Goal: Task Accomplishment & Management: Manage account settings

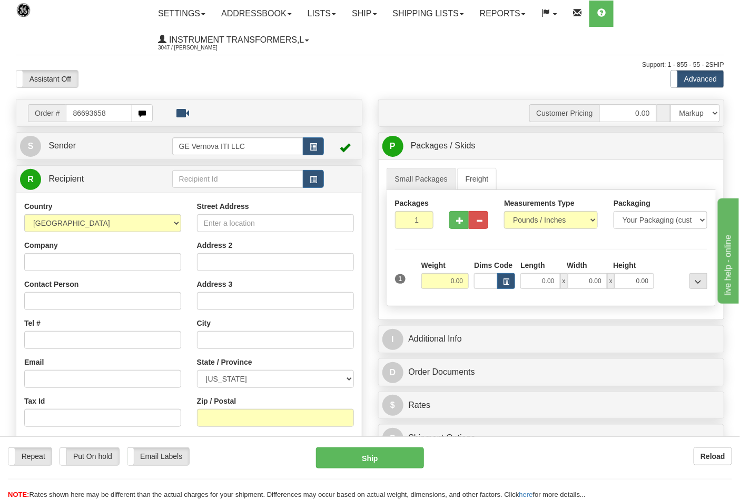
type input "86693658"
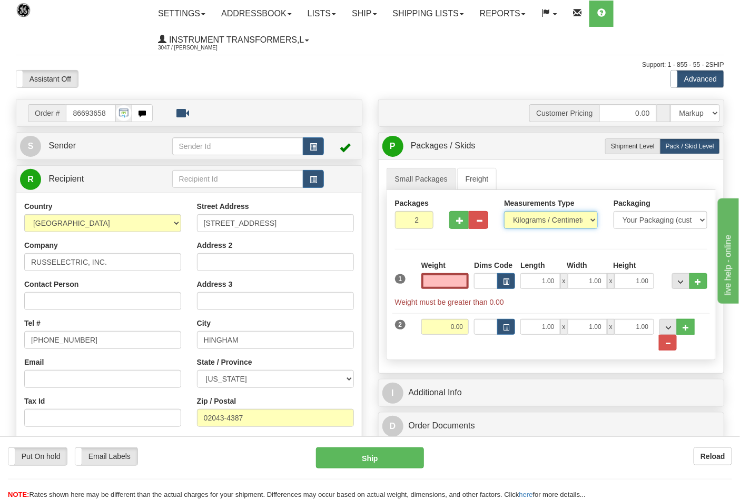
type input "0.00"
click at [520, 225] on select "Pounds / Inches Kilograms / Centimeters" at bounding box center [551, 220] width 94 height 18
select select "0"
click at [504, 212] on select "Pounds / Inches Kilograms / Centimeters" at bounding box center [551, 220] width 94 height 18
click at [457, 284] on input "0.00" at bounding box center [445, 281] width 48 height 16
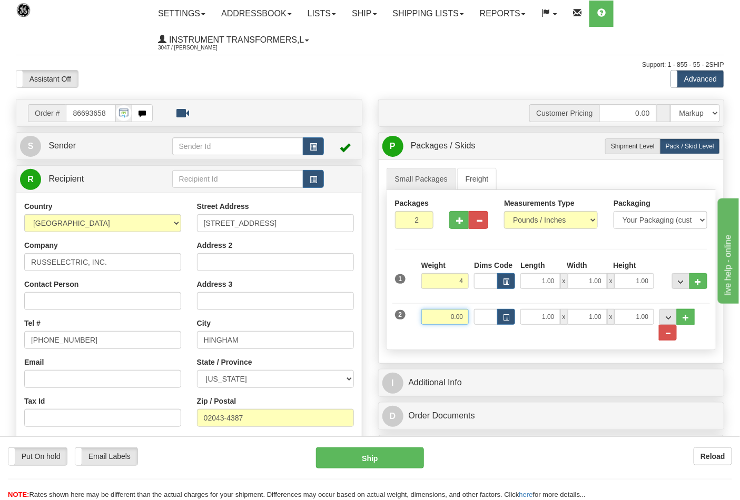
type input "4.00"
click at [461, 320] on input "0.00" at bounding box center [445, 317] width 48 height 16
click button "Delete" at bounding box center [0, 0] width 0 height 0
type input "4.00"
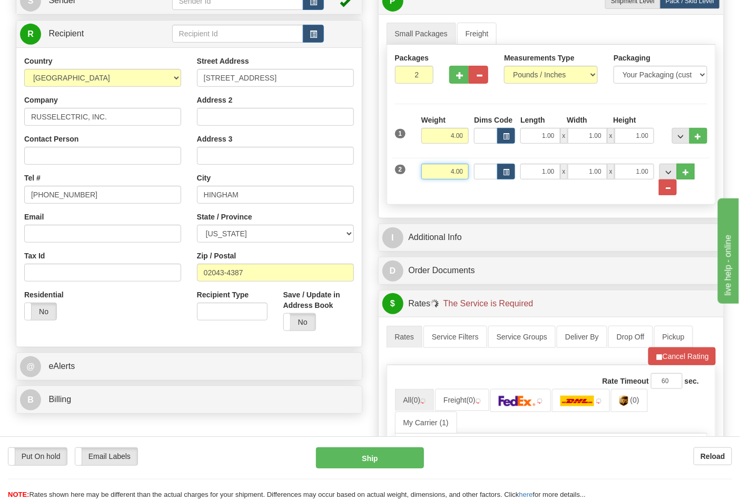
scroll to position [234, 0]
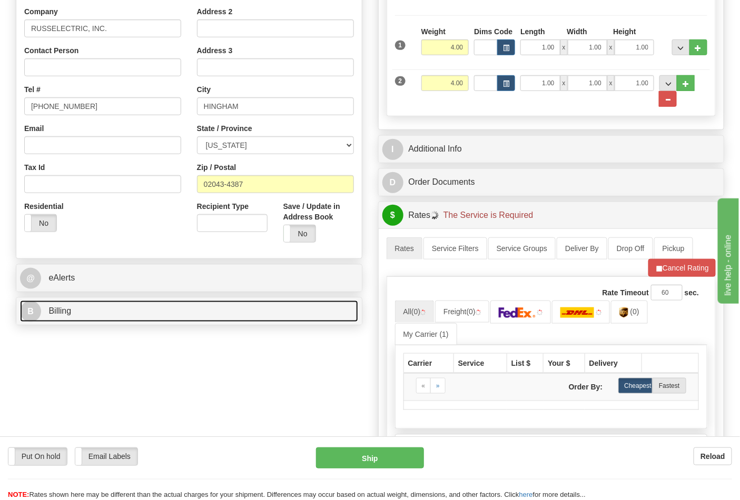
click at [106, 307] on link "B Billing" at bounding box center [189, 312] width 338 height 22
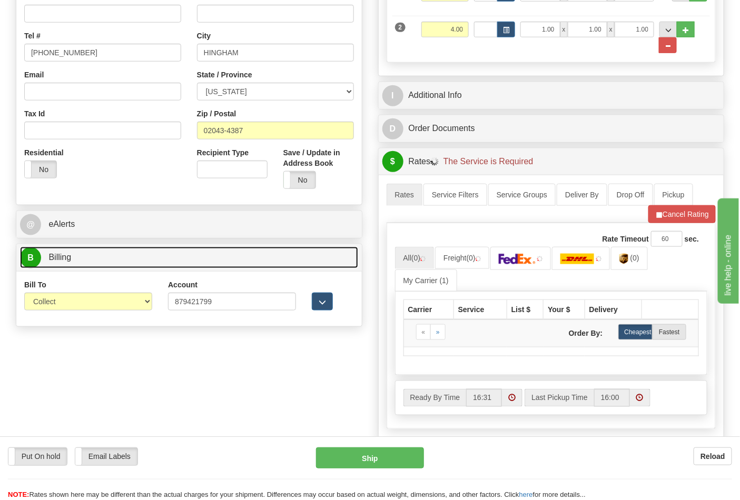
scroll to position [351, 0]
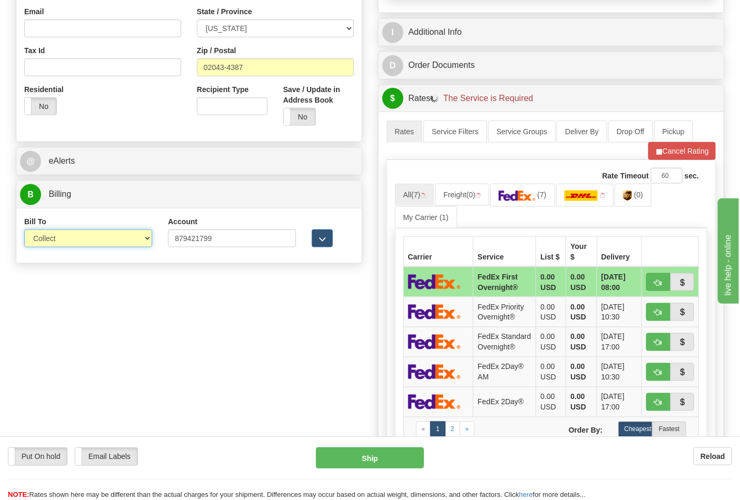
click at [60, 241] on select "Sender Recipient Third Party Collect" at bounding box center [88, 239] width 128 height 18
drag, startPoint x: 54, startPoint y: 239, endPoint x: 54, endPoint y: 248, distance: 9.5
click at [54, 239] on select "Sender Recipient Third Party Collect" at bounding box center [88, 239] width 128 height 18
select select "2"
click at [24, 231] on select "Sender Recipient Third Party Collect" at bounding box center [88, 239] width 128 height 18
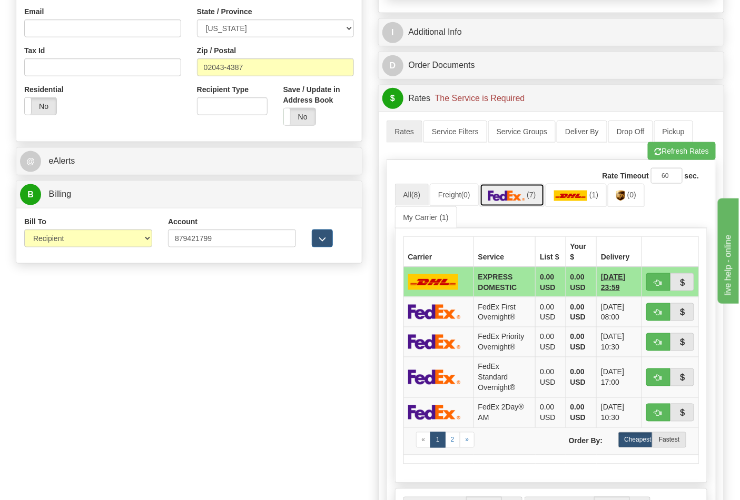
click at [535, 202] on link "(7)" at bounding box center [512, 195] width 65 height 23
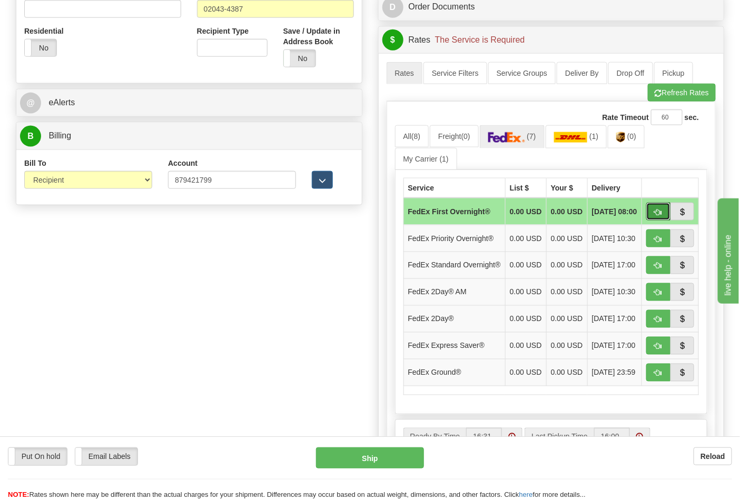
click at [658, 216] on span "button" at bounding box center [657, 212] width 7 height 7
type input "06"
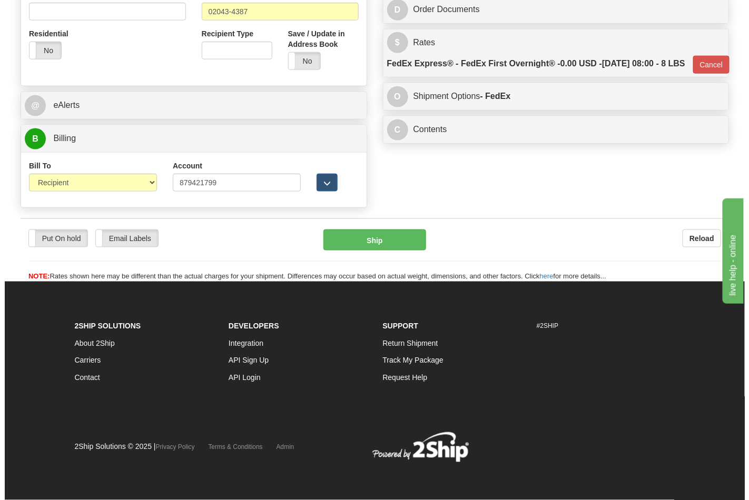
scroll to position [393, 0]
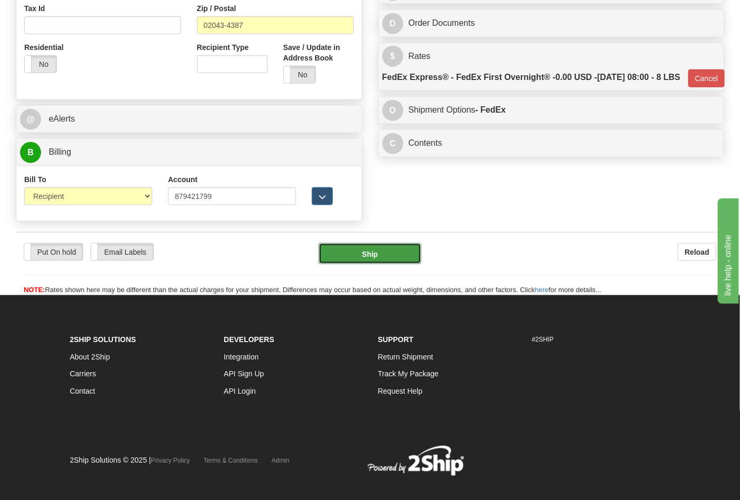
click at [380, 256] on button "Ship" at bounding box center [370, 253] width 102 height 21
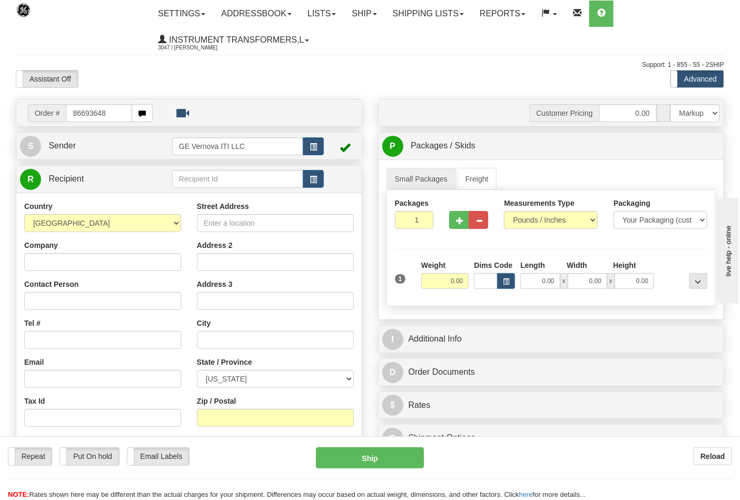
type input "86693648"
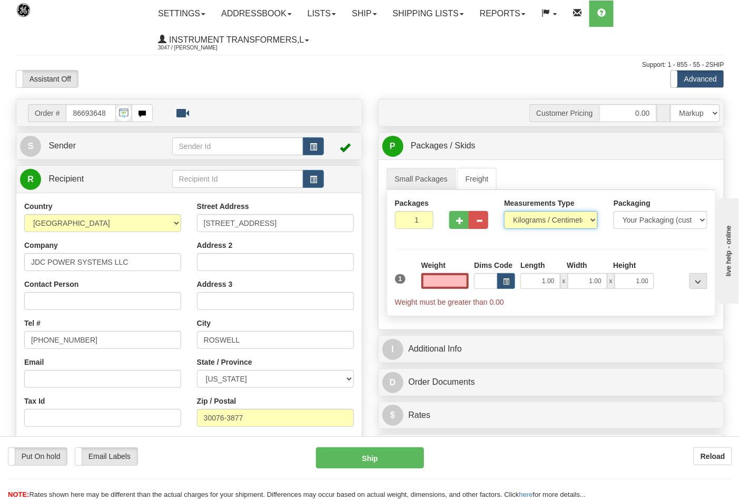
type input "0.00"
click at [519, 220] on select "Pounds / Inches Kilograms / Centimeters" at bounding box center [551, 220] width 94 height 18
select select "0"
click at [504, 212] on select "Pounds / Inches Kilograms / Centimeters" at bounding box center [551, 220] width 94 height 18
click at [466, 281] on input "0.00" at bounding box center [445, 281] width 48 height 16
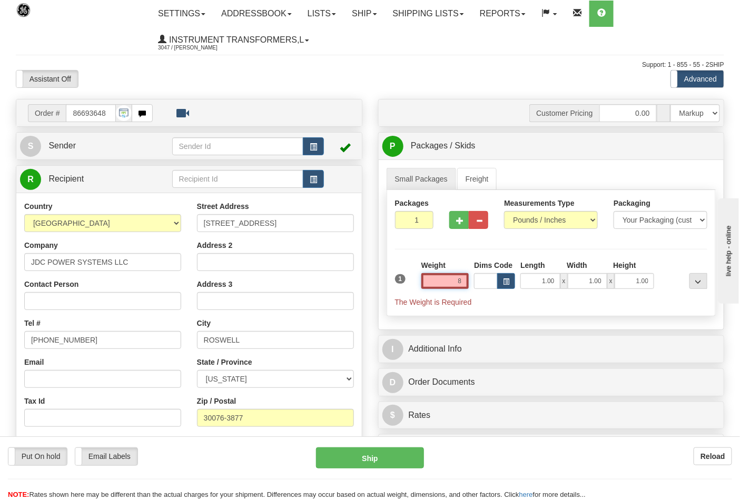
click button "Delete" at bounding box center [0, 0] width 0 height 0
type input "8.00"
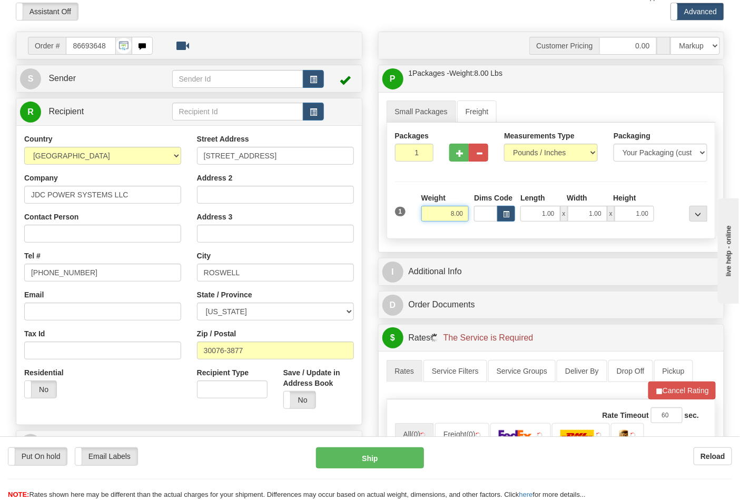
scroll to position [292, 0]
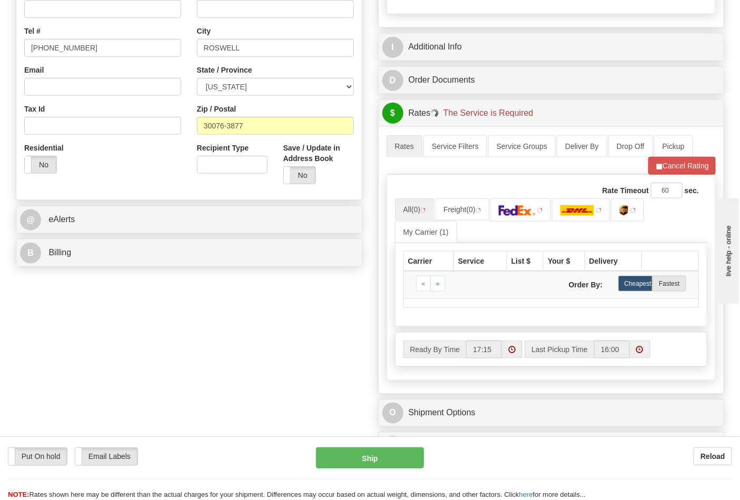
click at [134, 242] on div "B Billing" at bounding box center [188, 253] width 345 height 27
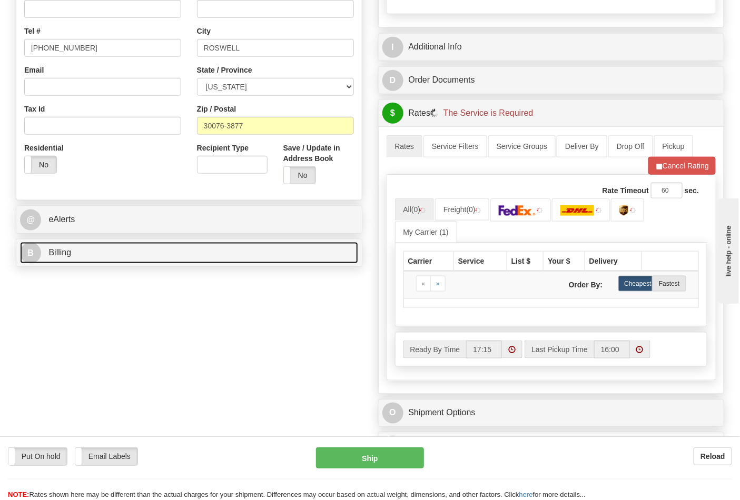
click at [147, 255] on link "B Billing" at bounding box center [189, 253] width 338 height 22
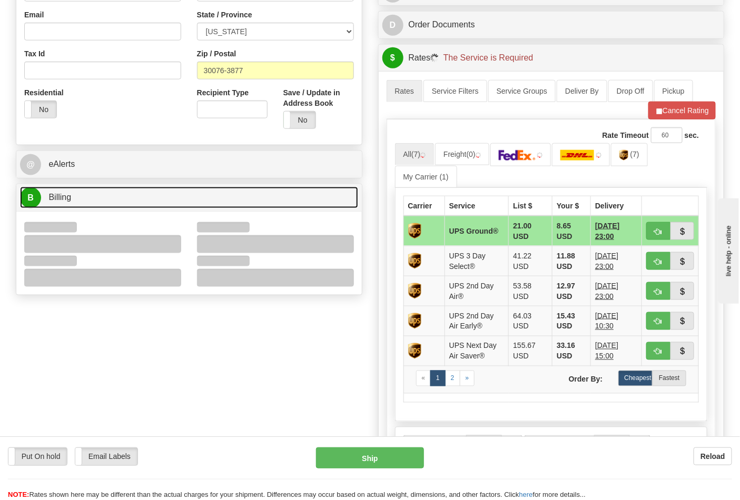
scroll to position [409, 0]
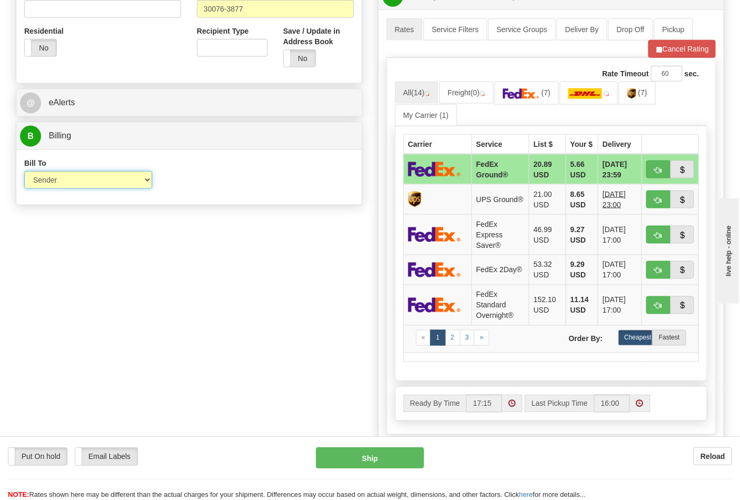
click at [76, 188] on select "Sender Recipient Third Party Collect" at bounding box center [88, 180] width 128 height 18
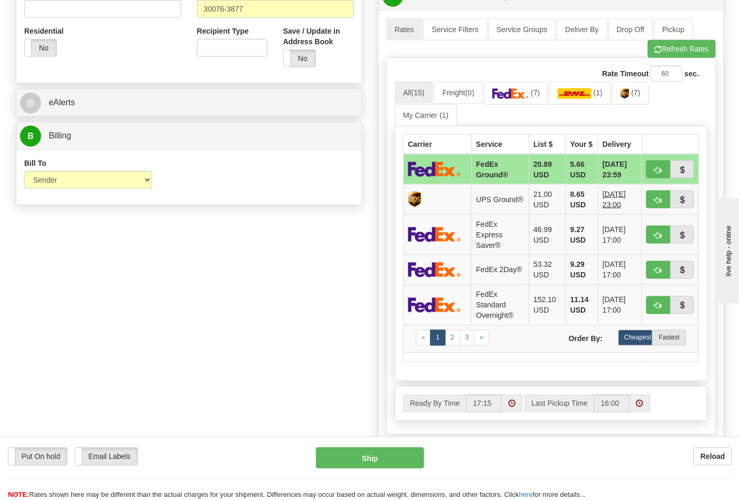
drag, startPoint x: 287, startPoint y: 211, endPoint x: 318, endPoint y: 205, distance: 31.1
click at [636, 92] on span "(7)" at bounding box center [635, 92] width 9 height 8
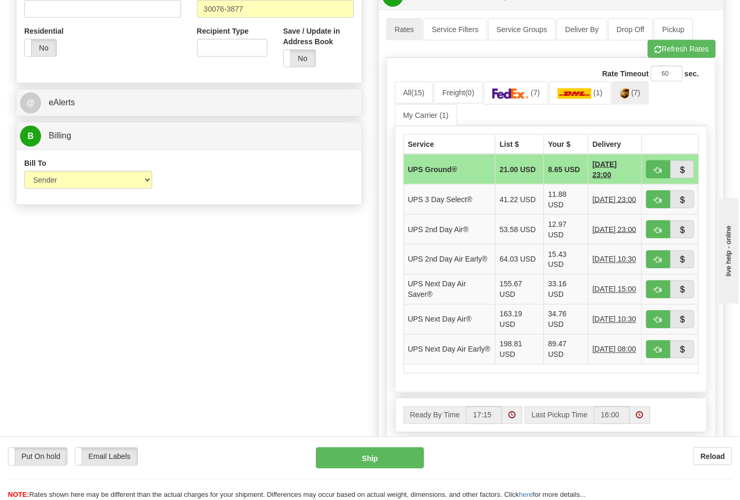
click at [645, 171] on td at bounding box center [670, 169] width 57 height 31
click at [656, 171] on span "button" at bounding box center [657, 170] width 7 height 7
type input "03"
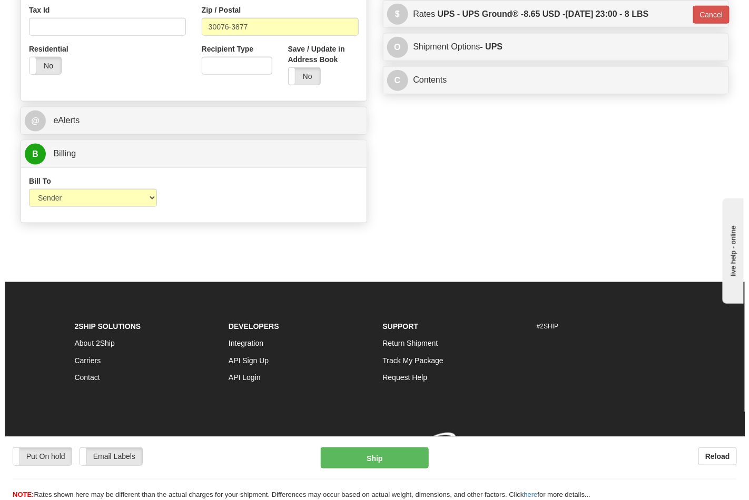
scroll to position [393, 0]
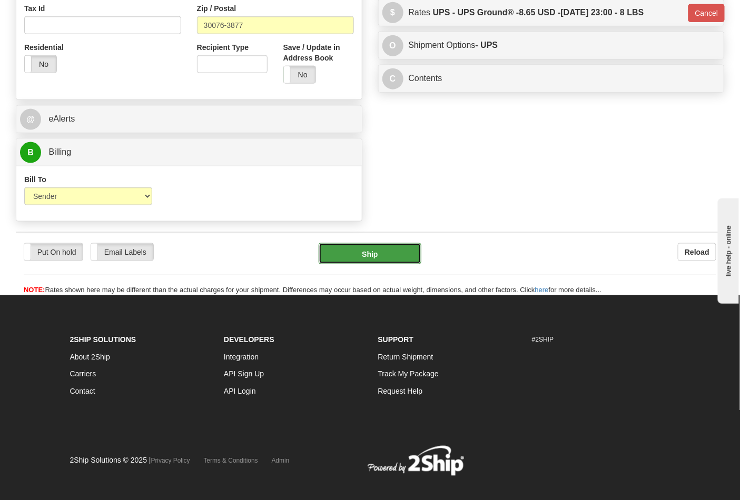
click at [388, 254] on button "Ship" at bounding box center [370, 253] width 102 height 21
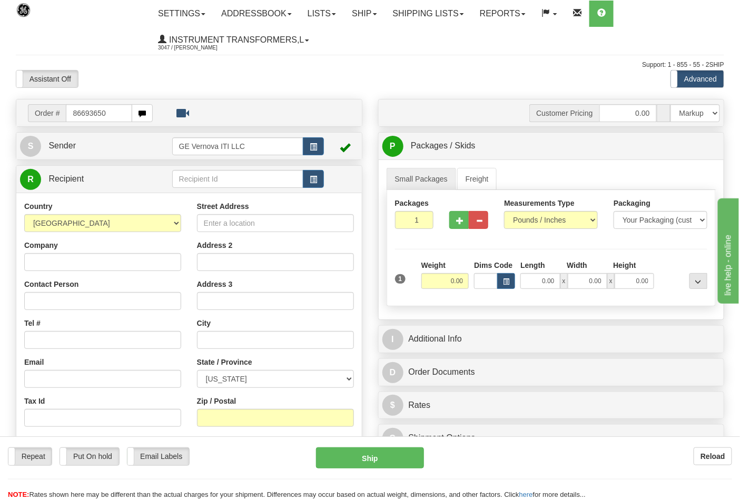
type input "86693650"
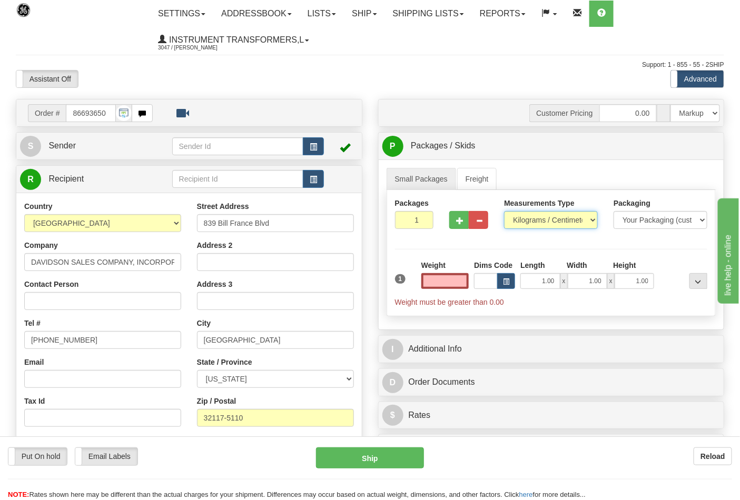
type input "0.00"
click at [539, 220] on select "Pounds / Inches Kilograms / Centimeters" at bounding box center [551, 220] width 94 height 18
select select "0"
click at [504, 212] on select "Pounds / Inches Kilograms / Centimeters" at bounding box center [551, 220] width 94 height 18
click at [464, 283] on input "0.00" at bounding box center [445, 281] width 48 height 16
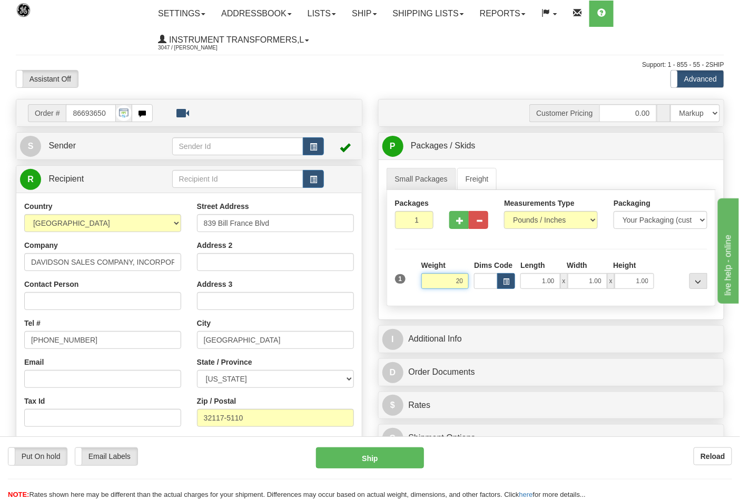
click button "Delete" at bounding box center [0, 0] width 0 height 0
type input "20.00"
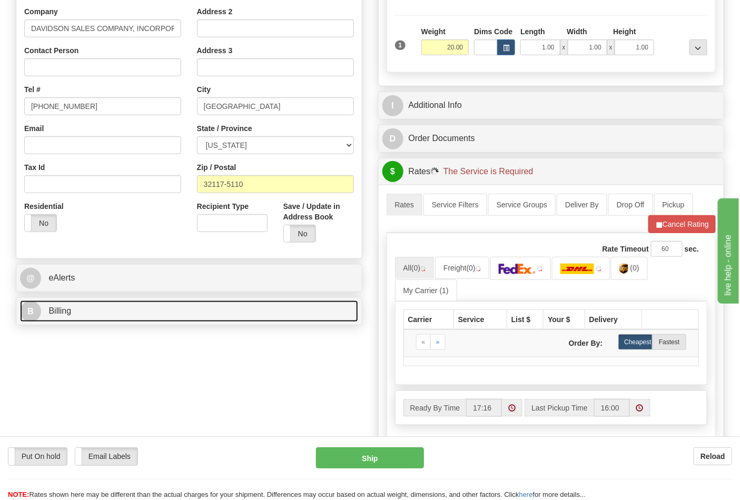
click at [138, 303] on link "B Billing" at bounding box center [189, 312] width 338 height 22
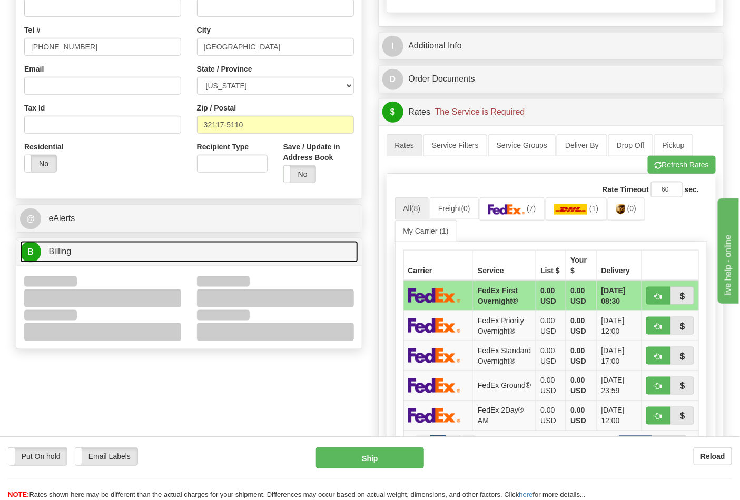
scroll to position [351, 0]
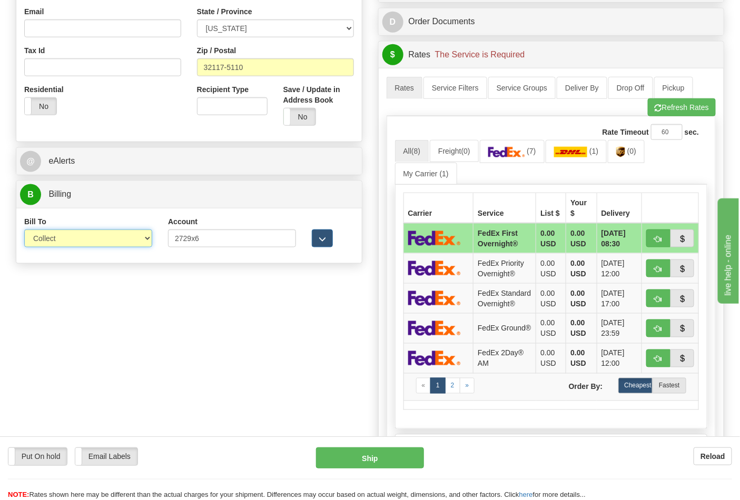
click at [76, 246] on select "Sender Recipient Third Party Collect" at bounding box center [88, 239] width 128 height 18
select select "2"
click at [24, 231] on select "Sender Recipient Third Party Collect" at bounding box center [88, 239] width 128 height 18
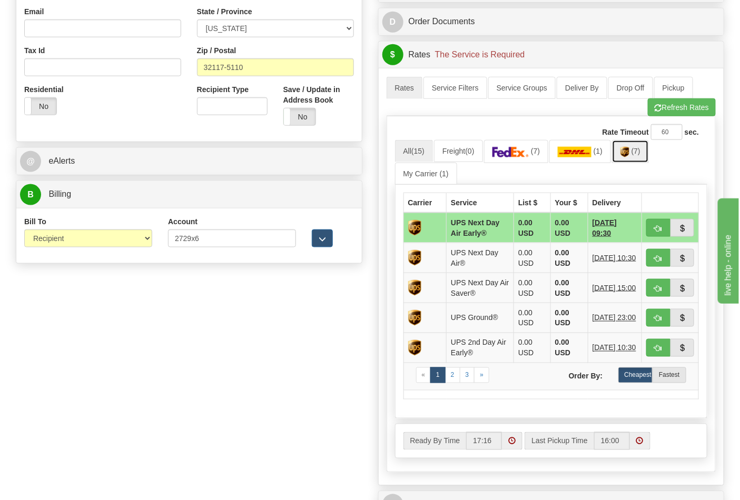
click at [635, 153] on link "(7)" at bounding box center [630, 151] width 37 height 23
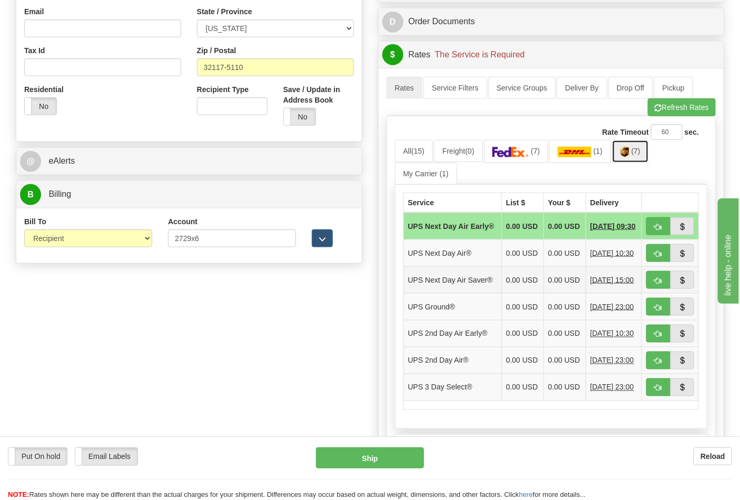
scroll to position [468, 0]
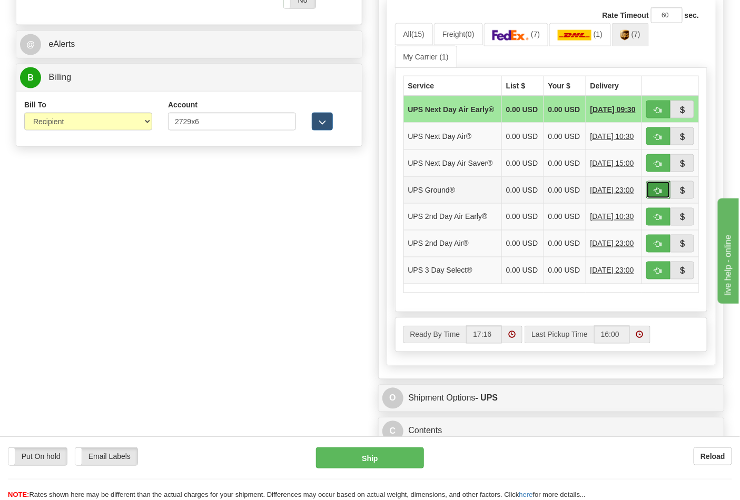
click at [653, 199] on button "button" at bounding box center [658, 190] width 24 height 18
type input "03"
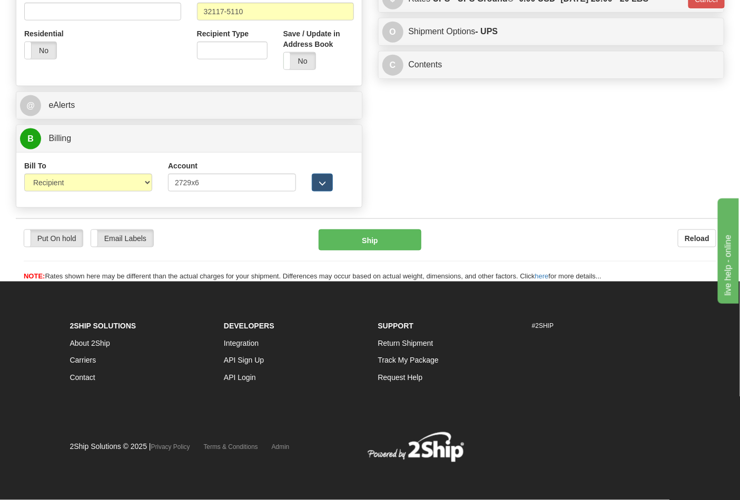
scroll to position [408, 0]
click at [371, 235] on button "Ship" at bounding box center [370, 240] width 102 height 21
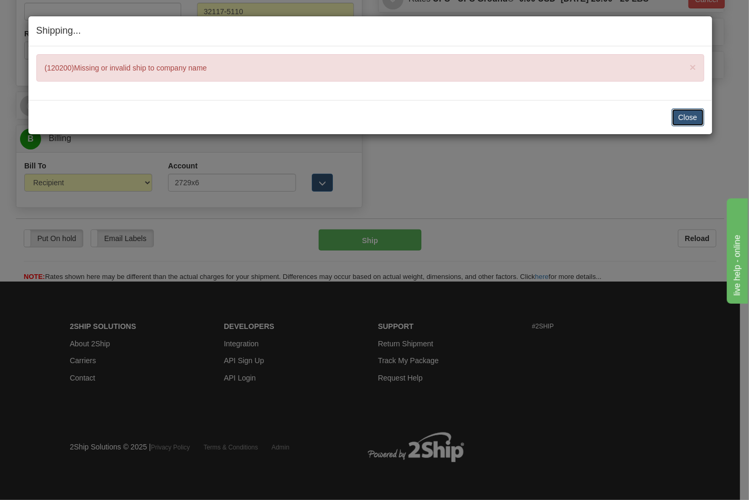
click at [688, 123] on button "Close" at bounding box center [687, 117] width 33 height 18
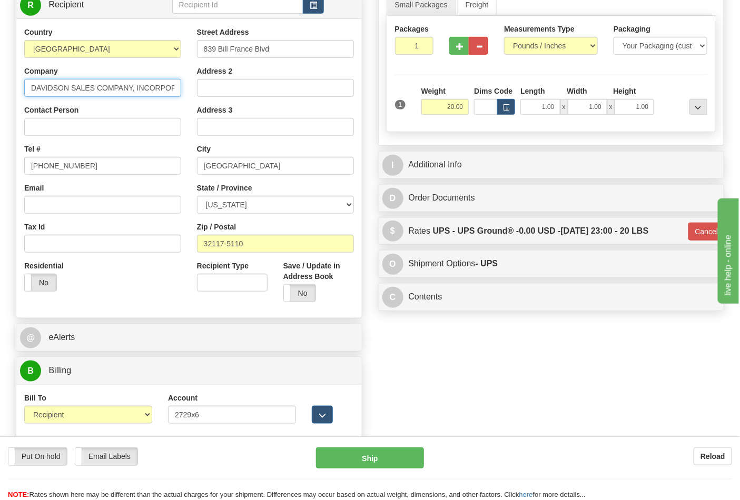
scroll to position [0, 22]
drag, startPoint x: 26, startPoint y: 90, endPoint x: 211, endPoint y: 97, distance: 185.0
click at [211, 97] on div "Country AFGHANISTAN ALAND ISLANDS ALBANIA ALGERIA AMERICAN SAMOA ANDORRA ANGOLA…" at bounding box center [188, 168] width 345 height 283
click at [127, 132] on input "Contact Person" at bounding box center [102, 127] width 157 height 18
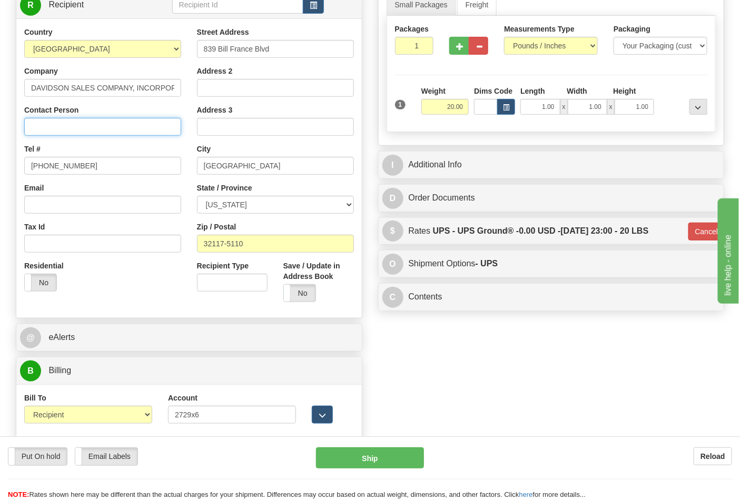
paste input "DAVIDSON SALES COMPANY, INCORPORATED"
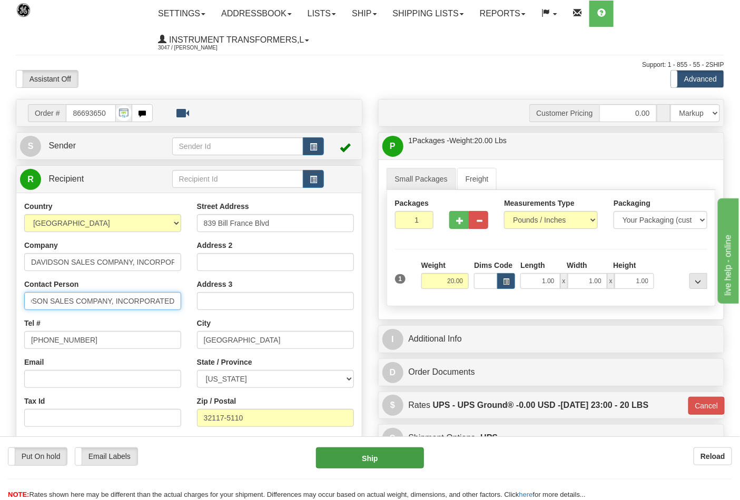
type input "DAVIDSON SALES COMPANY, INCORPORATED"
click at [386, 452] on button "Ship" at bounding box center [369, 458] width 107 height 21
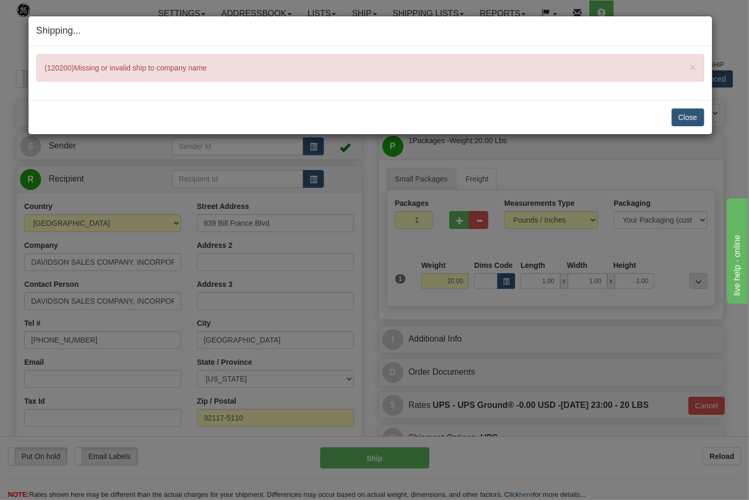
click at [203, 256] on div "Shipping... Your SHIPMENT will EXPIRE in × (120200)Missing or invalid ship to c…" at bounding box center [374, 250] width 749 height 500
click at [686, 118] on button "Close" at bounding box center [687, 117] width 33 height 18
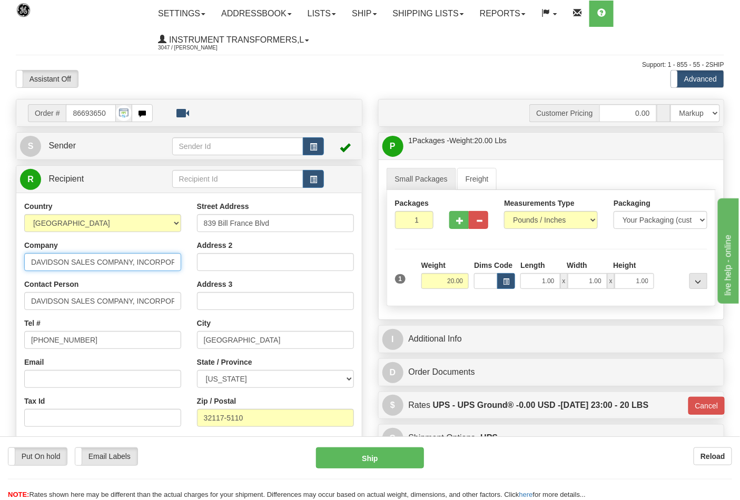
scroll to position [0, 22]
drag, startPoint x: 150, startPoint y: 260, endPoint x: 214, endPoint y: 267, distance: 64.7
click at [214, 267] on div "Country AFGHANISTAN ALAND ISLANDS ALBANIA ALGERIA AMERICAN SAMOA ANDORRA ANGOLA…" at bounding box center [188, 342] width 345 height 283
type input "DAVIDSON SALES COMPANY, I"
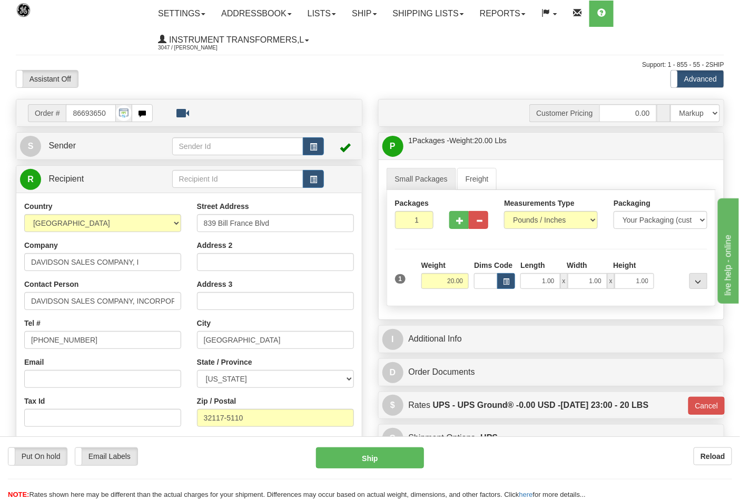
click at [149, 324] on div "Tel # (779)7960565" at bounding box center [102, 333] width 157 height 31
drag, startPoint x: 160, startPoint y: 305, endPoint x: 195, endPoint y: 308, distance: 35.9
click at [195, 308] on div "Country AFGHANISTAN ALAND ISLANDS ALBANIA ALGERIA AMERICAN SAMOA ANDORRA ANGOLA…" at bounding box center [188, 342] width 345 height 283
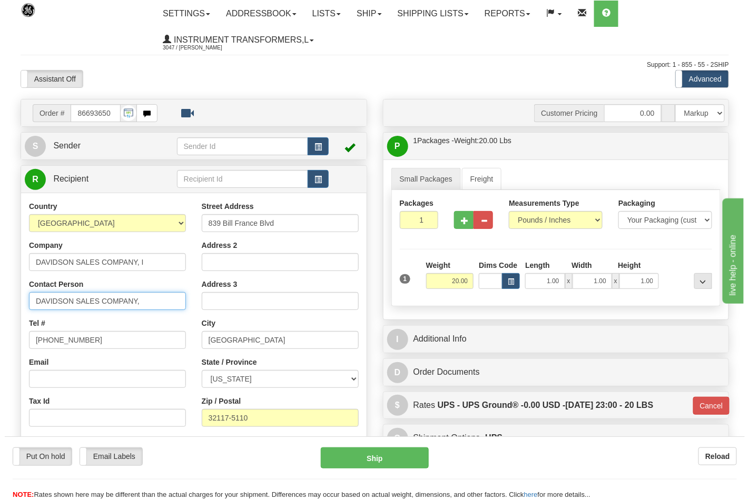
scroll to position [0, 0]
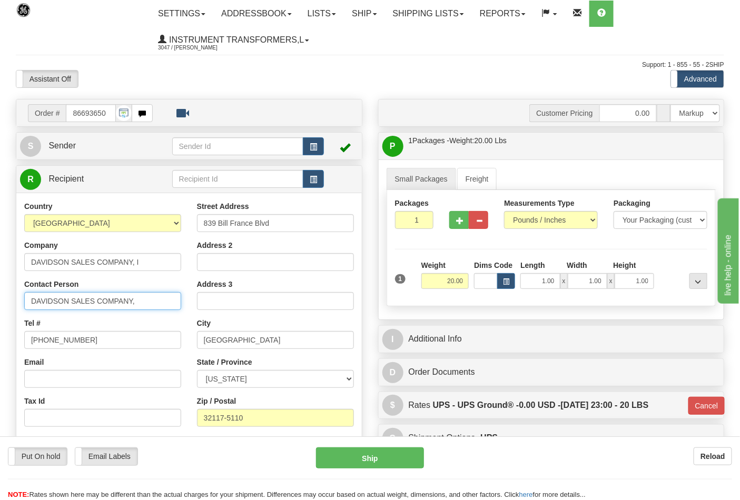
type input "DAVIDSON SALES COMPANY,"
drag, startPoint x: 133, startPoint y: 264, endPoint x: 145, endPoint y: 263, distance: 11.6
click at [136, 263] on input "DAVIDSON SALES COMPANY, I" at bounding box center [102, 262] width 157 height 18
click at [145, 262] on input "DAVIDSON SALES COMPANY, I" at bounding box center [102, 262] width 157 height 18
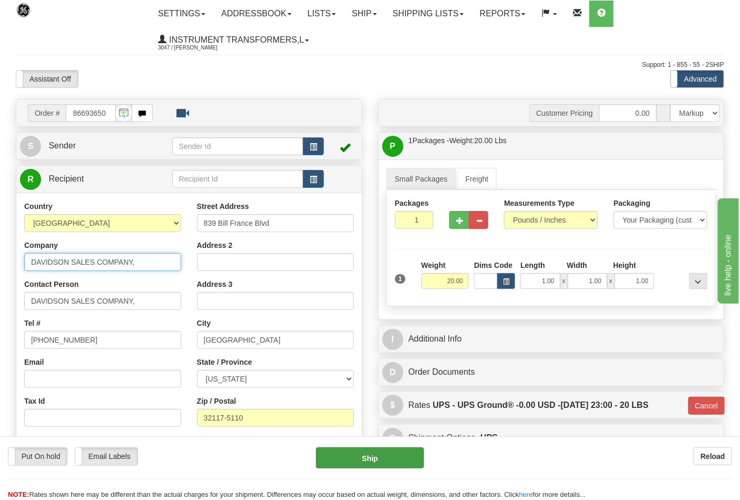
type input "DAVIDSON SALES COMPANY,"
click at [396, 460] on button "Ship" at bounding box center [369, 458] width 107 height 21
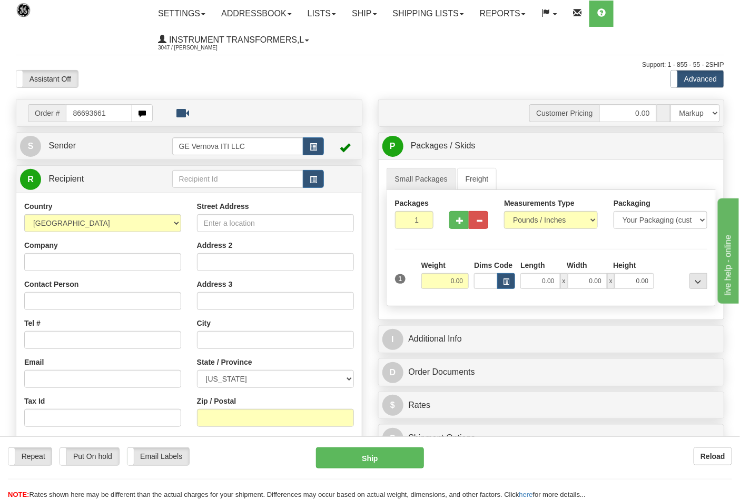
type input "86693661"
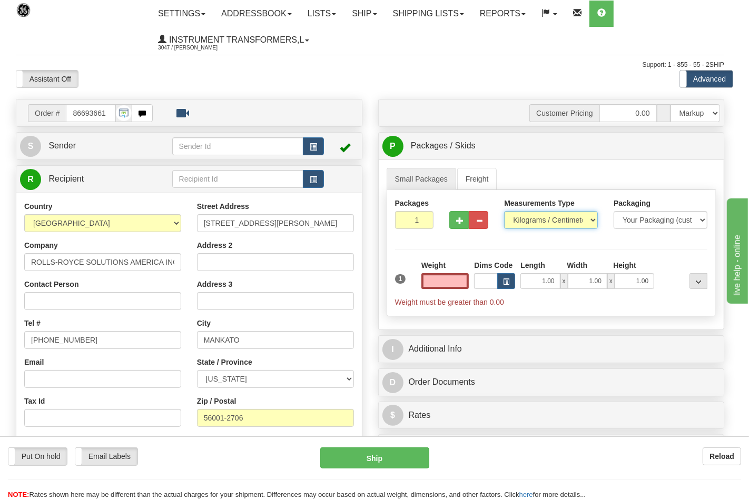
type input "0.00"
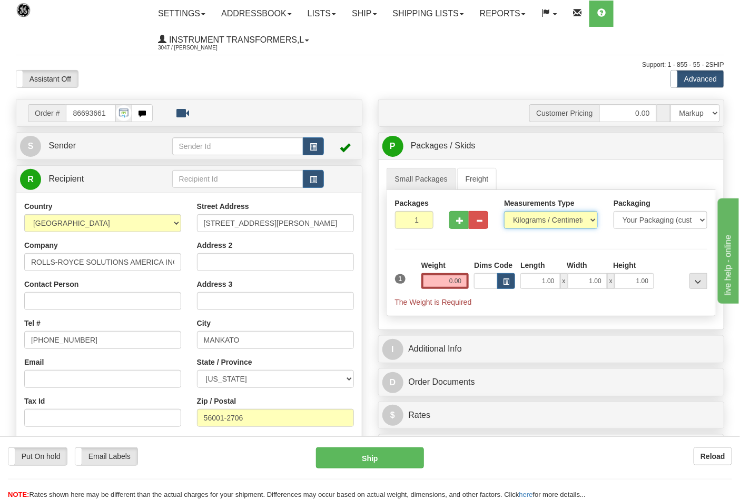
drag, startPoint x: 553, startPoint y: 221, endPoint x: 551, endPoint y: 229, distance: 7.7
click at [553, 221] on select "Pounds / Inches Kilograms / Centimeters" at bounding box center [551, 220] width 94 height 18
select select "0"
click at [504, 212] on select "Pounds / Inches Kilograms / Centimeters" at bounding box center [551, 220] width 94 height 18
click at [466, 285] on input "0.00" at bounding box center [445, 281] width 48 height 16
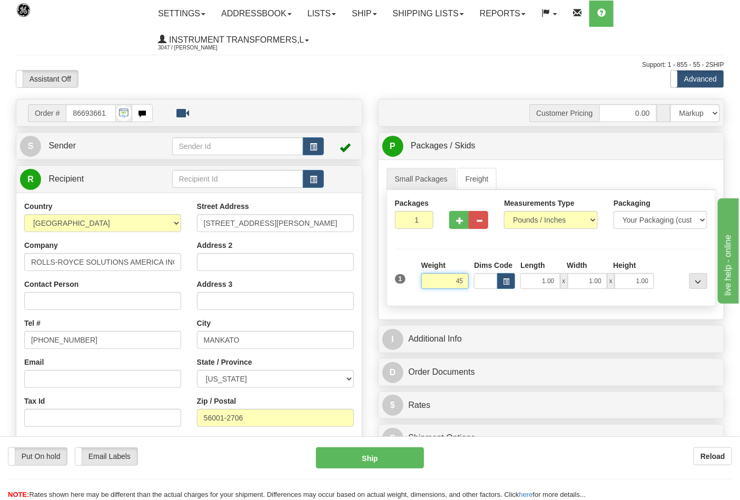
click button "Delete" at bounding box center [0, 0] width 0 height 0
type input "45.00"
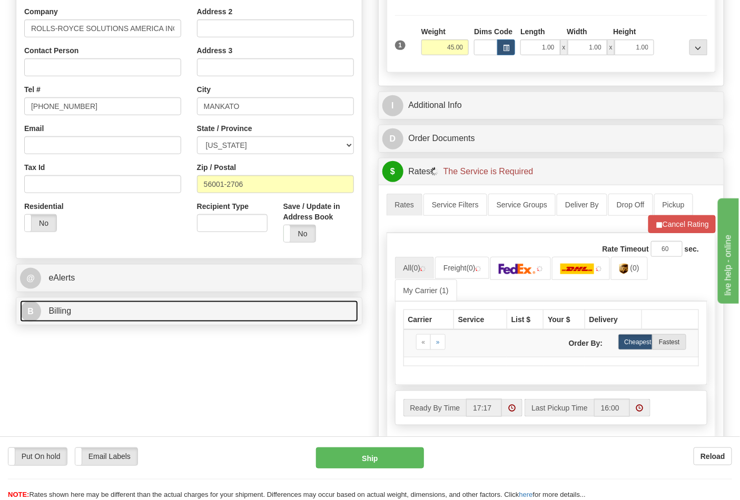
click at [128, 310] on link "B Billing" at bounding box center [189, 312] width 338 height 22
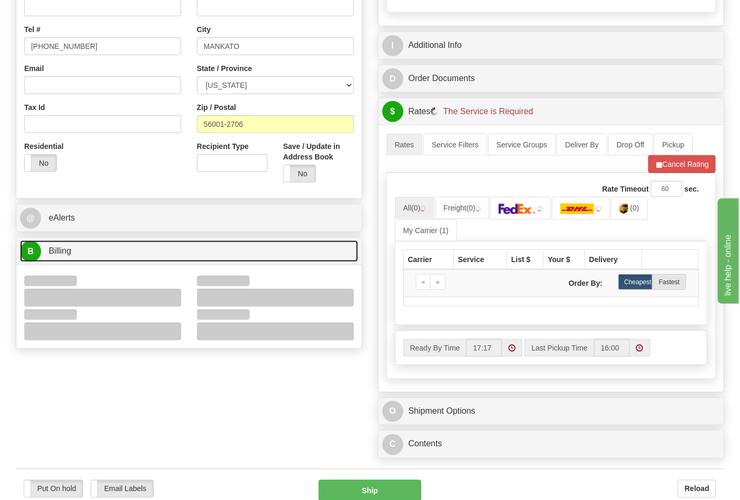
scroll to position [351, 0]
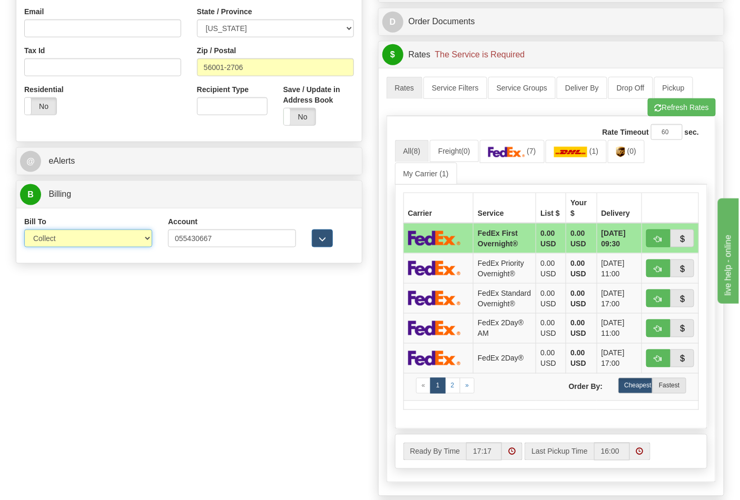
click at [69, 245] on select "Sender Recipient Third Party Collect" at bounding box center [88, 239] width 128 height 18
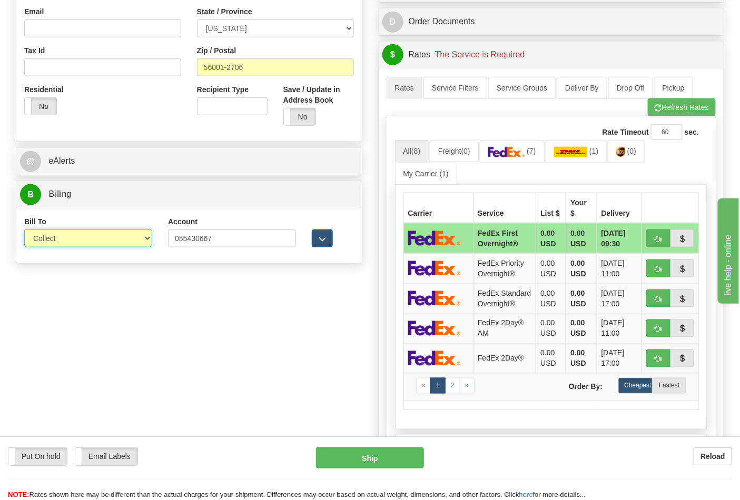
select select "2"
click at [24, 231] on select "Sender Recipient Third Party Collect" at bounding box center [88, 239] width 128 height 18
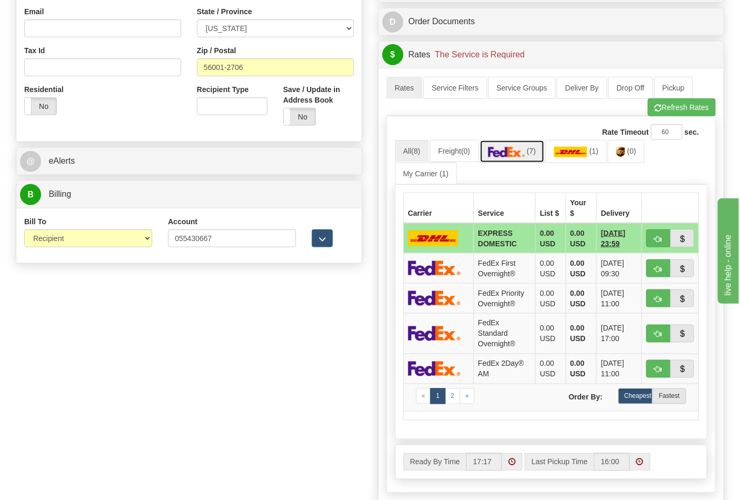
click at [528, 159] on link "(7)" at bounding box center [512, 151] width 65 height 23
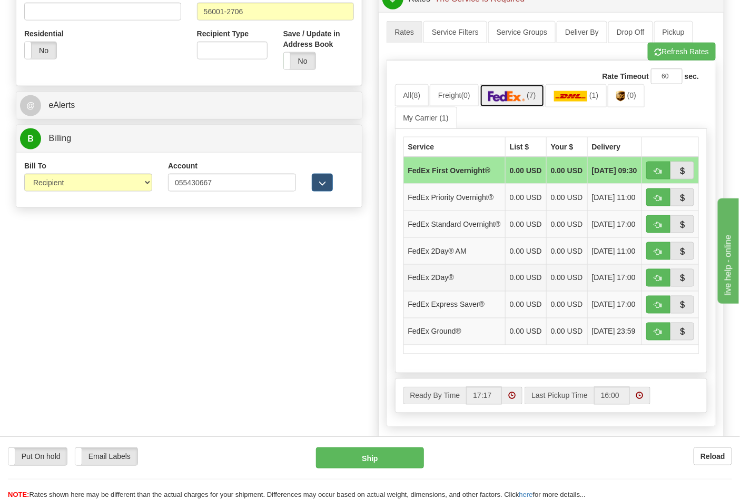
scroll to position [468, 0]
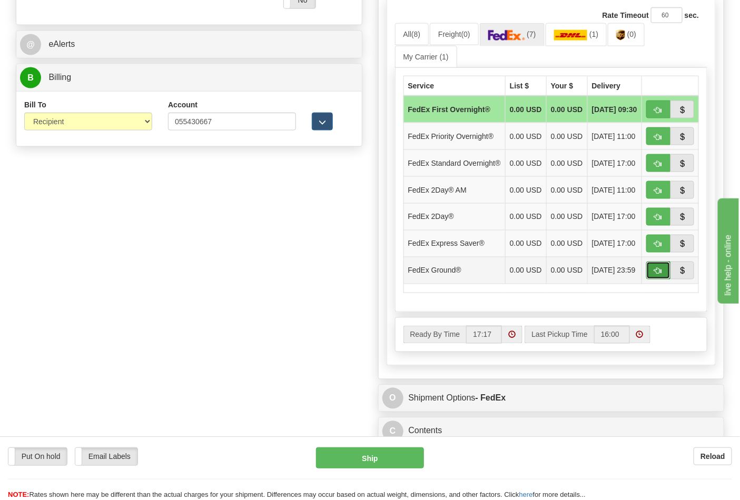
click at [650, 280] on button "button" at bounding box center [658, 271] width 24 height 18
type input "92"
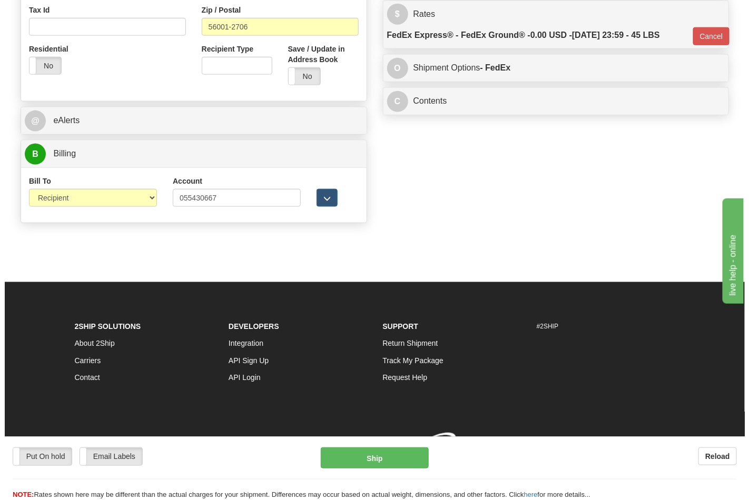
scroll to position [408, 0]
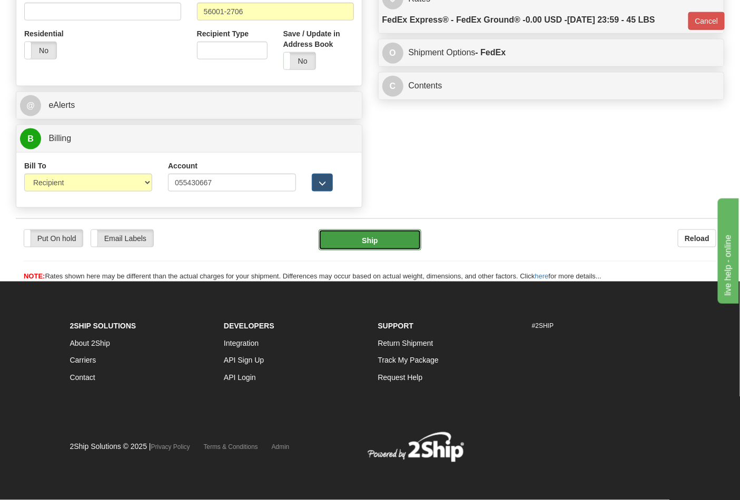
click at [369, 246] on button "Ship" at bounding box center [370, 240] width 102 height 21
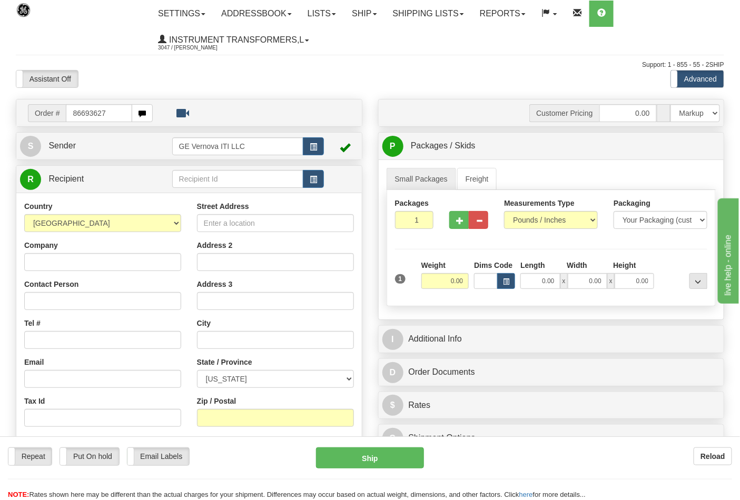
type input "86693627"
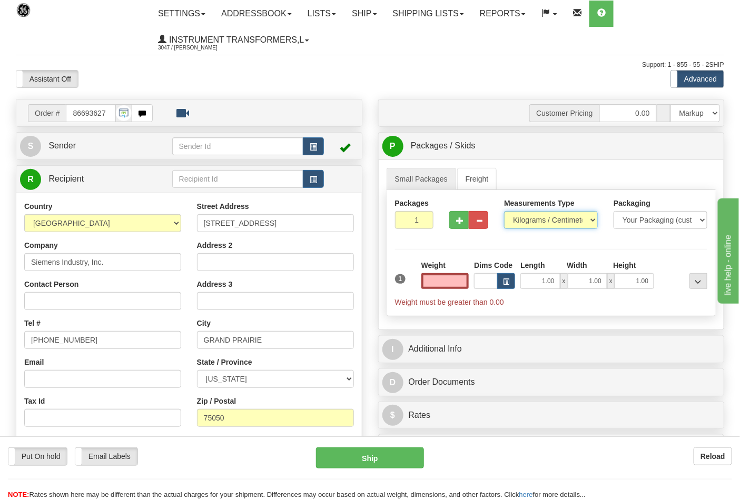
type input "0.00"
click at [529, 221] on select "Pounds / Inches Kilograms / Centimeters" at bounding box center [551, 220] width 94 height 18
click at [529, 227] on select "Pounds / Inches Kilograms / Centimeters" at bounding box center [551, 220] width 94 height 18
click at [524, 224] on select "Pounds / Inches Kilograms / Centimeters" at bounding box center [551, 220] width 94 height 18
select select "0"
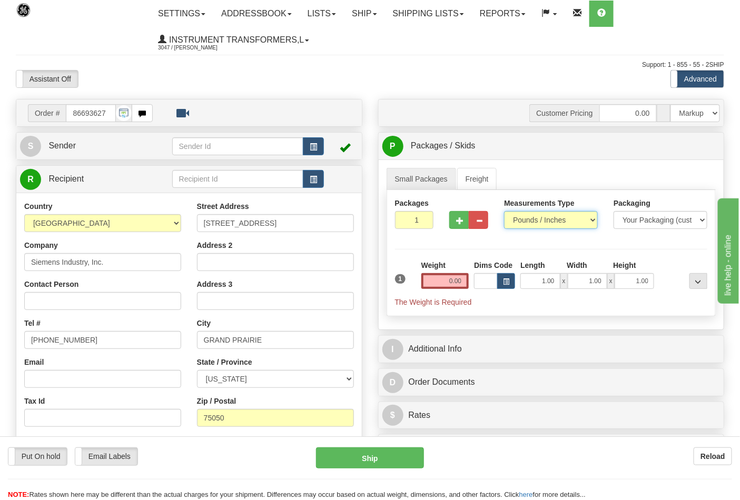
click at [504, 212] on select "Pounds / Inches Kilograms / Centimeters" at bounding box center [551, 220] width 94 height 18
click at [459, 281] on input "0.00" at bounding box center [445, 281] width 48 height 16
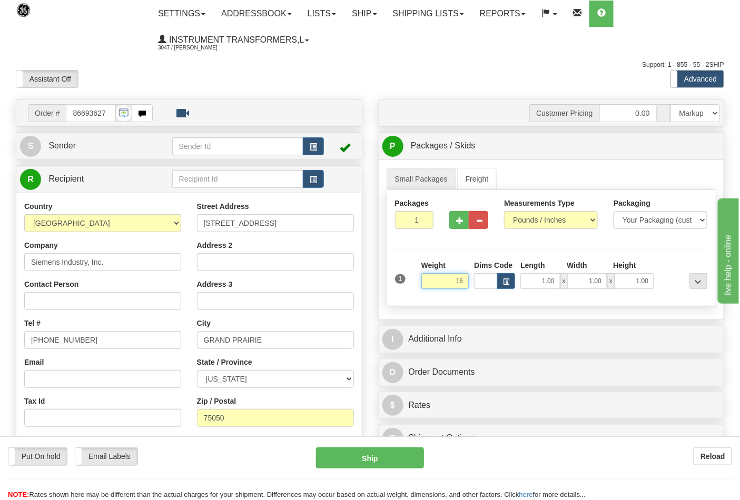
click button "Delete" at bounding box center [0, 0] width 0 height 0
type input "16.00"
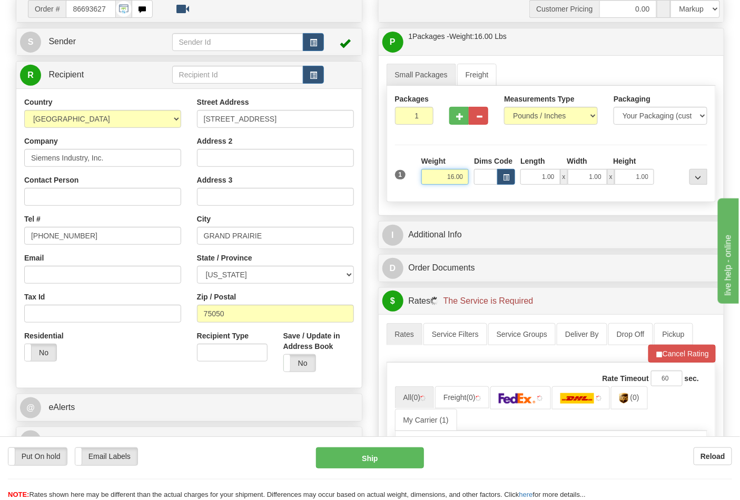
scroll to position [234, 0]
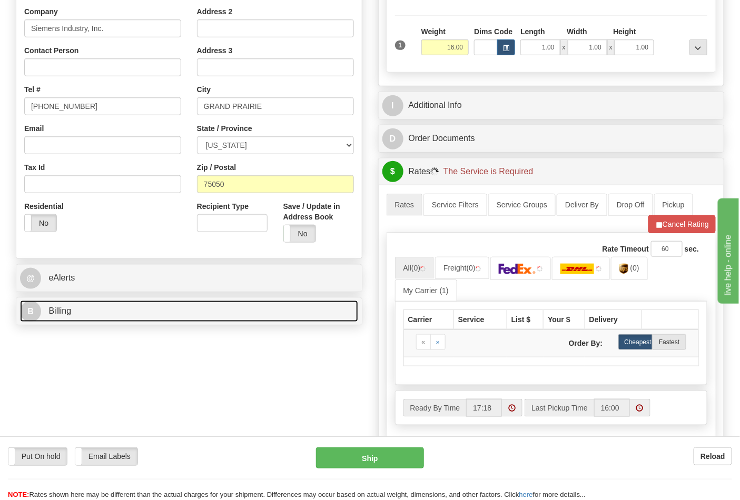
click at [125, 314] on link "B Billing" at bounding box center [189, 312] width 338 height 22
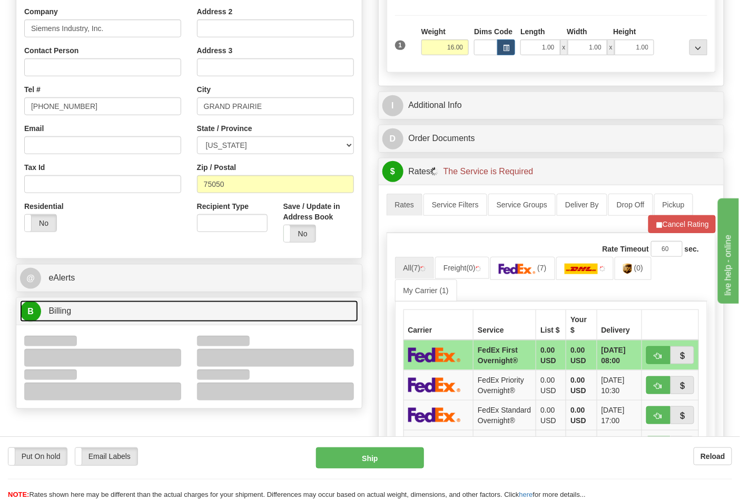
scroll to position [351, 0]
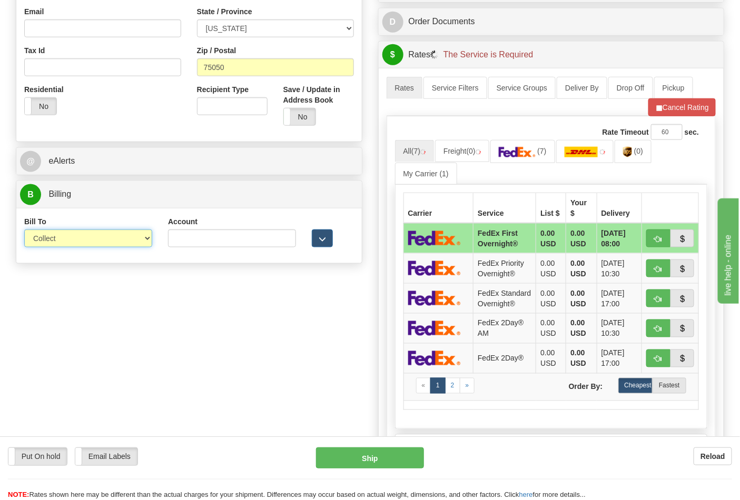
drag, startPoint x: 74, startPoint y: 234, endPoint x: 77, endPoint y: 245, distance: 11.4
click at [74, 234] on select "Sender Recipient Third Party Collect" at bounding box center [88, 239] width 128 height 18
select select "2"
click at [24, 231] on select "Sender Recipient Third Party Collect" at bounding box center [88, 239] width 128 height 18
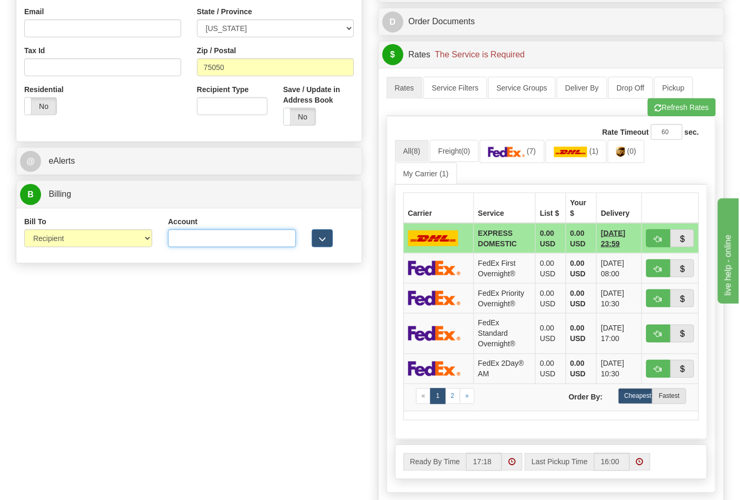
click at [222, 243] on input "Account" at bounding box center [232, 239] width 128 height 18
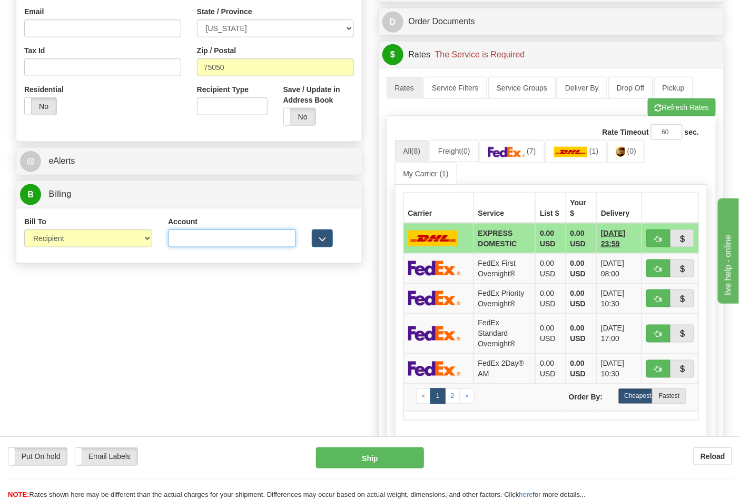
paste input "100007215"
type input "100007215"
click at [523, 153] on img at bounding box center [506, 152] width 37 height 11
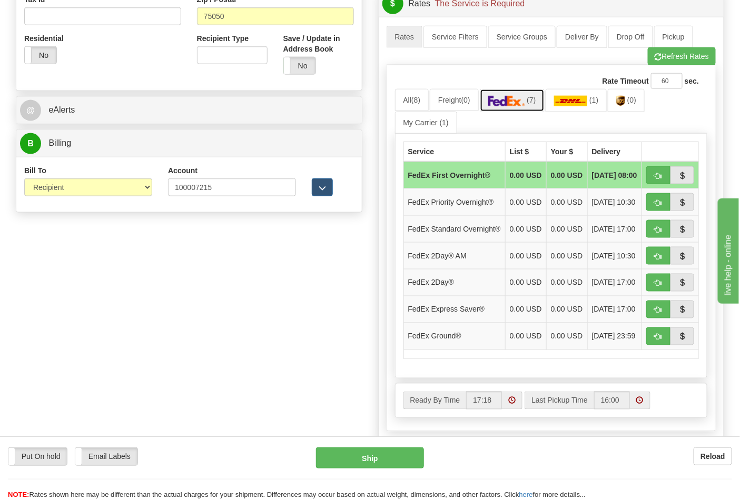
scroll to position [468, 0]
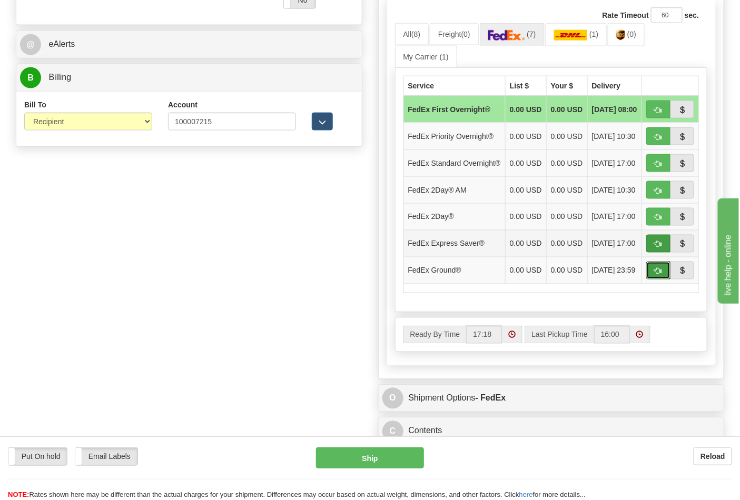
click at [661, 275] on span "button" at bounding box center [657, 271] width 7 height 7
type input "92"
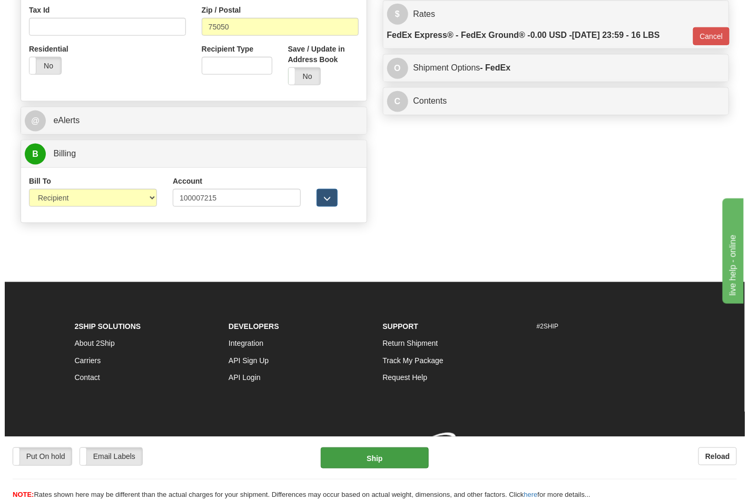
scroll to position [408, 0]
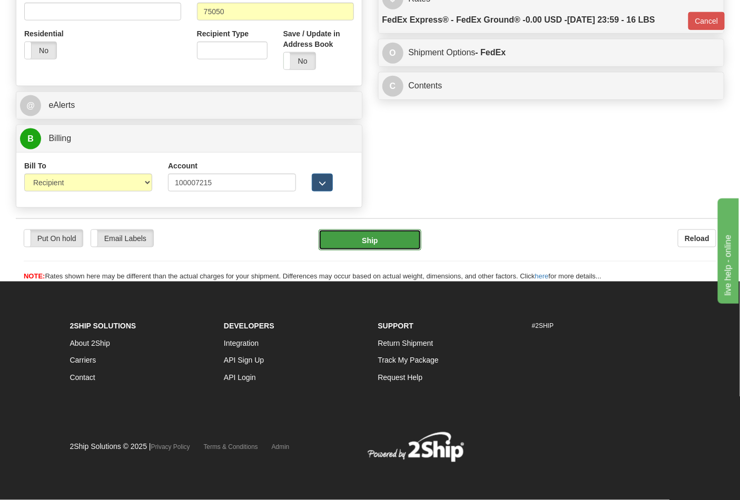
click at [397, 232] on button "Ship" at bounding box center [370, 240] width 102 height 21
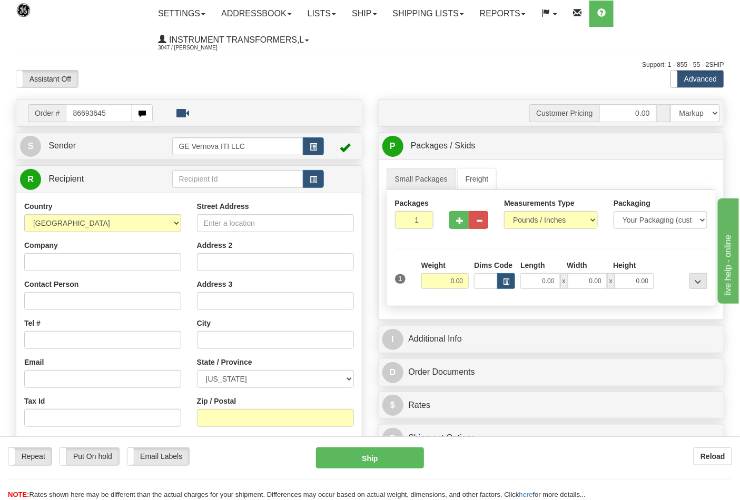
type input "86693645"
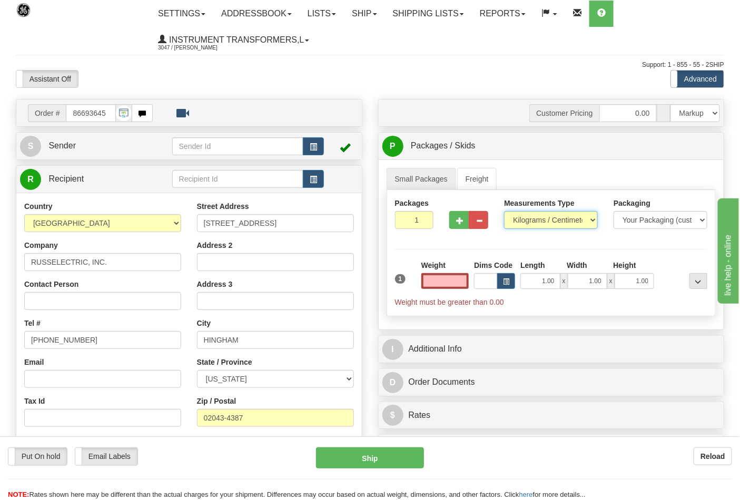
type input "0.00"
click at [529, 219] on select "Pounds / Inches Kilograms / Centimeters" at bounding box center [551, 220] width 94 height 18
select select "0"
click at [504, 212] on select "Pounds / Inches Kilograms / Centimeters" at bounding box center [551, 220] width 94 height 18
click at [464, 280] on input "0.00" at bounding box center [445, 281] width 48 height 16
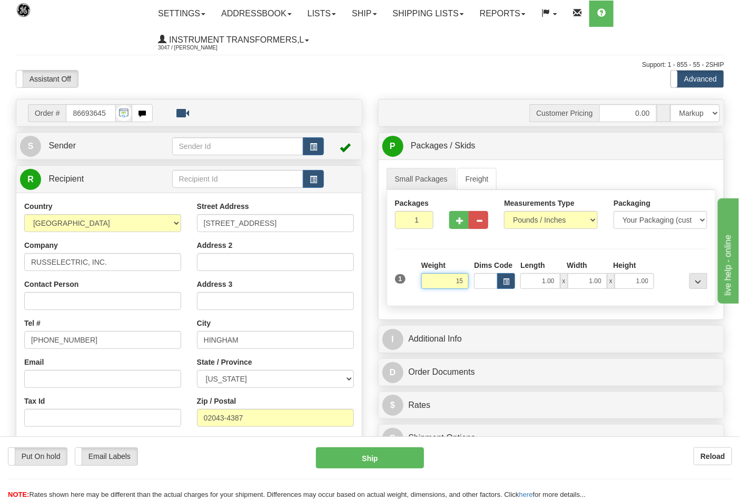
click button "Delete" at bounding box center [0, 0] width 0 height 0
type input "15.00"
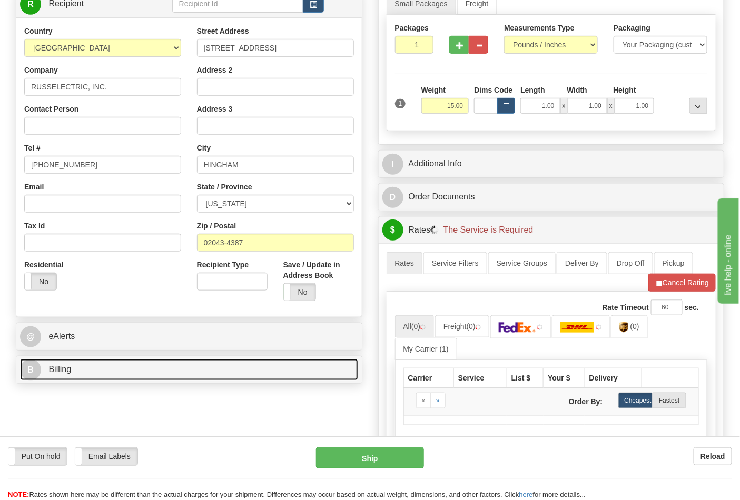
click at [123, 369] on link "B Billing" at bounding box center [189, 370] width 338 height 22
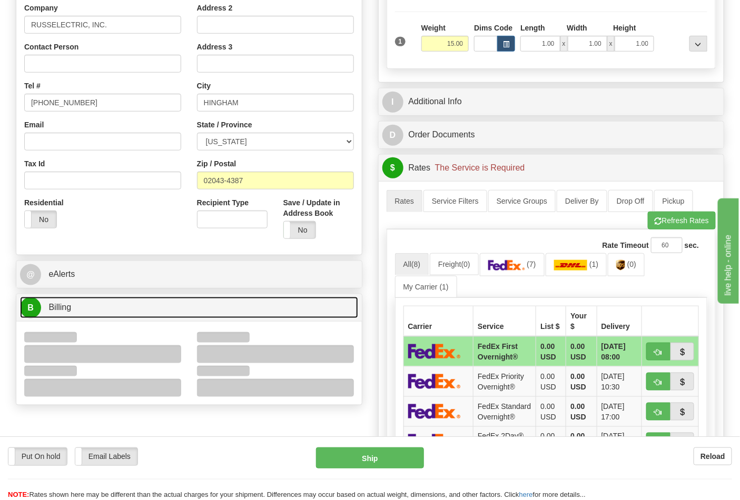
scroll to position [292, 0]
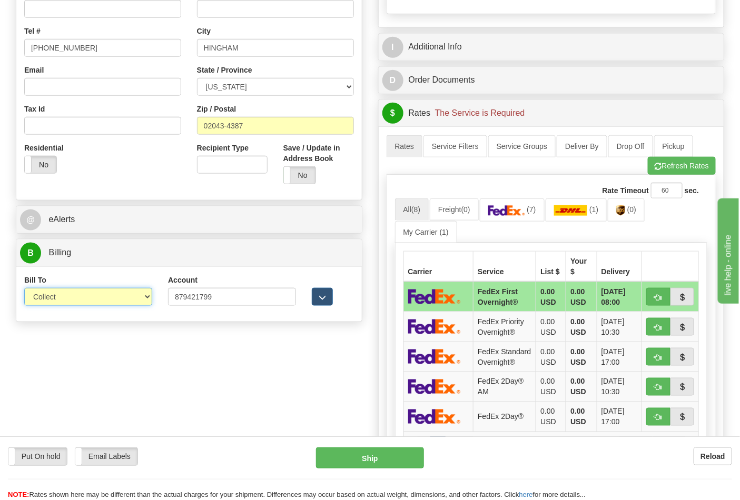
click at [60, 299] on select "Sender Recipient Third Party Collect" at bounding box center [88, 297] width 128 height 18
select select "2"
click at [24, 289] on select "Sender Recipient Third Party Collect" at bounding box center [88, 297] width 128 height 18
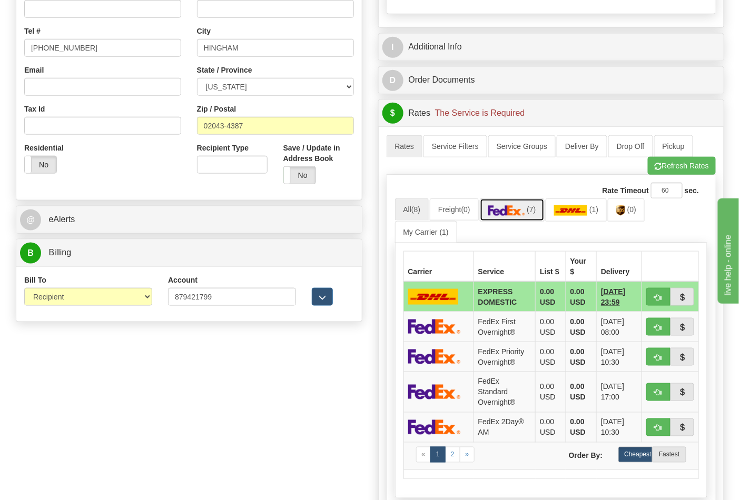
click at [528, 203] on link "(7)" at bounding box center [512, 210] width 65 height 23
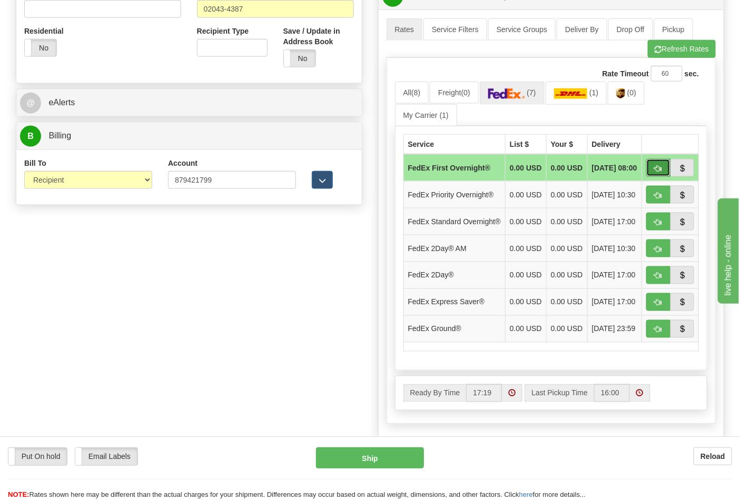
click at [660, 170] on span "button" at bounding box center [657, 168] width 7 height 7
type input "06"
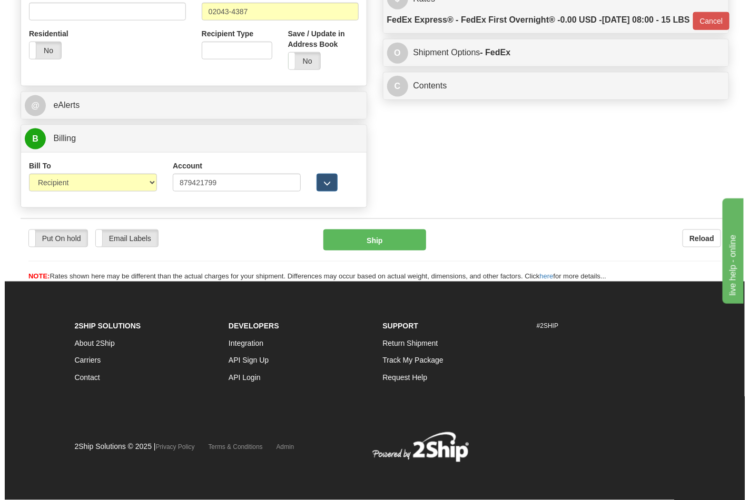
scroll to position [408, 0]
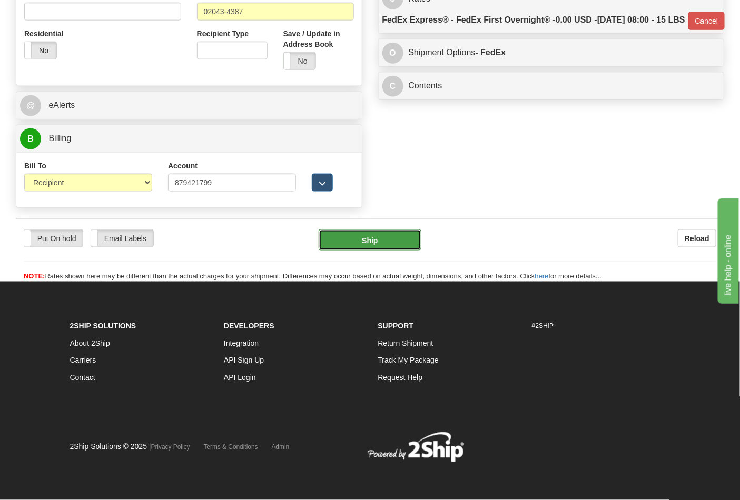
click at [361, 243] on button "Ship" at bounding box center [370, 240] width 102 height 21
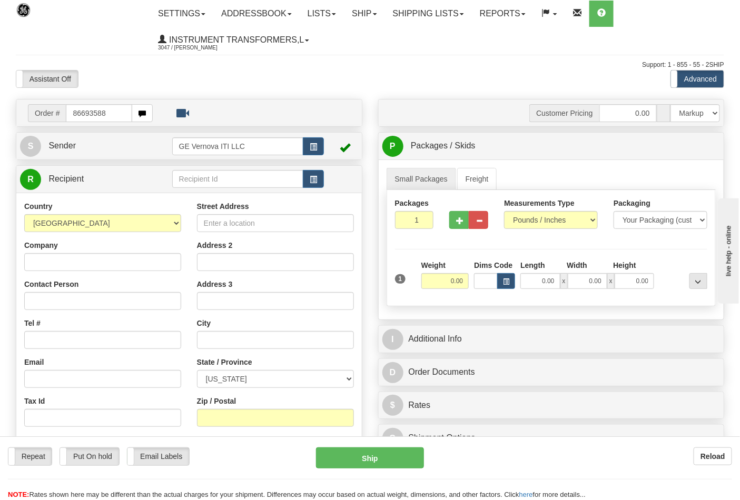
type input "86693588"
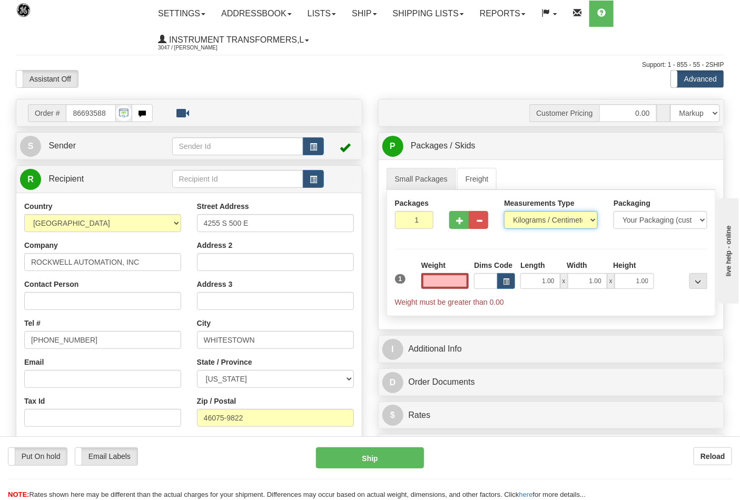
type input "0.00"
click at [527, 221] on select "Pounds / Inches Kilograms / Centimeters" at bounding box center [551, 220] width 94 height 18
select select "0"
click at [504, 212] on select "Pounds / Inches Kilograms / Centimeters" at bounding box center [551, 220] width 94 height 18
click at [461, 282] on input "0.00" at bounding box center [445, 281] width 48 height 16
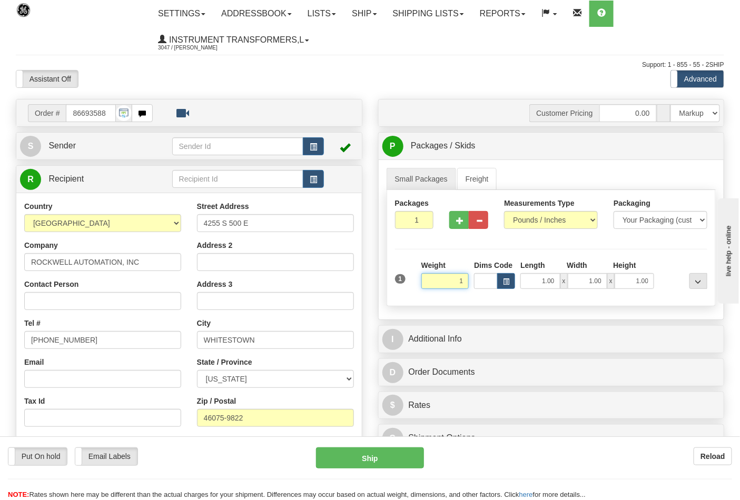
click button "Delete" at bounding box center [0, 0] width 0 height 0
type input "1.00"
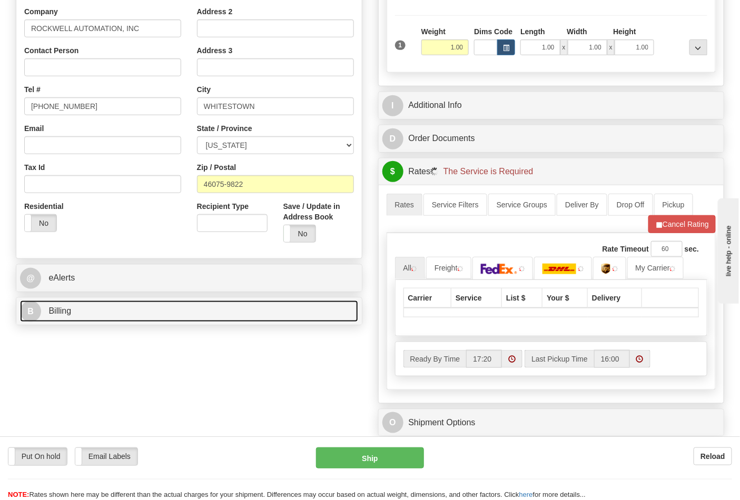
click at [117, 314] on link "B Billing" at bounding box center [189, 312] width 338 height 22
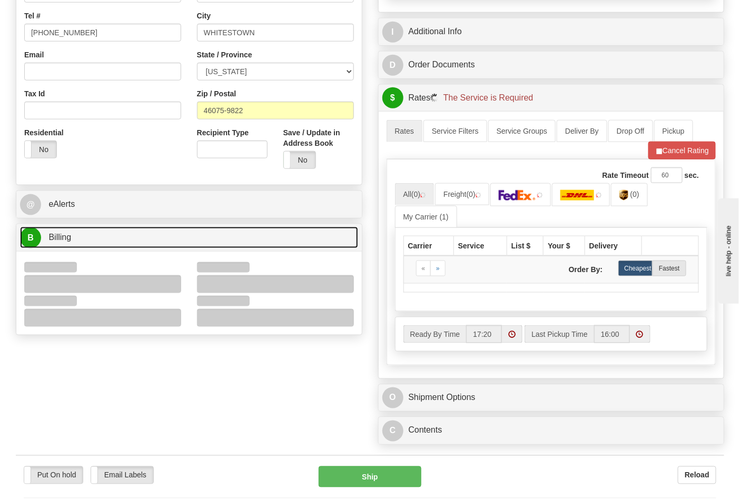
scroll to position [351, 0]
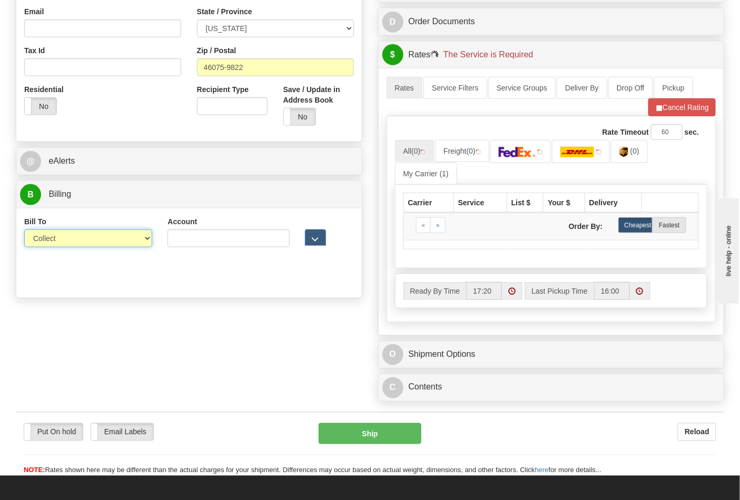
click at [57, 237] on select "Sender Recipient Third Party Collect" at bounding box center [88, 239] width 128 height 18
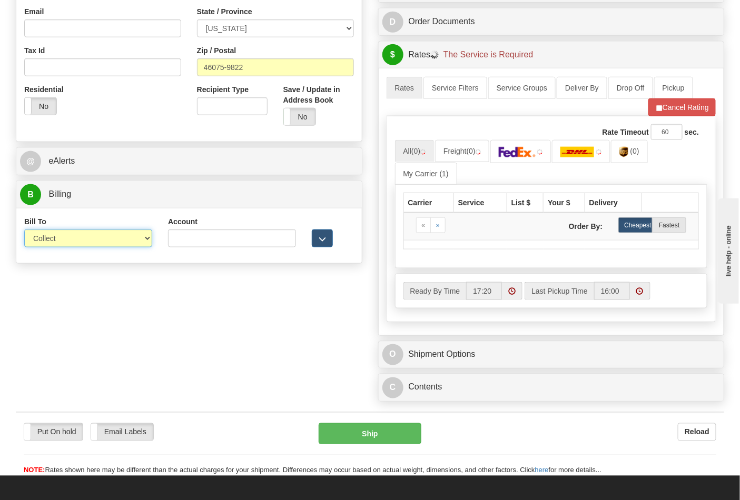
select select "2"
click at [24, 231] on select "Sender Recipient Third Party Collect" at bounding box center [88, 239] width 128 height 18
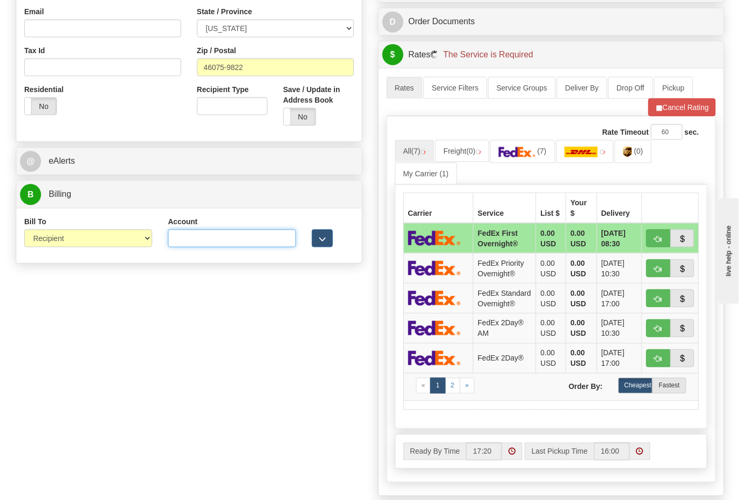
click at [208, 244] on input "Account" at bounding box center [232, 239] width 128 height 18
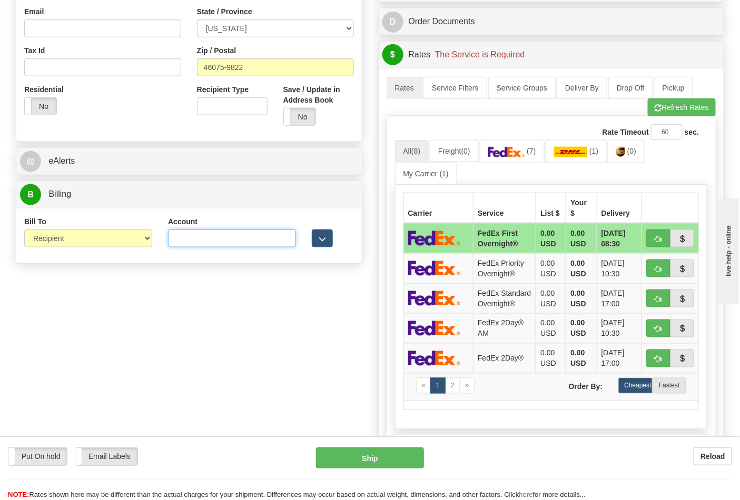
type input "587102"
click at [676, 116] on button "Refresh Rates" at bounding box center [682, 107] width 68 height 18
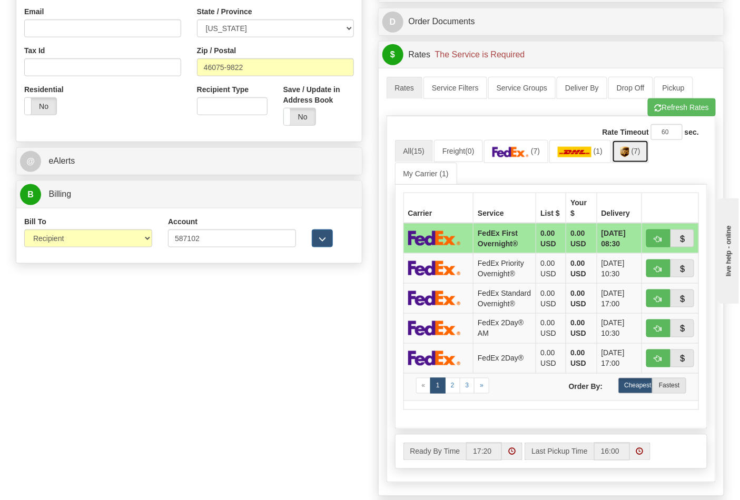
click at [637, 158] on link "(7)" at bounding box center [630, 151] width 37 height 23
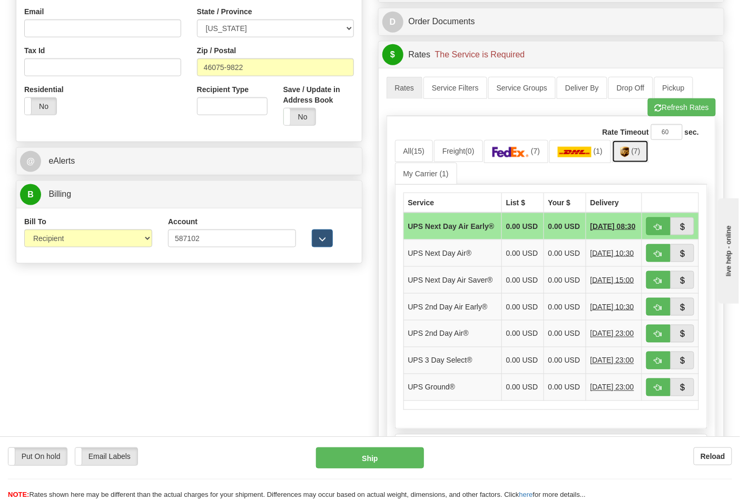
scroll to position [527, 0]
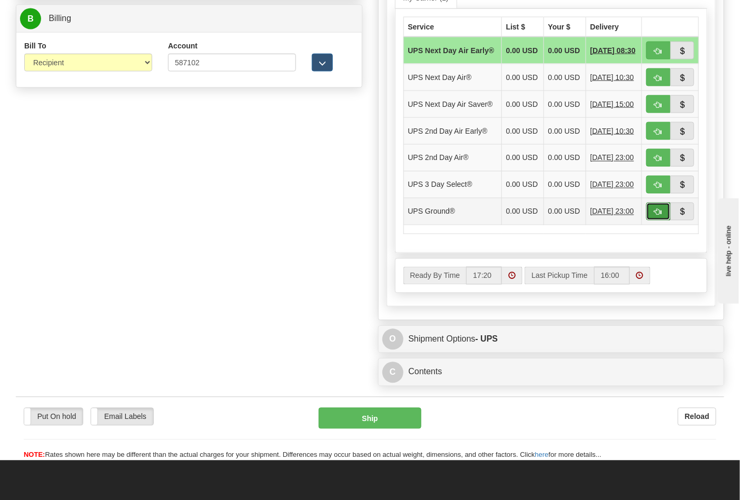
click at [654, 216] on span "button" at bounding box center [657, 212] width 7 height 7
type input "03"
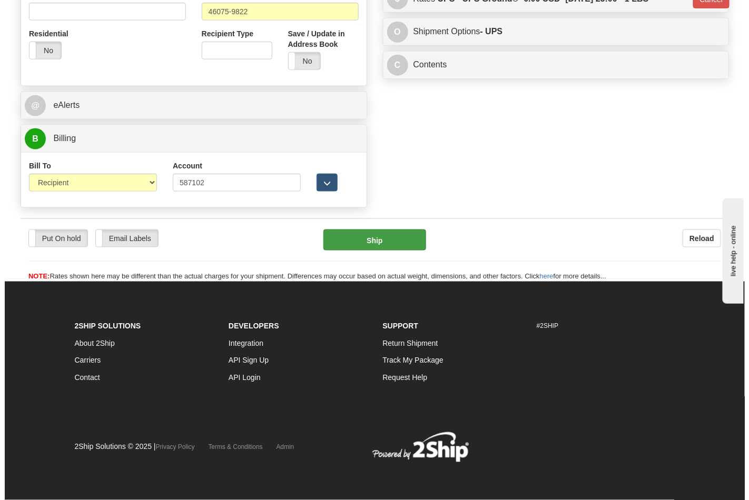
scroll to position [408, 0]
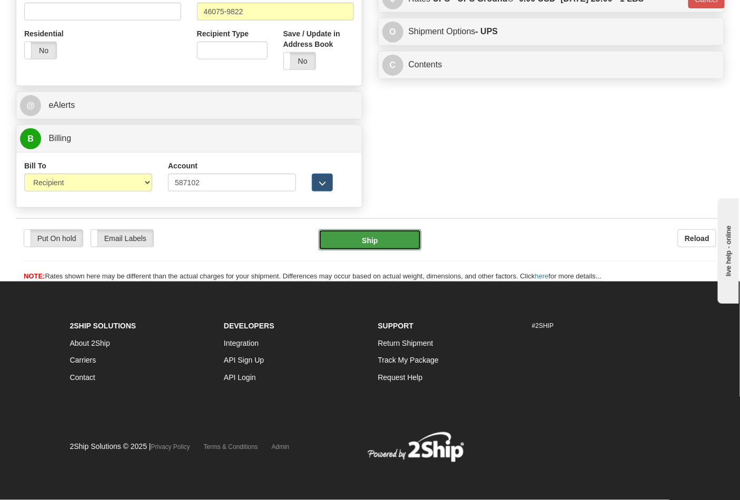
click at [402, 239] on button "Ship" at bounding box center [370, 240] width 102 height 21
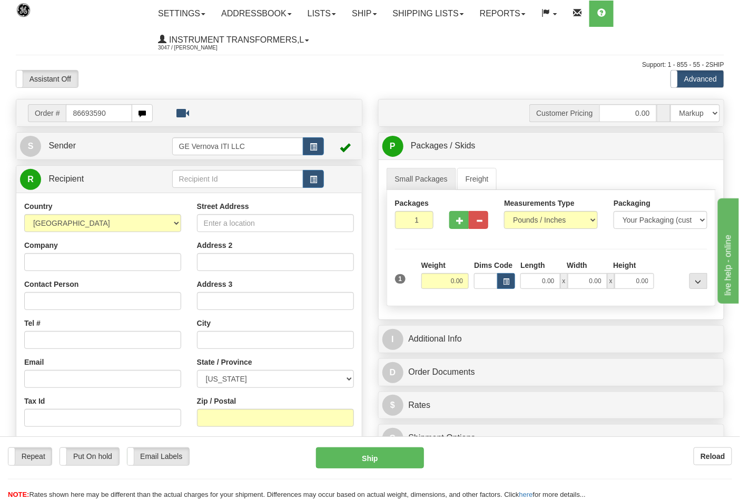
type input "86693590"
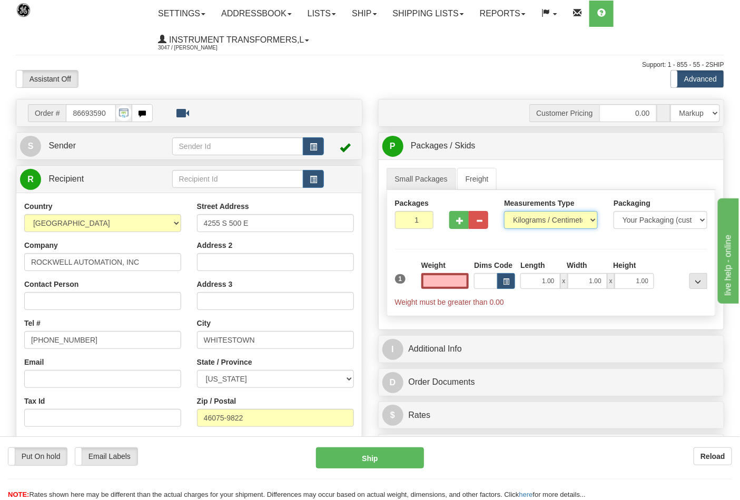
type input "0.00"
click at [523, 224] on select "Pounds / Inches Kilograms / Centimeters" at bounding box center [551, 220] width 94 height 18
select select "0"
click at [504, 212] on select "Pounds / Inches Kilograms / Centimeters" at bounding box center [551, 220] width 94 height 18
click at [467, 280] on input "0.00" at bounding box center [445, 281] width 48 height 16
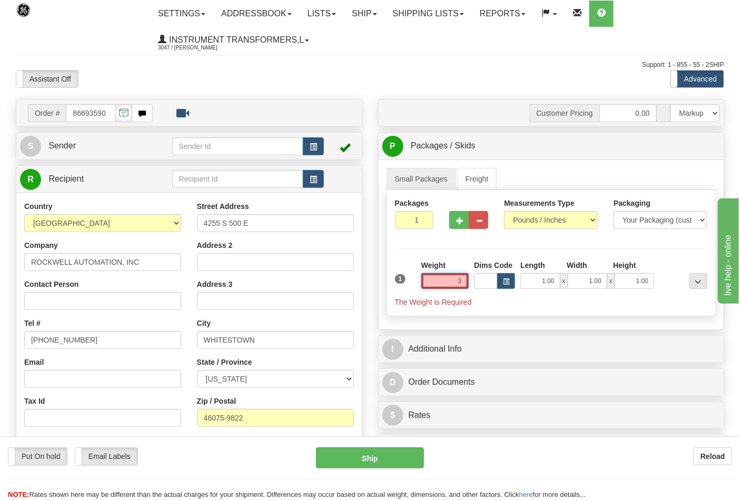
click button "Delete" at bounding box center [0, 0] width 0 height 0
type input "3.00"
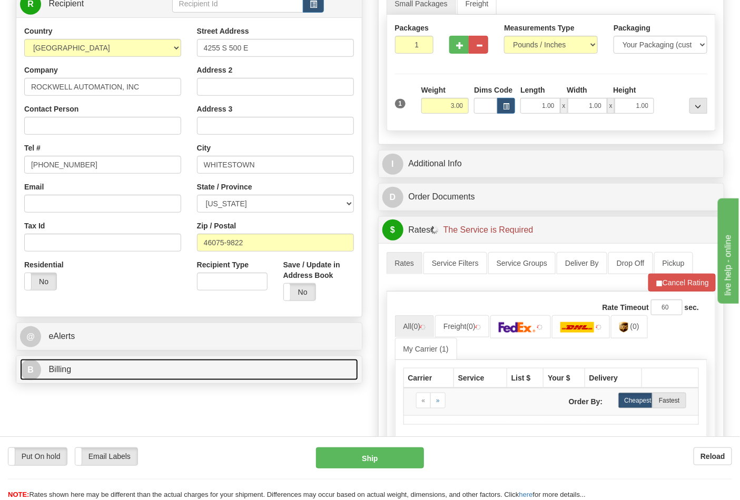
click at [128, 364] on link "B Billing" at bounding box center [189, 370] width 338 height 22
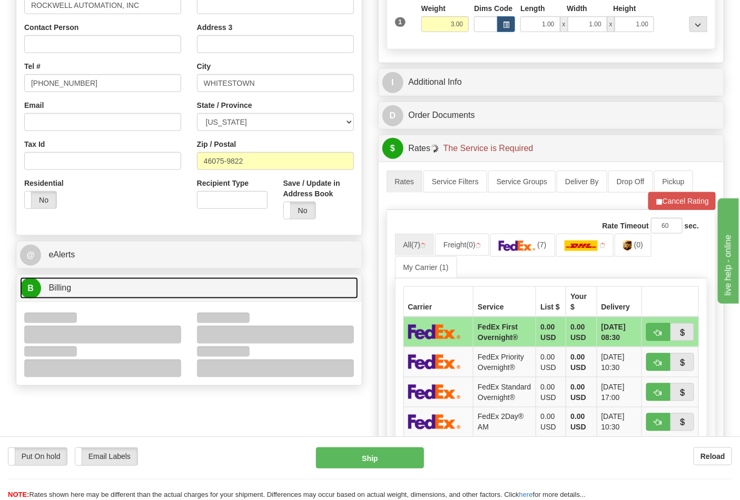
scroll to position [351, 0]
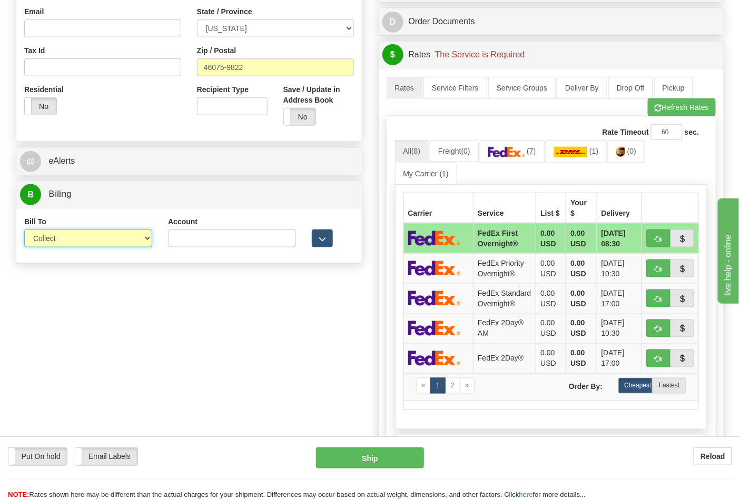
click at [64, 239] on select "Sender Recipient Third Party Collect" at bounding box center [88, 239] width 128 height 18
select select "2"
click at [24, 231] on select "Sender Recipient Third Party Collect" at bounding box center [88, 239] width 128 height 18
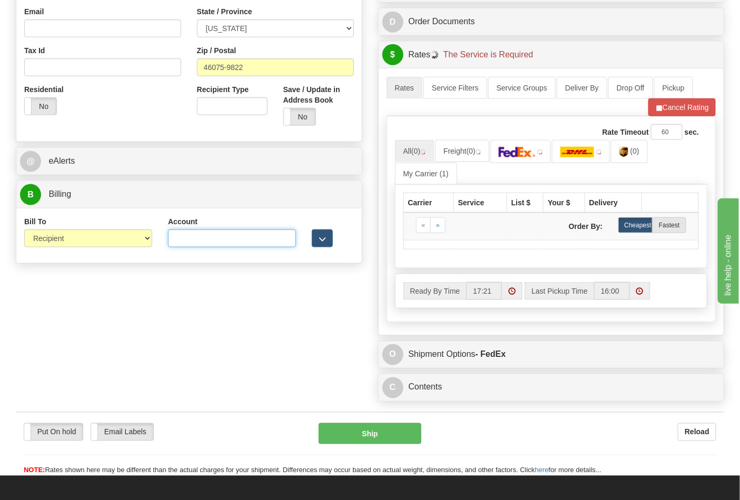
click at [208, 240] on input "Account" at bounding box center [232, 239] width 128 height 18
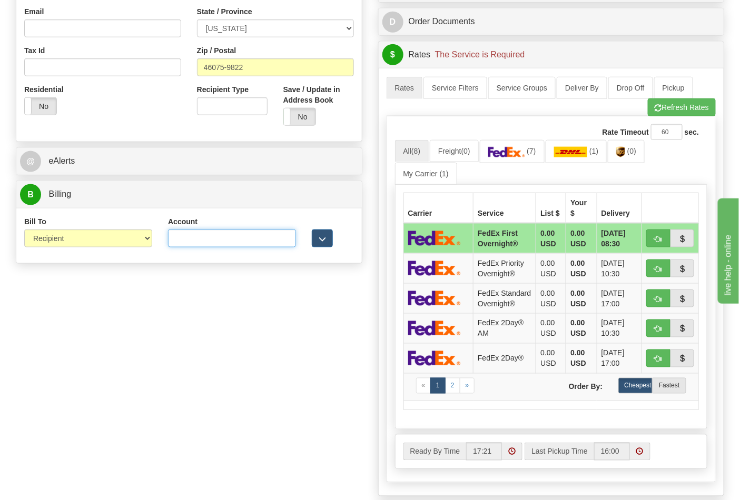
type input "587102"
click at [668, 115] on button "Refresh Rates" at bounding box center [682, 107] width 68 height 18
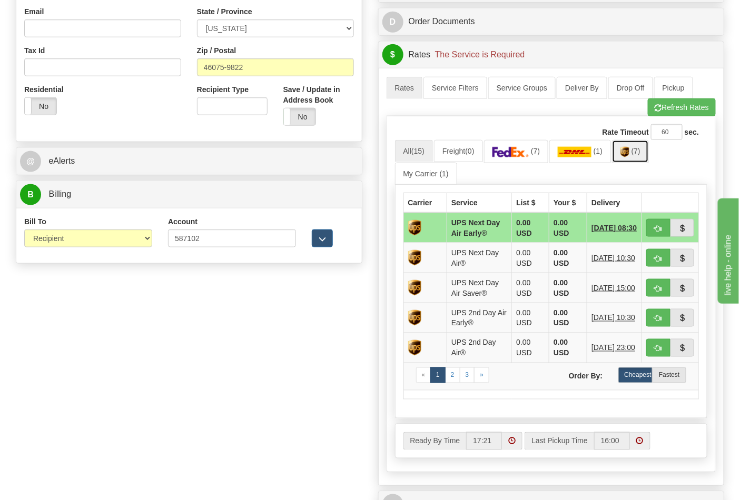
click at [630, 159] on link "(7)" at bounding box center [630, 151] width 37 height 23
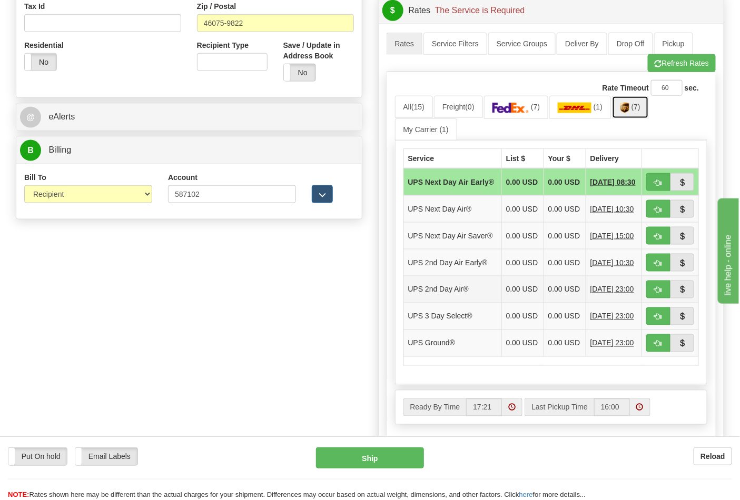
scroll to position [468, 0]
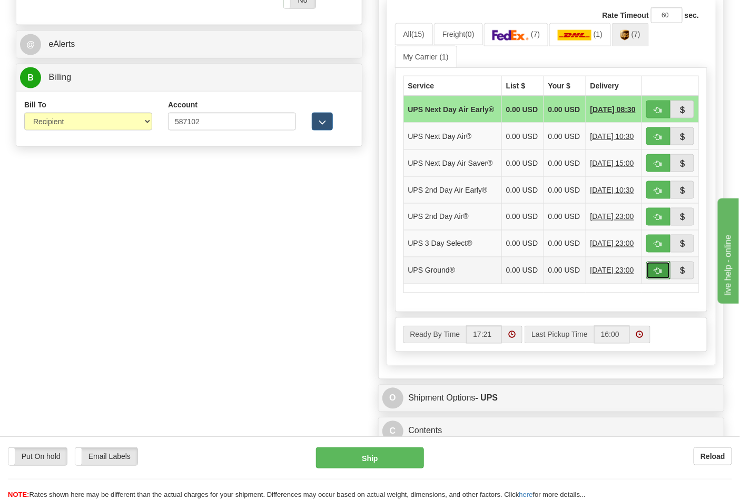
click at [656, 275] on span "button" at bounding box center [657, 271] width 7 height 7
type input "03"
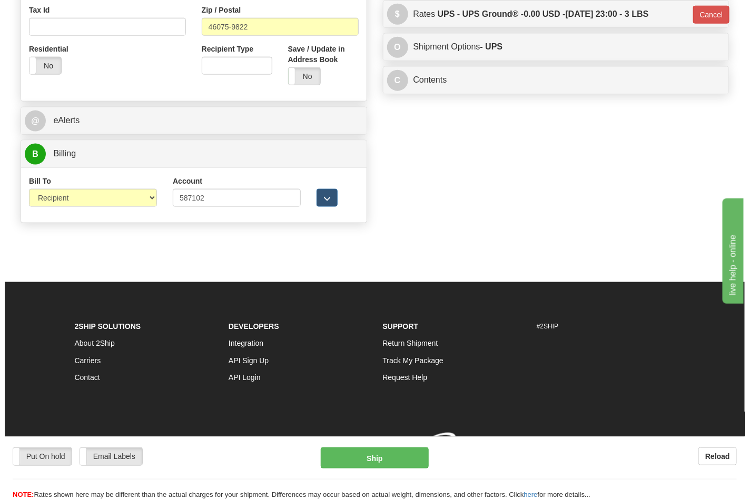
scroll to position [408, 0]
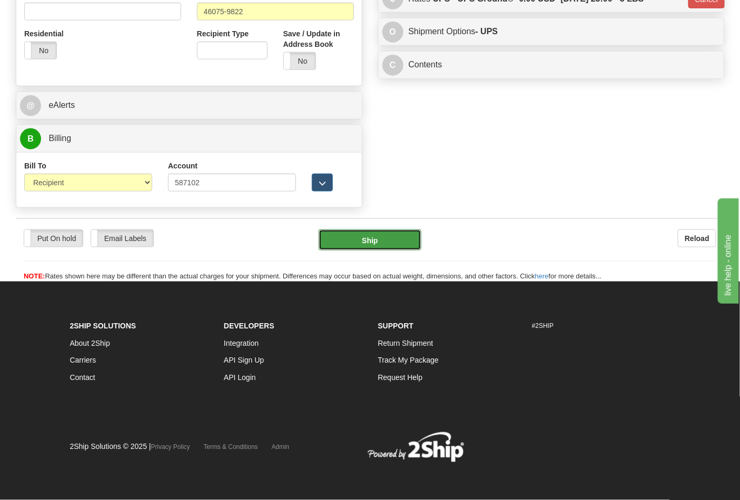
click at [412, 243] on button "Ship" at bounding box center [370, 240] width 102 height 21
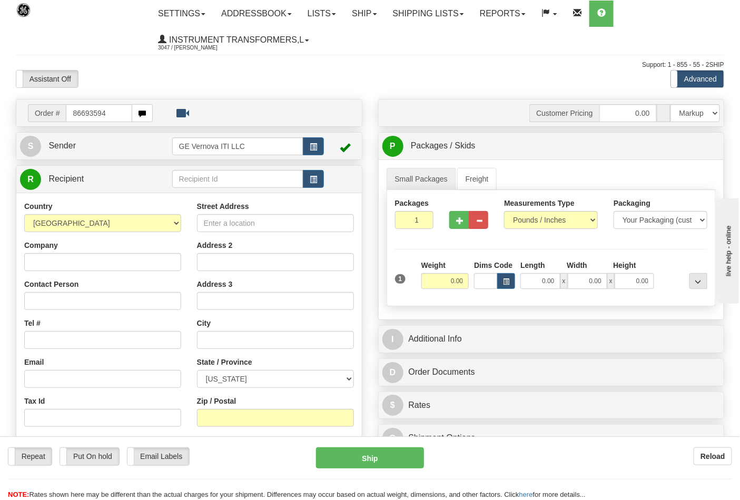
type input "86693594"
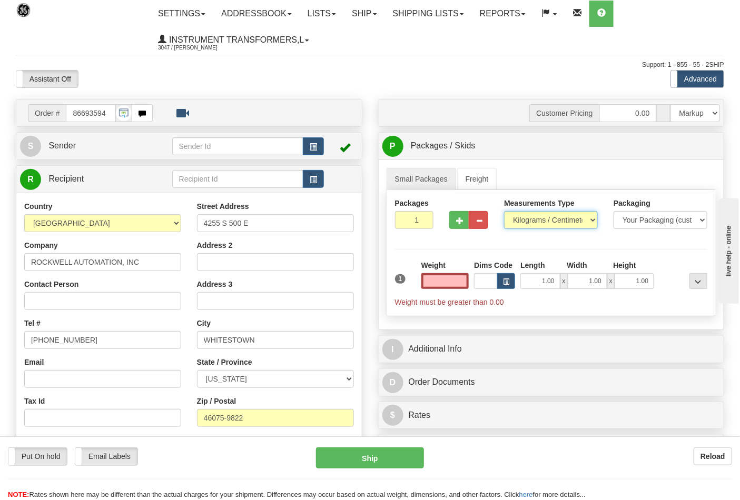
type input "0.00"
click at [532, 220] on select "Pounds / Inches Kilograms / Centimeters" at bounding box center [551, 220] width 94 height 18
click at [504, 212] on select "Pounds / Inches Kilograms / Centimeters" at bounding box center [551, 220] width 94 height 18
click at [533, 223] on select "Pounds / Inches Kilograms / Centimeters" at bounding box center [551, 220] width 94 height 18
select select "0"
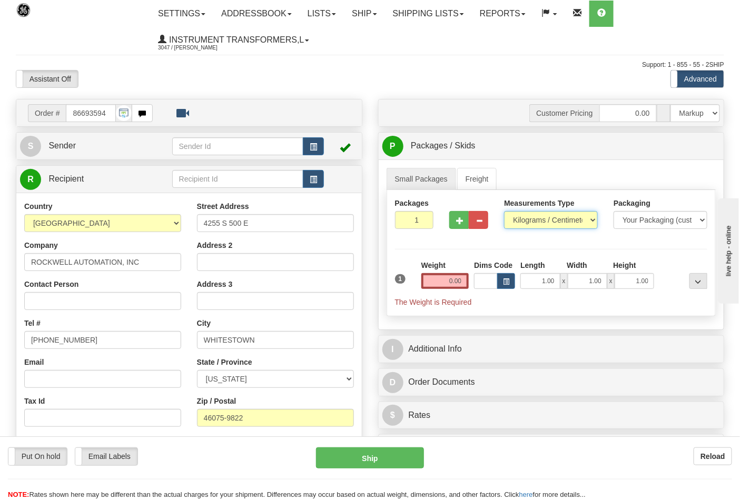
click at [504, 212] on select "Pounds / Inches Kilograms / Centimeters" at bounding box center [551, 220] width 94 height 18
click at [460, 283] on input "0.00" at bounding box center [445, 281] width 48 height 16
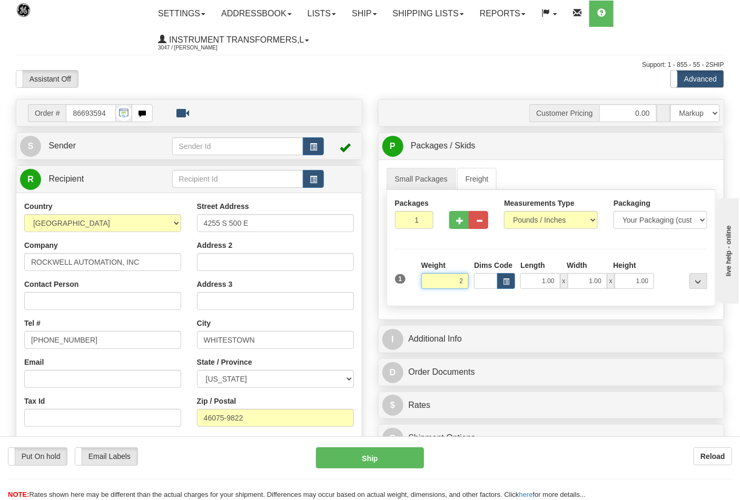
click button "Delete" at bounding box center [0, 0] width 0 height 0
type input "2.00"
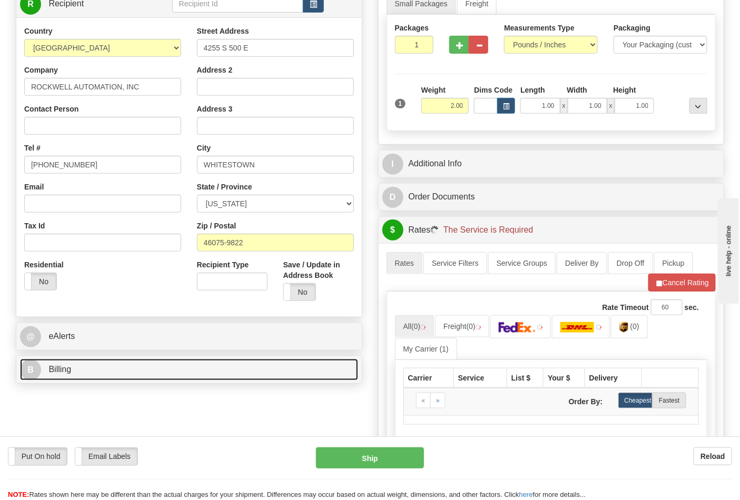
click at [134, 376] on link "B Billing" at bounding box center [189, 370] width 338 height 22
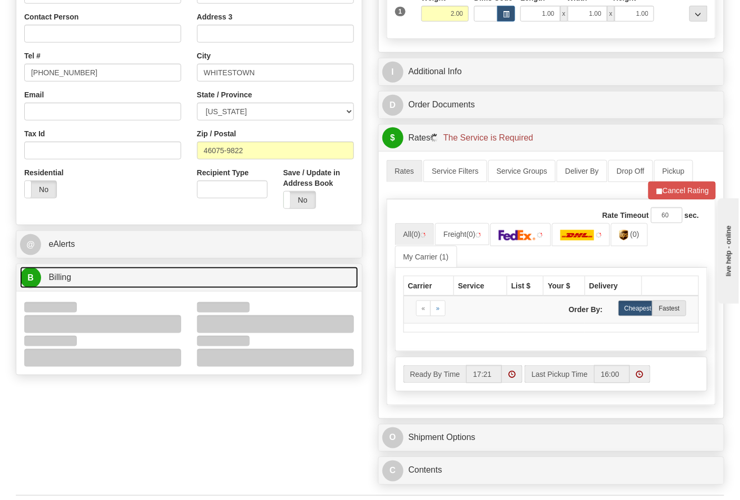
scroll to position [351, 0]
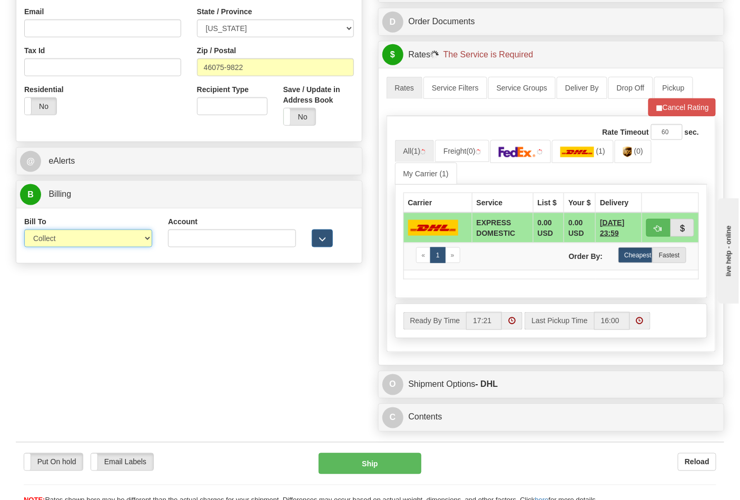
click at [59, 244] on select "Sender Recipient Third Party Collect" at bounding box center [88, 239] width 128 height 18
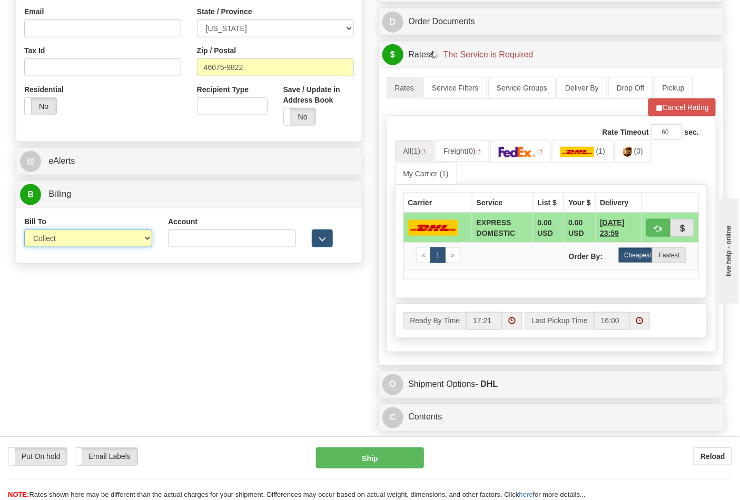
select select "2"
click at [24, 231] on select "Sender Recipient Third Party Collect" at bounding box center [88, 239] width 128 height 18
click at [187, 246] on input "Account" at bounding box center [232, 239] width 128 height 18
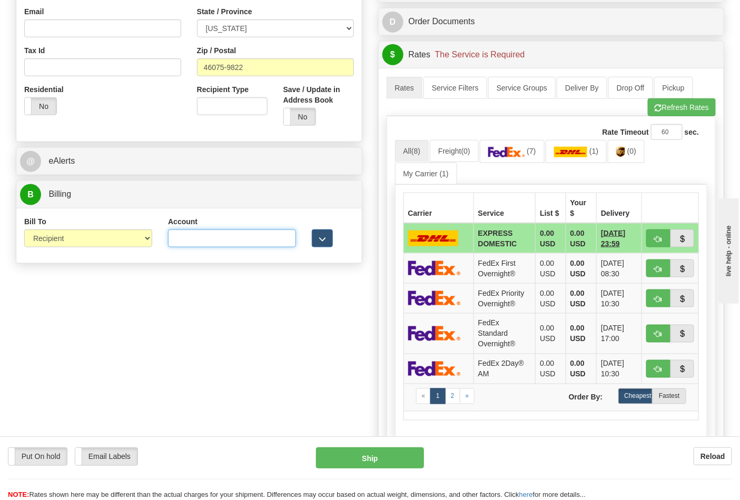
type input "587102"
click at [670, 109] on button "Refresh Rates" at bounding box center [682, 107] width 68 height 18
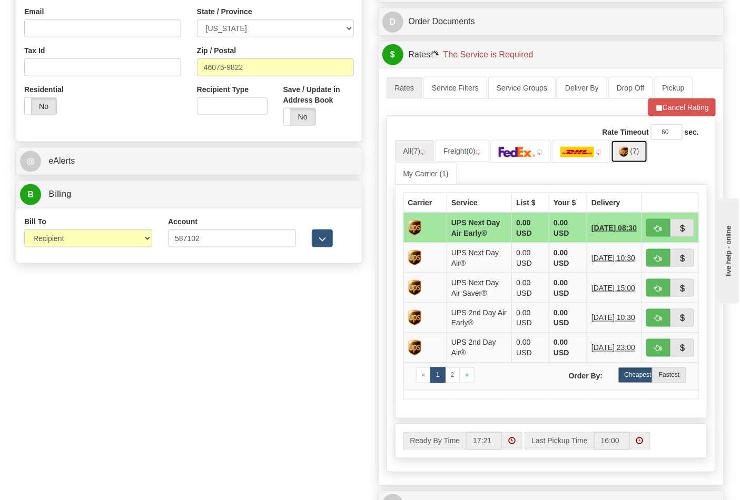
click at [634, 159] on link "(7)" at bounding box center [629, 151] width 37 height 23
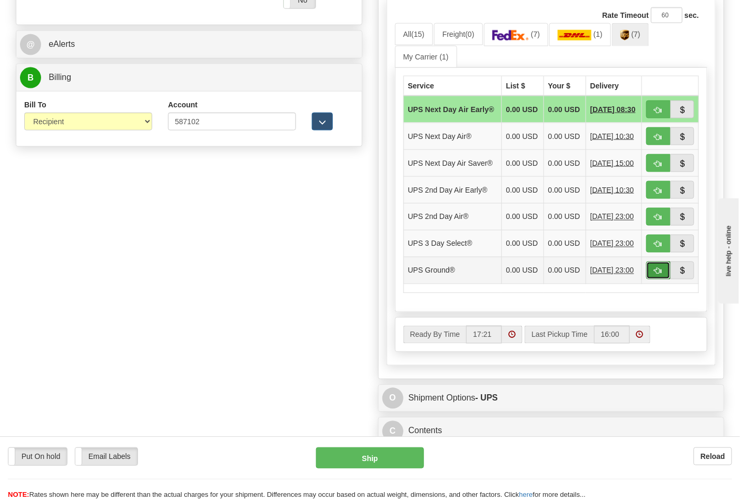
click at [651, 280] on button "button" at bounding box center [658, 271] width 24 height 18
type input "03"
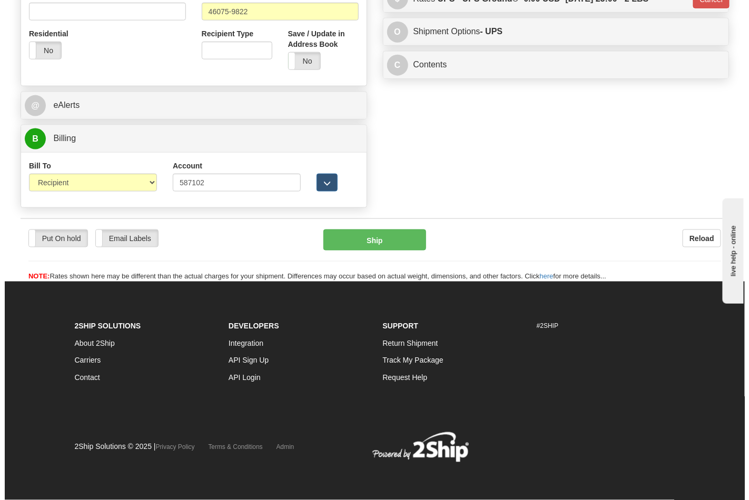
scroll to position [408, 0]
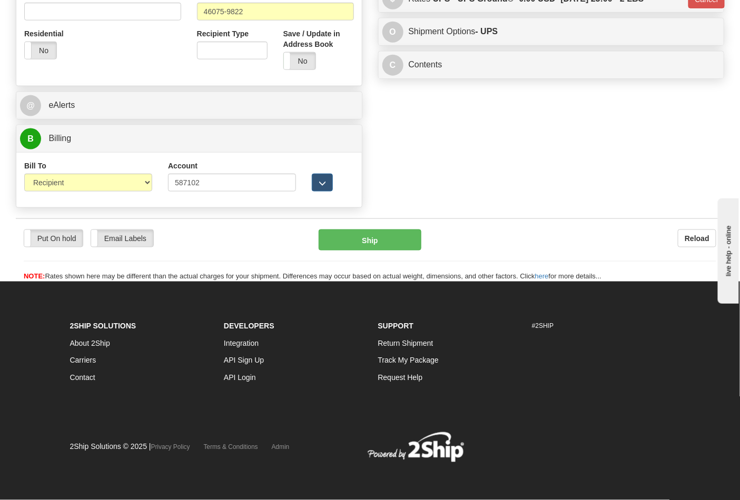
click at [376, 225] on div "Put On hold Put On hold Email Labels Email Labels Edit Reload Ship Reload" at bounding box center [370, 251] width 708 height 64
click at [388, 239] on button "Ship" at bounding box center [370, 240] width 102 height 21
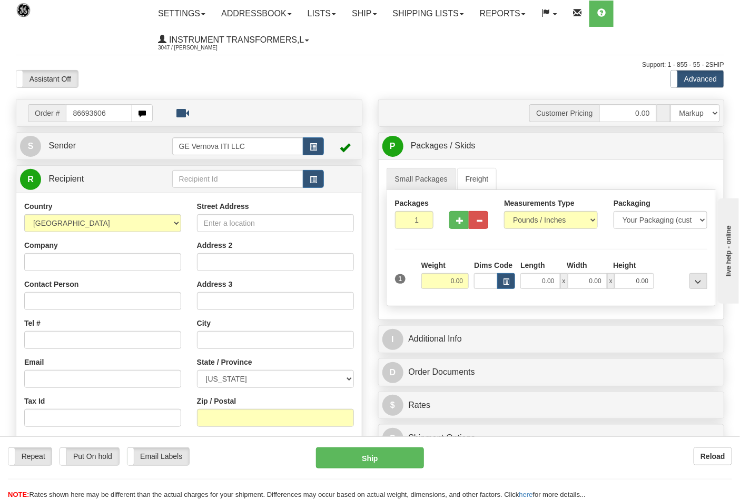
type input "86693606"
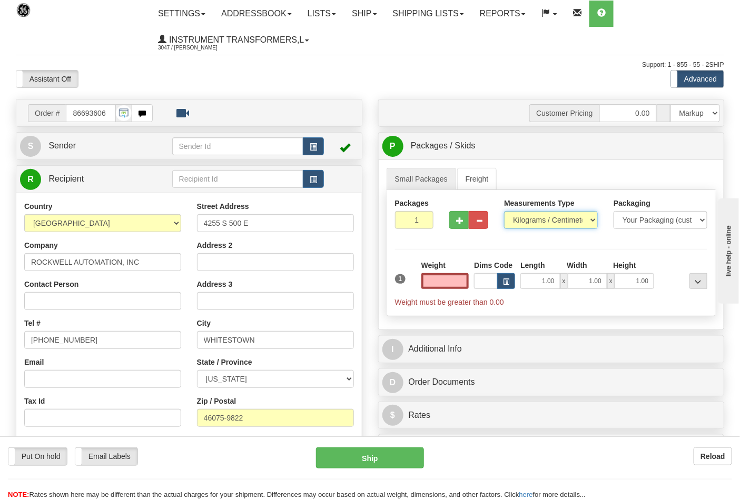
type input "0.00"
drag, startPoint x: 543, startPoint y: 222, endPoint x: 538, endPoint y: 229, distance: 8.6
click at [543, 222] on select "Pounds / Inches Kilograms / Centimeters" at bounding box center [551, 220] width 94 height 18
select select "0"
click at [504, 212] on select "Pounds / Inches Kilograms / Centimeters" at bounding box center [551, 220] width 94 height 18
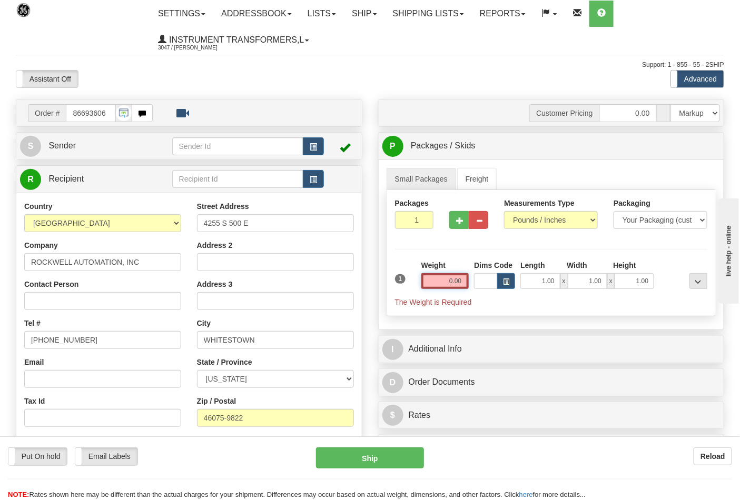
click at [464, 284] on input "0.00" at bounding box center [445, 281] width 48 height 16
click button "Delete" at bounding box center [0, 0] width 0 height 0
type input "4.00"
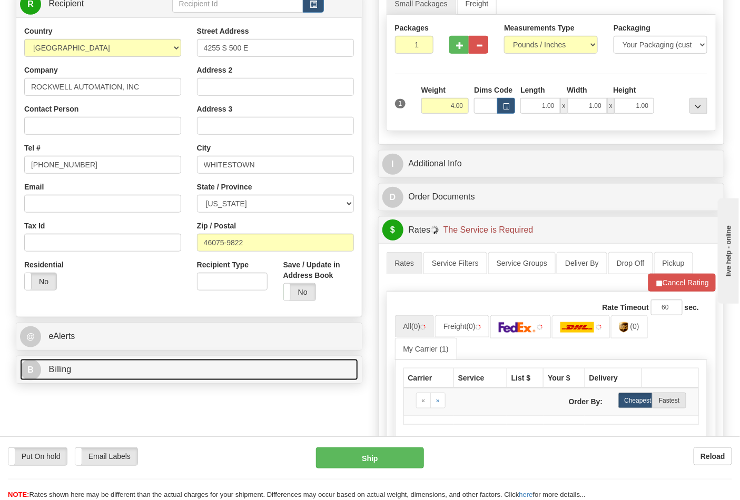
click at [157, 361] on link "B Billing" at bounding box center [189, 370] width 338 height 22
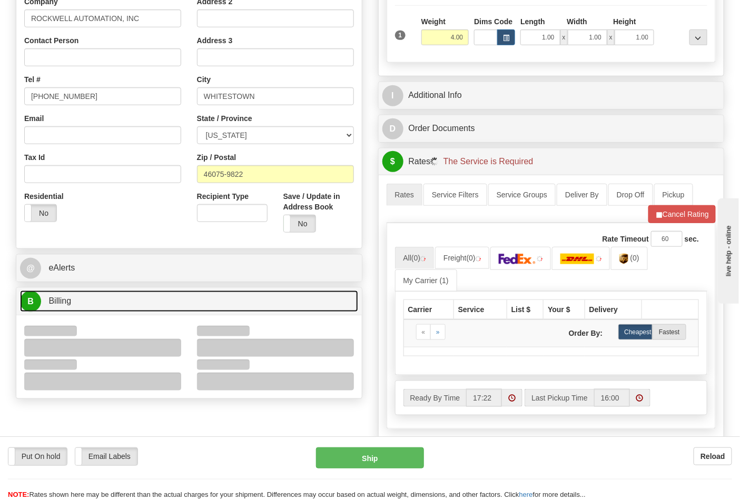
scroll to position [292, 0]
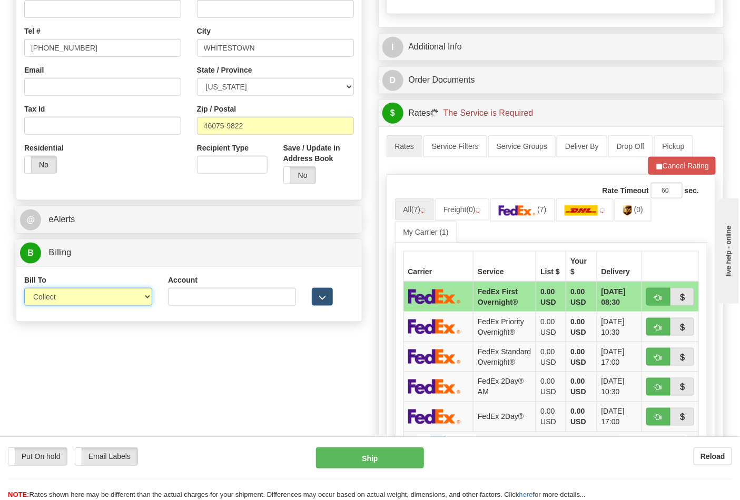
click at [56, 297] on select "Sender Recipient Third Party Collect" at bounding box center [88, 297] width 128 height 18
select select "2"
click at [24, 289] on select "Sender Recipient Third Party Collect" at bounding box center [88, 297] width 128 height 18
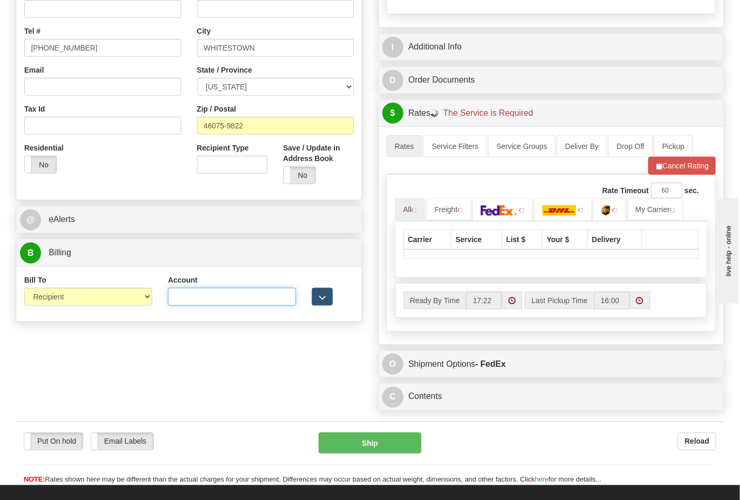
click at [185, 295] on input "Account" at bounding box center [232, 297] width 128 height 18
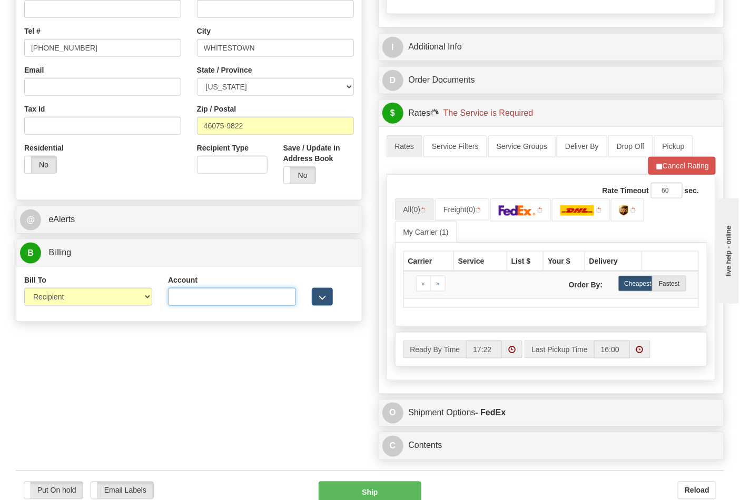
type input "587102"
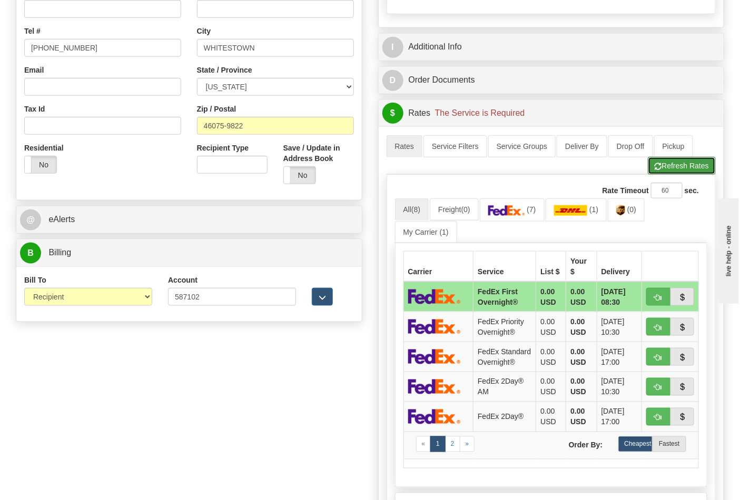
click at [661, 175] on button "Refresh Rates" at bounding box center [682, 166] width 68 height 18
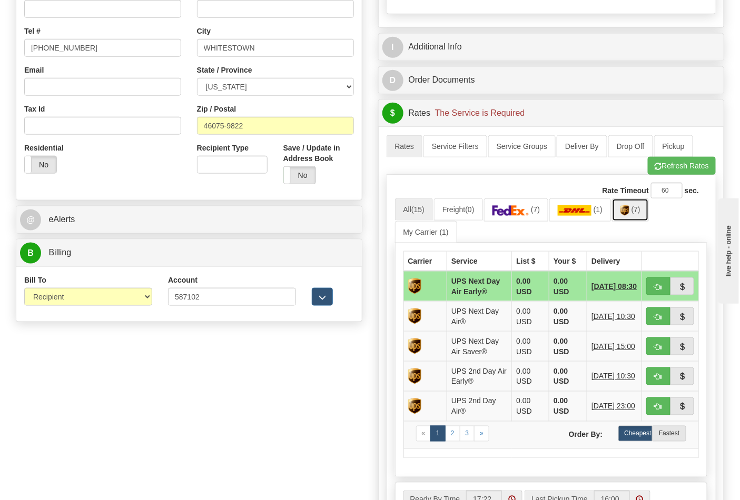
click at [637, 218] on link "(7)" at bounding box center [630, 210] width 37 height 23
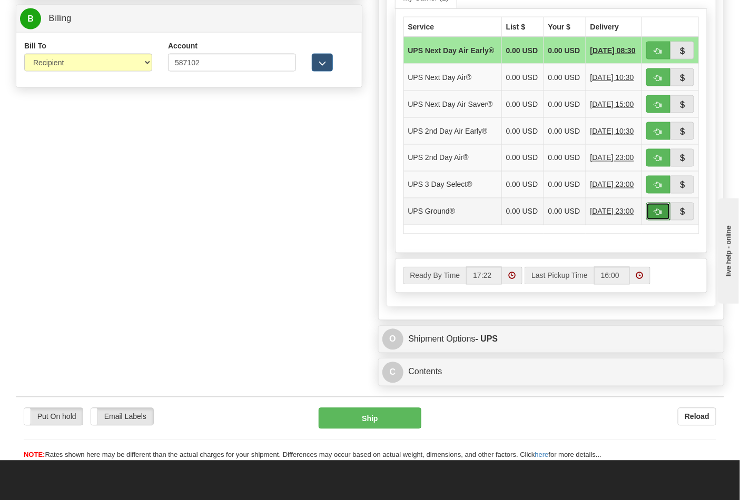
click at [653, 221] on button "button" at bounding box center [658, 212] width 24 height 18
type input "03"
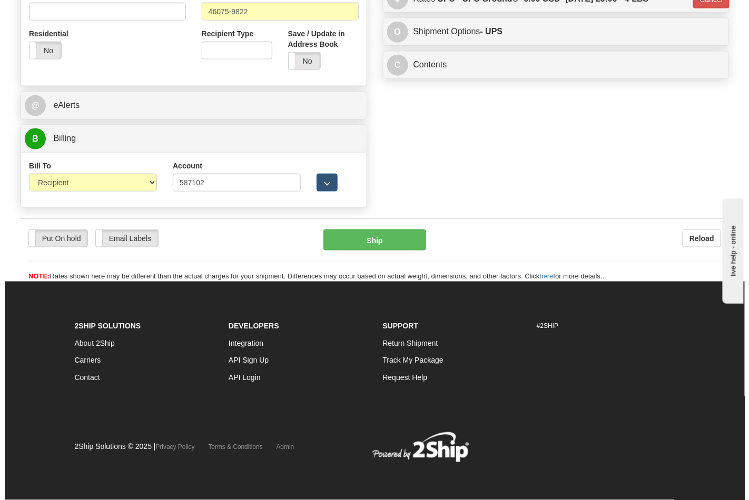
scroll to position [408, 0]
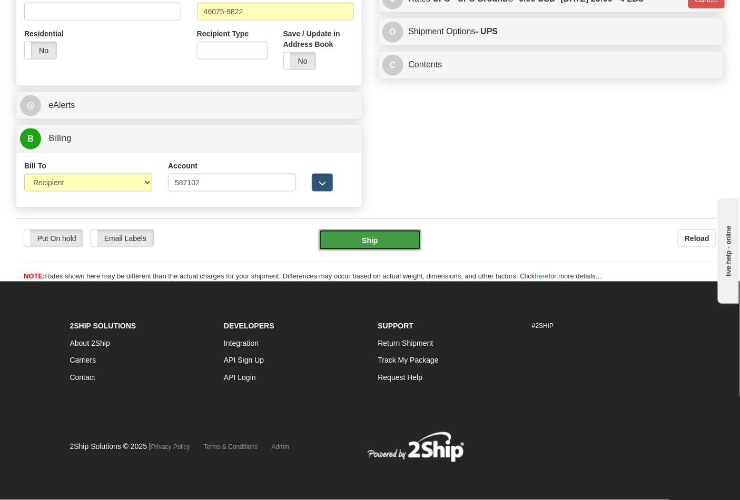
click at [396, 240] on button "Ship" at bounding box center [370, 240] width 102 height 21
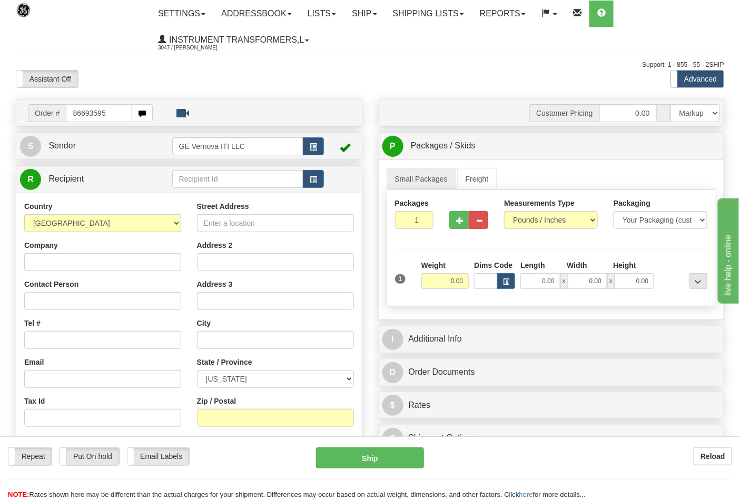
type input "86693595"
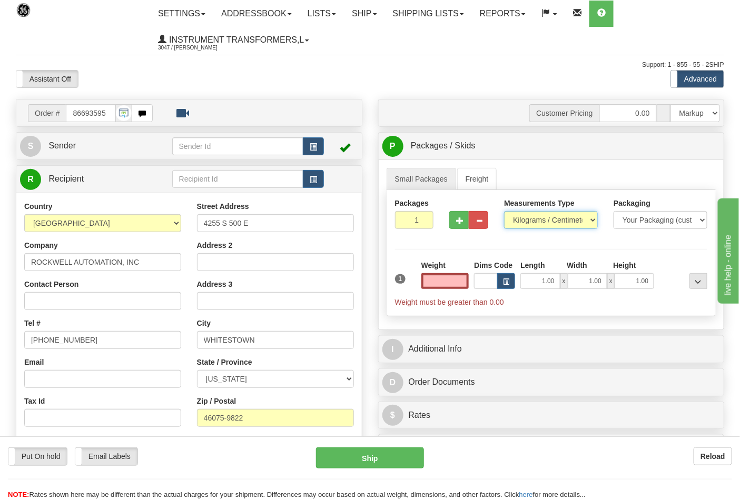
type input "0.00"
click at [539, 219] on select "Pounds / Inches Kilograms / Centimeters" at bounding box center [551, 220] width 94 height 18
select select "0"
click at [504, 212] on select "Pounds / Inches Kilograms / Centimeters" at bounding box center [551, 220] width 94 height 18
click at [467, 283] on input "0.00" at bounding box center [445, 281] width 48 height 16
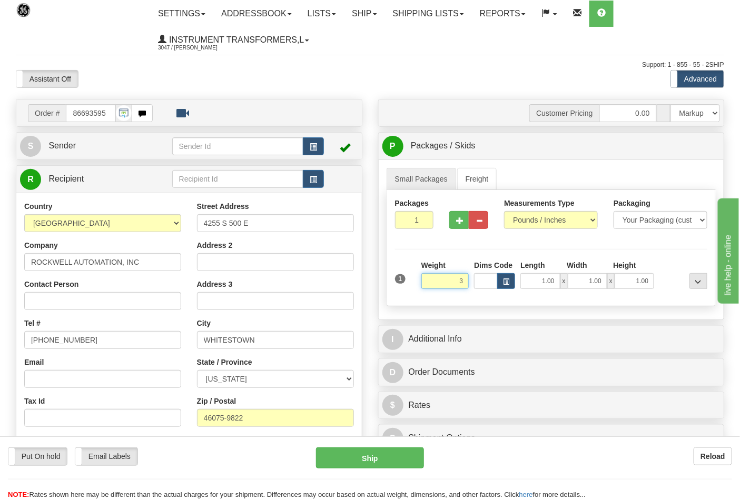
click button "Delete" at bounding box center [0, 0] width 0 height 0
type input "3.00"
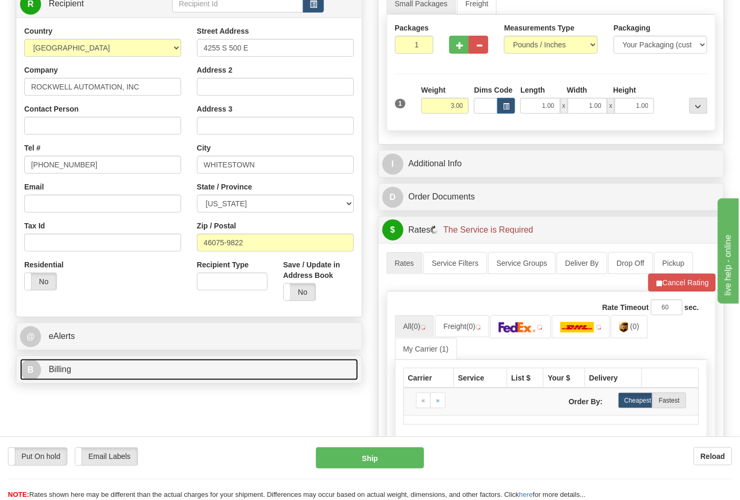
click at [150, 369] on link "B Billing" at bounding box center [189, 370] width 338 height 22
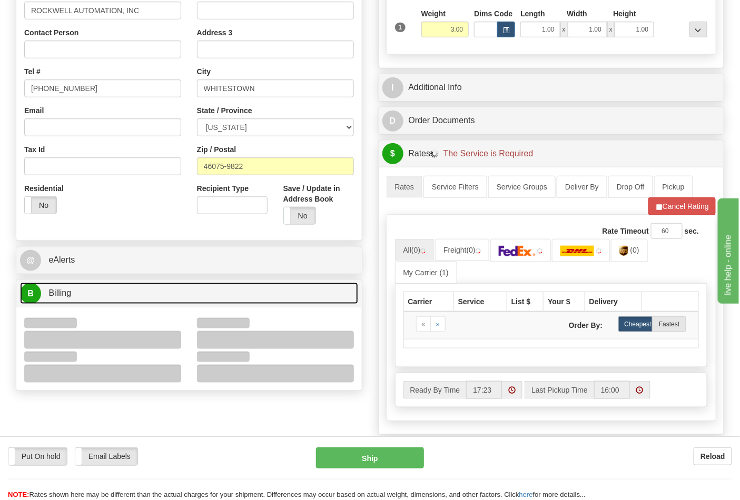
scroll to position [351, 0]
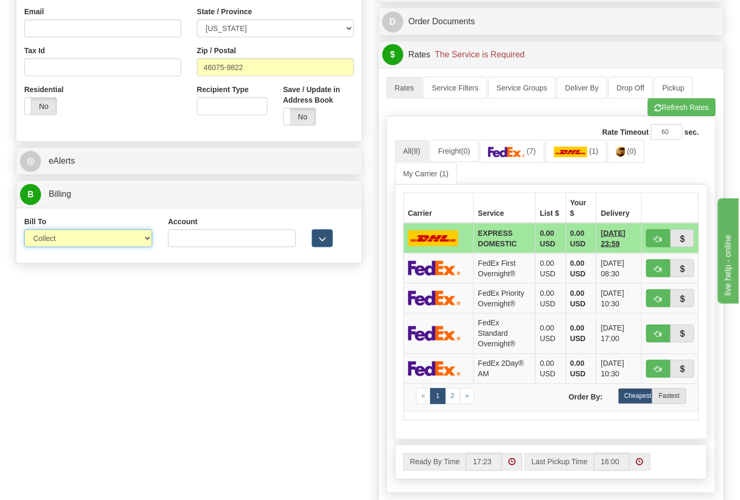
click at [75, 239] on select "Sender Recipient Third Party Collect" at bounding box center [88, 239] width 128 height 18
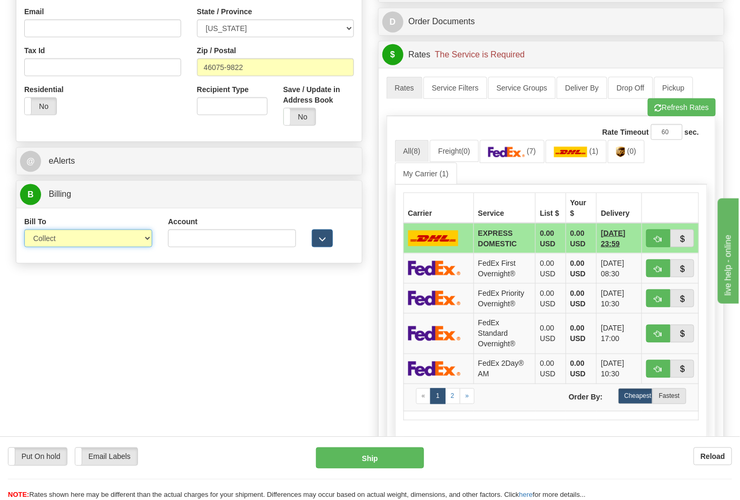
select select "2"
click at [24, 231] on select "Sender Recipient Third Party Collect" at bounding box center [88, 239] width 128 height 18
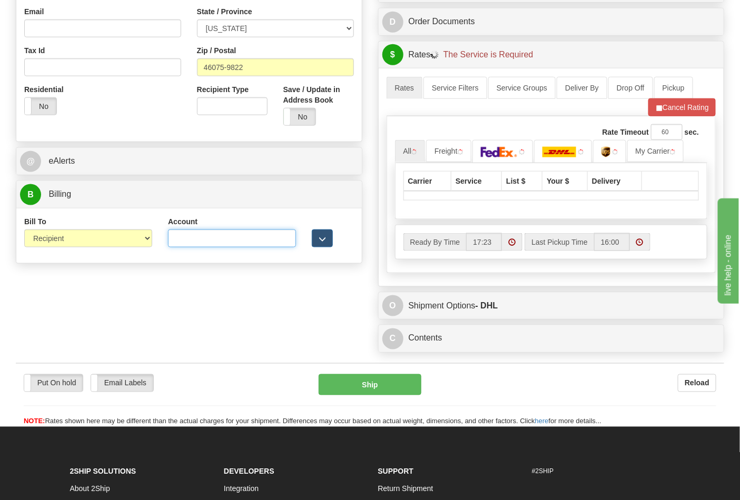
click at [222, 237] on input "Account" at bounding box center [232, 239] width 128 height 18
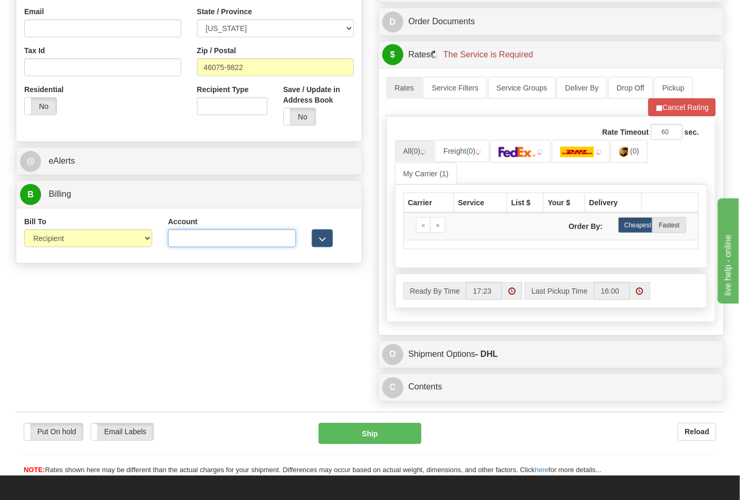
type input "587102"
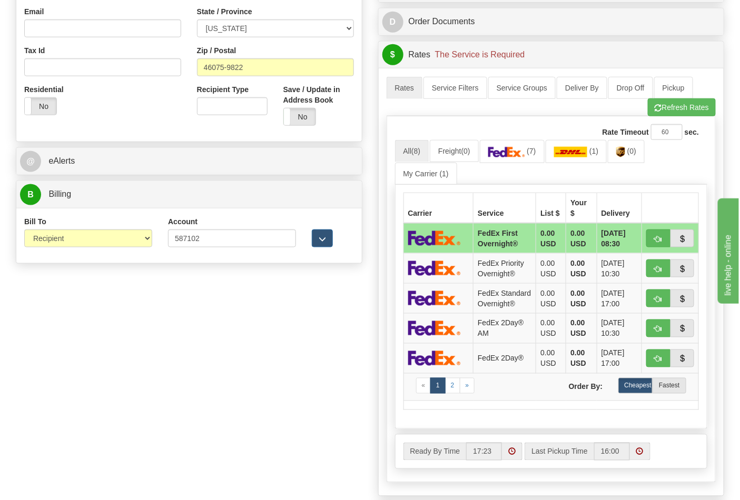
click at [657, 124] on div "Rate Timeout 60 sec. All (8) Freight (0) (7) (1)" at bounding box center [551, 299] width 330 height 366
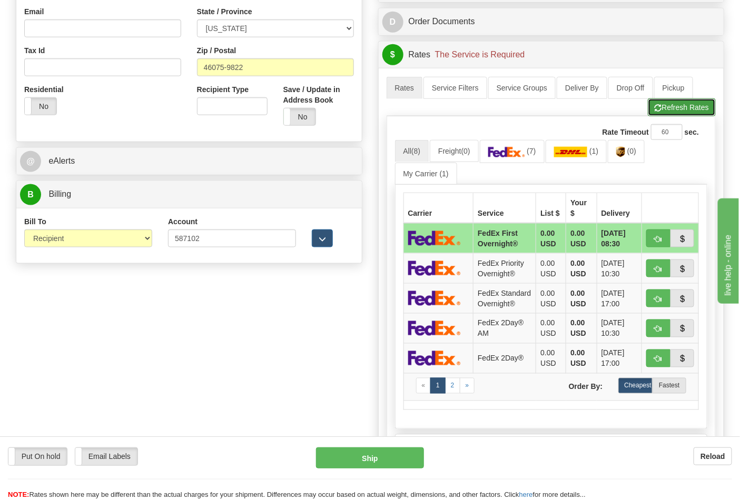
click at [656, 116] on button "Refresh Rates" at bounding box center [682, 107] width 68 height 18
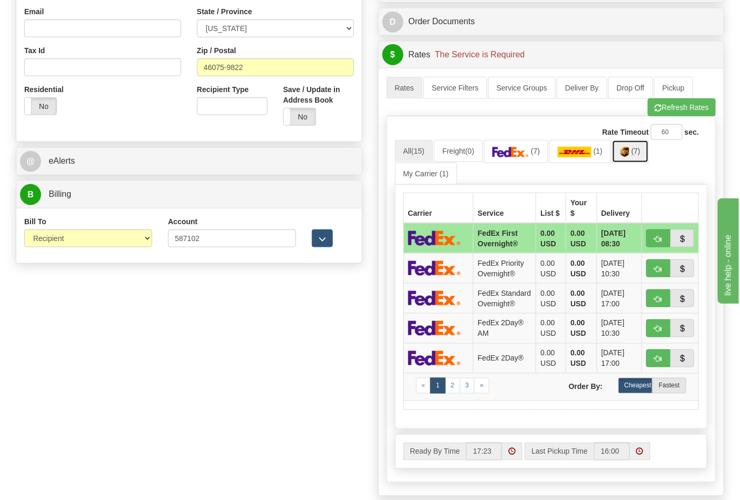
click at [637, 155] on span "(7)" at bounding box center [635, 151] width 9 height 8
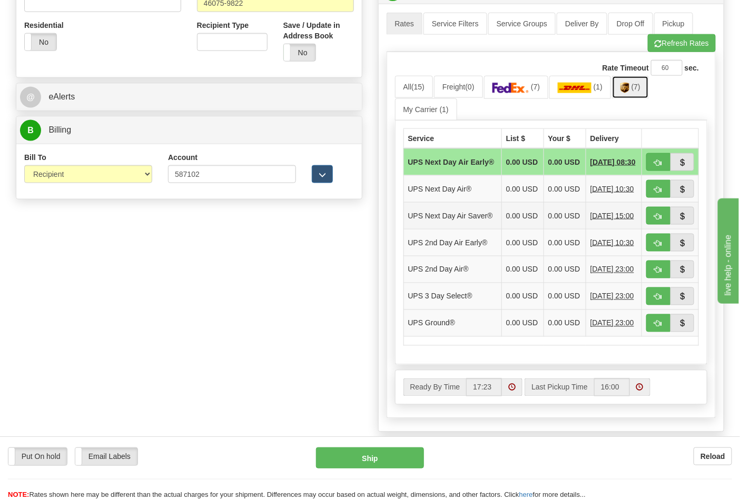
scroll to position [468, 0]
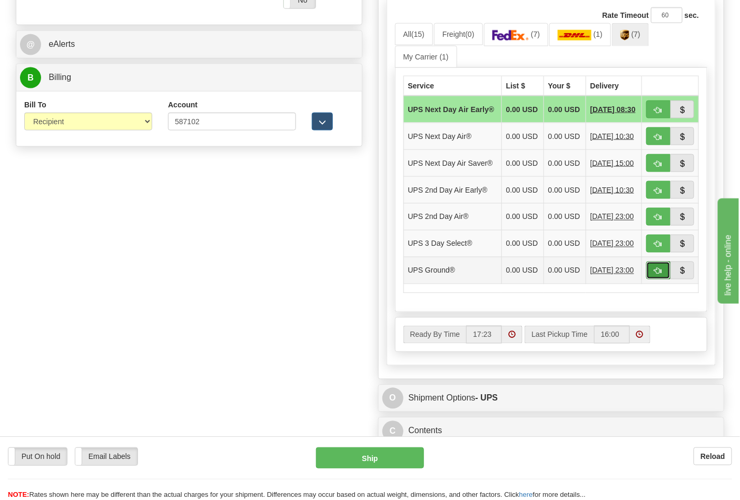
click at [659, 275] on span "button" at bounding box center [657, 271] width 7 height 7
type input "03"
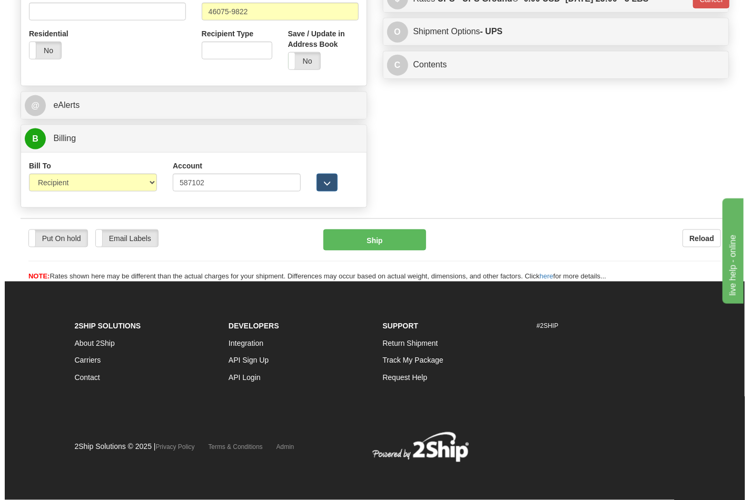
scroll to position [408, 0]
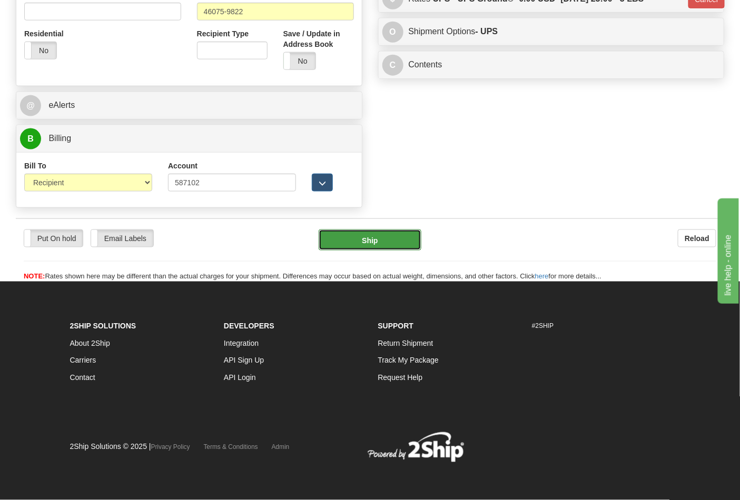
click at [378, 232] on button "Ship" at bounding box center [370, 240] width 102 height 21
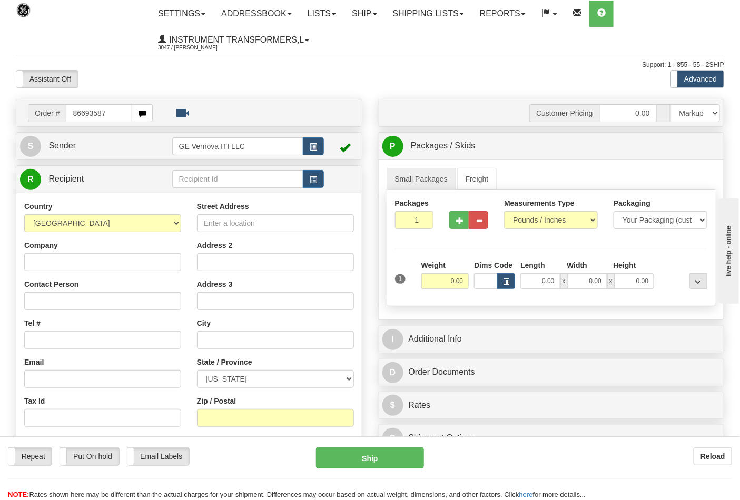
type input "86693587"
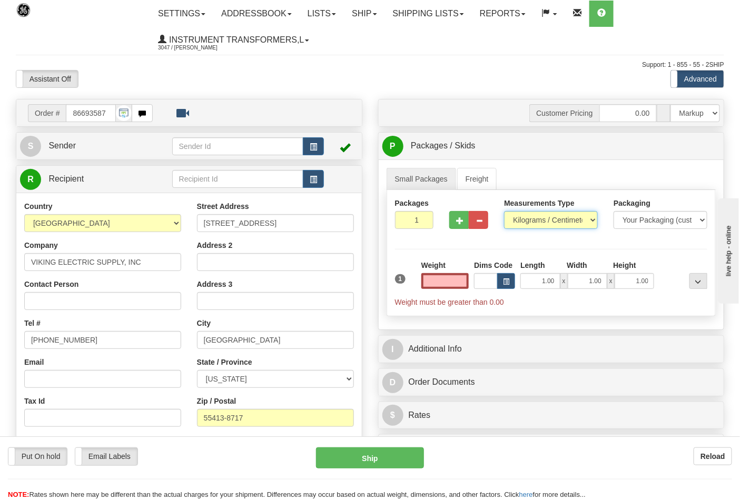
type input "0.00"
drag, startPoint x: 522, startPoint y: 223, endPoint x: 524, endPoint y: 229, distance: 5.7
click at [522, 223] on select "Pounds / Inches Kilograms / Centimeters" at bounding box center [551, 220] width 94 height 18
select select "0"
click at [504, 212] on select "Pounds / Inches Kilograms / Centimeters" at bounding box center [551, 220] width 94 height 18
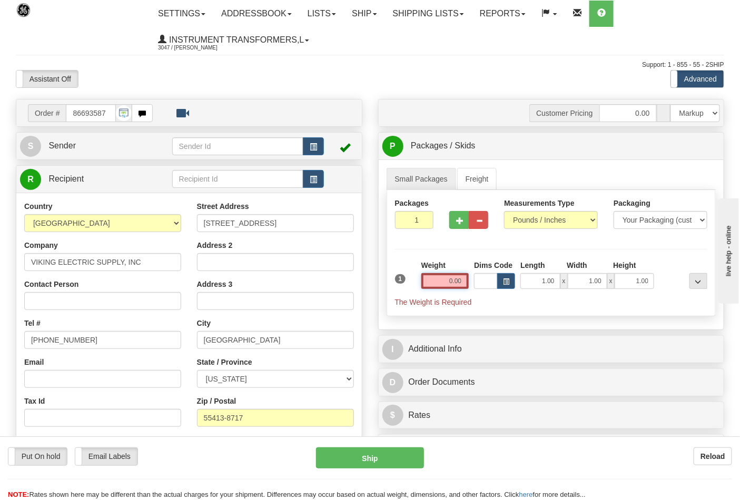
click at [462, 283] on input "0.00" at bounding box center [445, 281] width 48 height 16
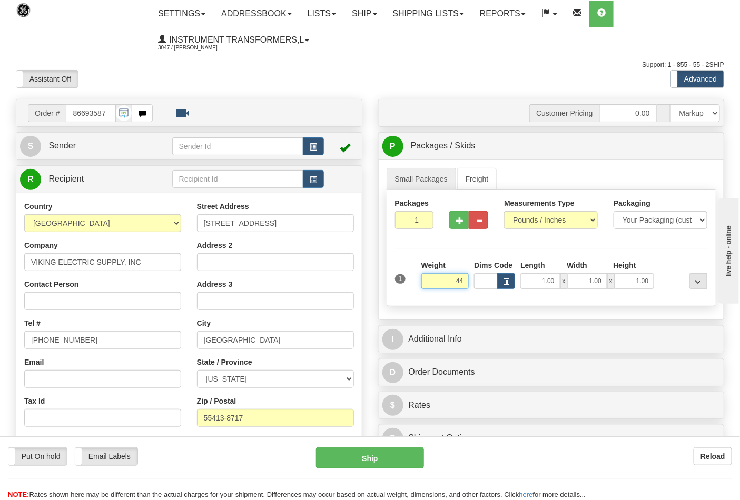
click button "Delete" at bounding box center [0, 0] width 0 height 0
type input "44.00"
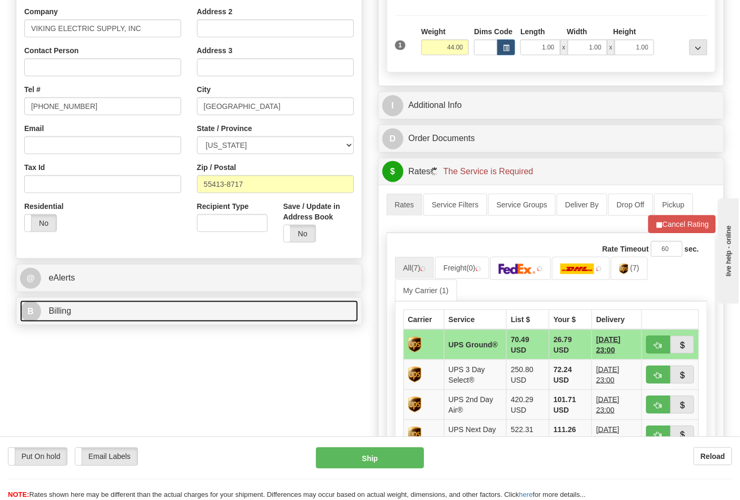
click at [122, 318] on link "B Billing" at bounding box center [189, 312] width 338 height 22
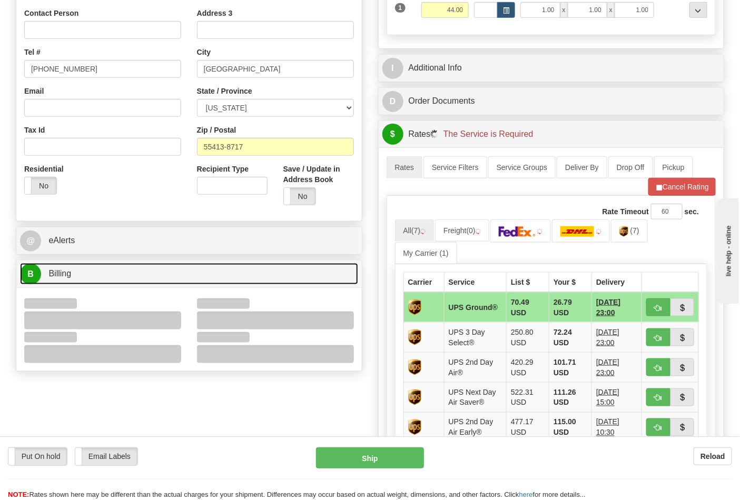
scroll to position [292, 0]
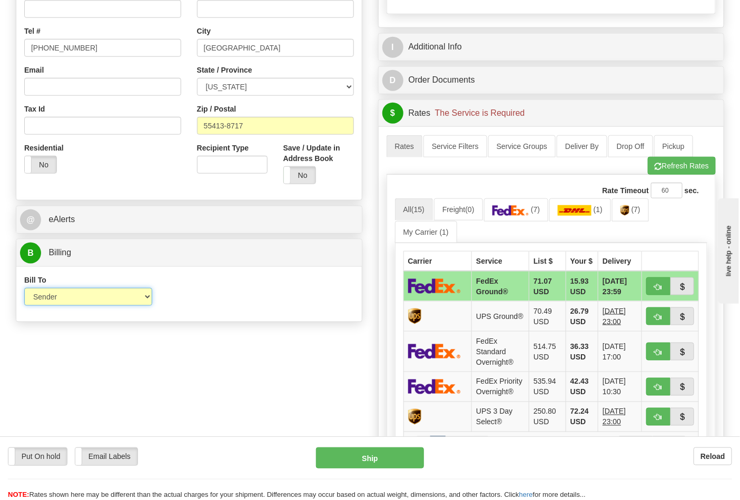
click at [59, 300] on select "Sender Recipient Third Party Collect" at bounding box center [88, 297] width 128 height 18
click at [629, 209] on img at bounding box center [624, 210] width 9 height 11
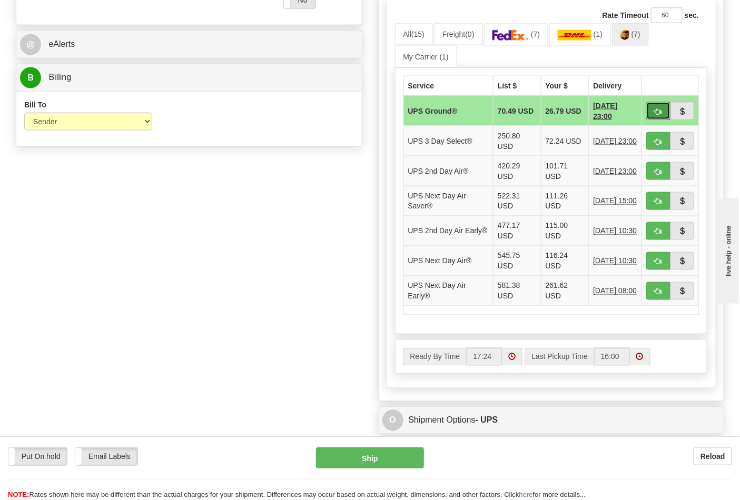
click at [658, 112] on span "button" at bounding box center [657, 111] width 7 height 7
type input "03"
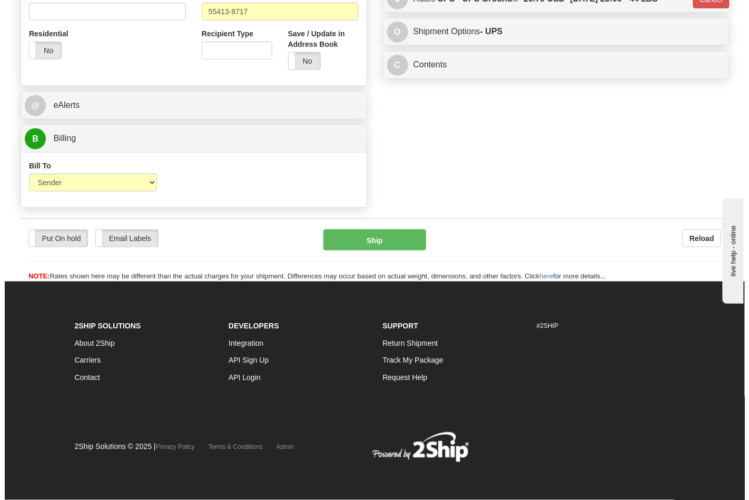
scroll to position [408, 0]
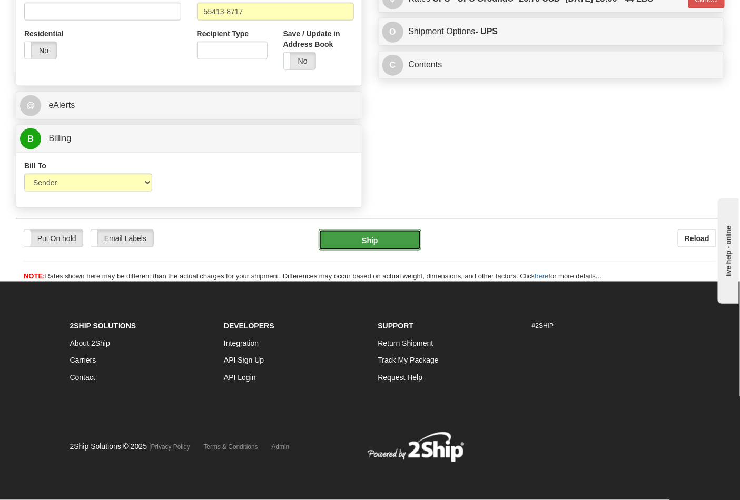
click at [370, 242] on button "Ship" at bounding box center [370, 240] width 102 height 21
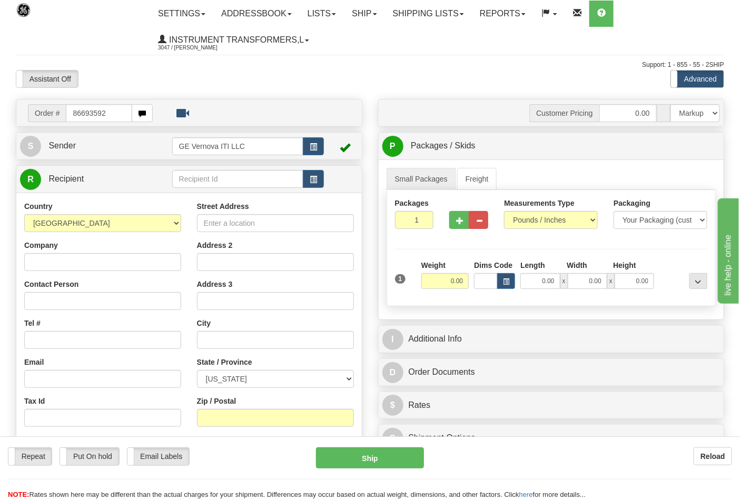
type input "86693592"
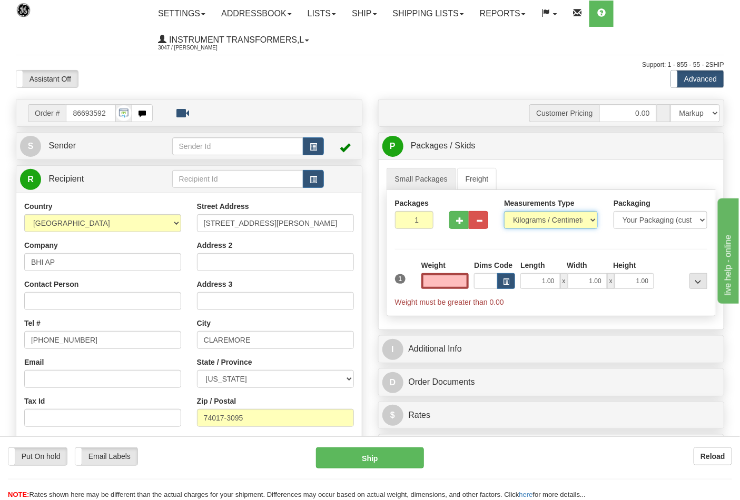
type input "0.00"
click at [533, 222] on select "Pounds / Inches Kilograms / Centimeters" at bounding box center [551, 220] width 94 height 18
select select "0"
click at [504, 212] on select "Pounds / Inches Kilograms / Centimeters" at bounding box center [551, 220] width 94 height 18
click at [460, 220] on span "button" at bounding box center [459, 220] width 7 height 7
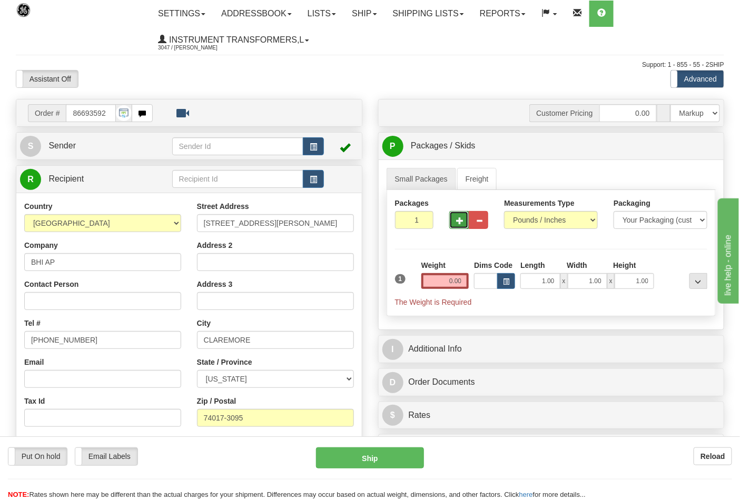
type input "2"
click at [464, 281] on input "0.00" at bounding box center [445, 281] width 48 height 16
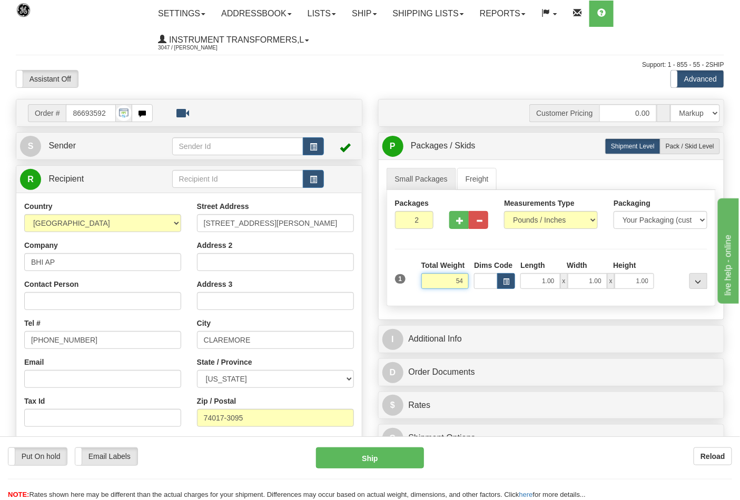
click button "Delete" at bounding box center [0, 0] width 0 height 0
type input "54.00"
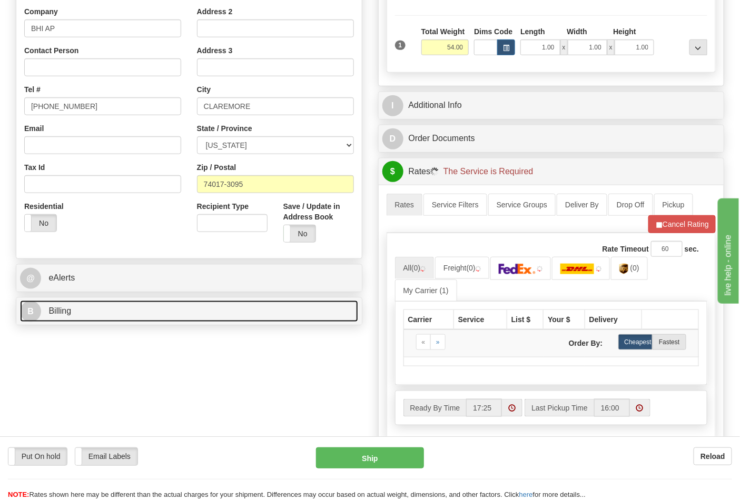
click at [138, 318] on link "B Billing" at bounding box center [189, 312] width 338 height 22
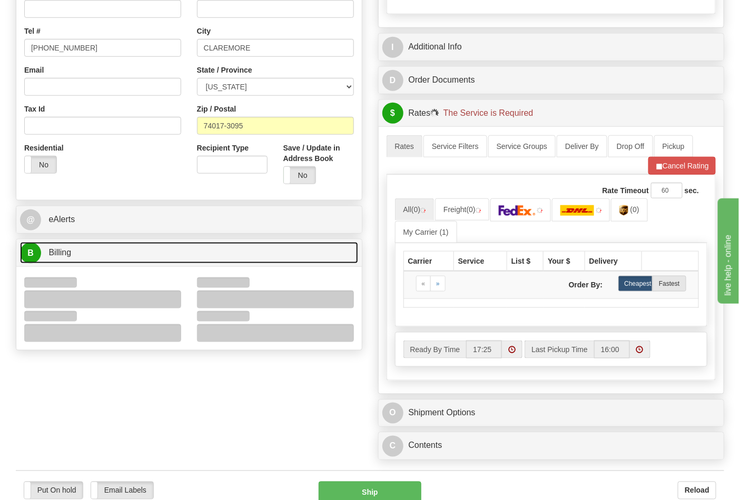
scroll to position [409, 0]
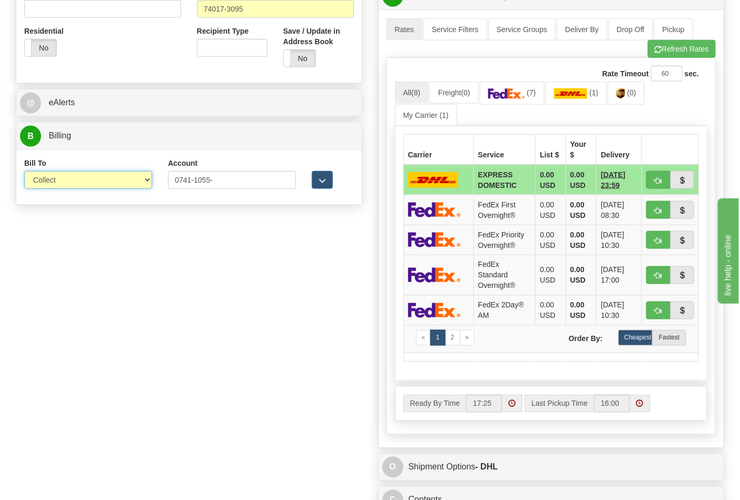
click at [50, 185] on select "Sender Recipient Third Party Collect" at bounding box center [88, 180] width 128 height 18
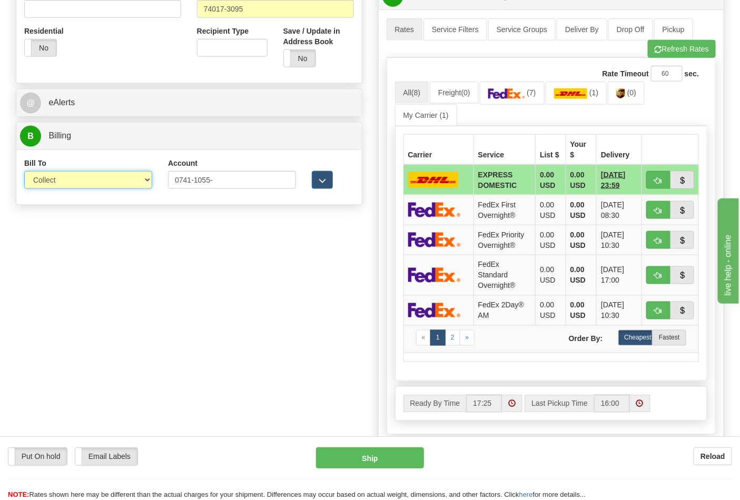
select select "2"
click at [24, 172] on select "Sender Recipient Third Party Collect" at bounding box center [88, 180] width 128 height 18
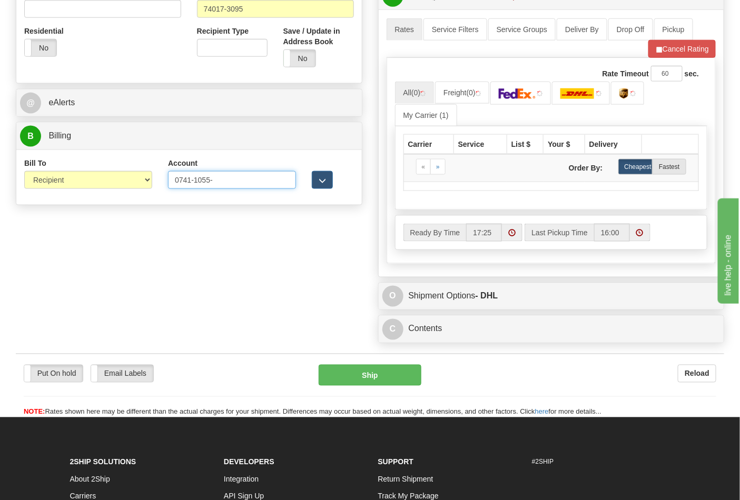
click at [225, 179] on input "0741-1055-" at bounding box center [232, 180] width 128 height 18
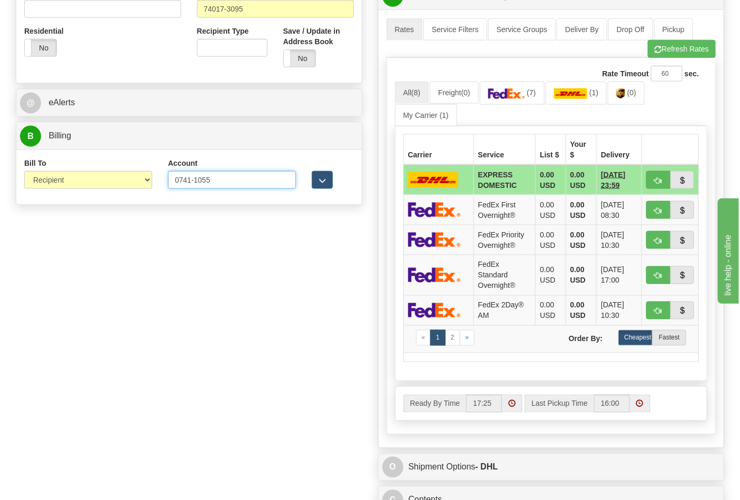
click at [195, 181] on input "0741-1055" at bounding box center [232, 180] width 128 height 18
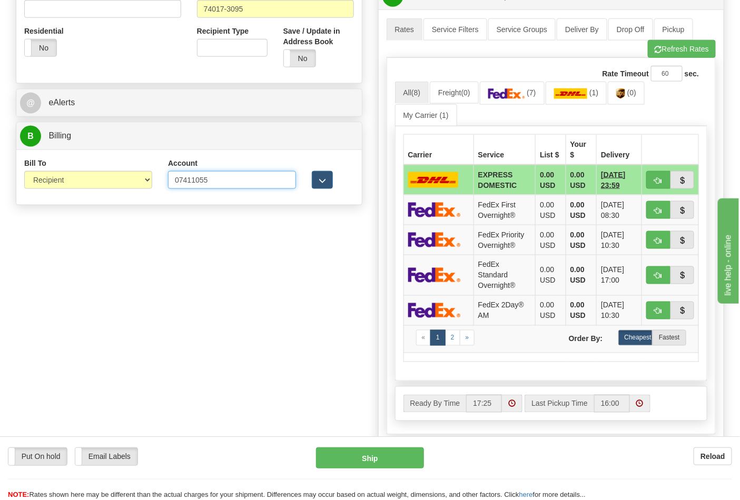
click at [235, 176] on input "07411055" at bounding box center [232, 180] width 128 height 18
type input "074110550"
click button "Delete" at bounding box center [0, 0] width 0 height 0
click at [516, 96] on img at bounding box center [506, 93] width 37 height 11
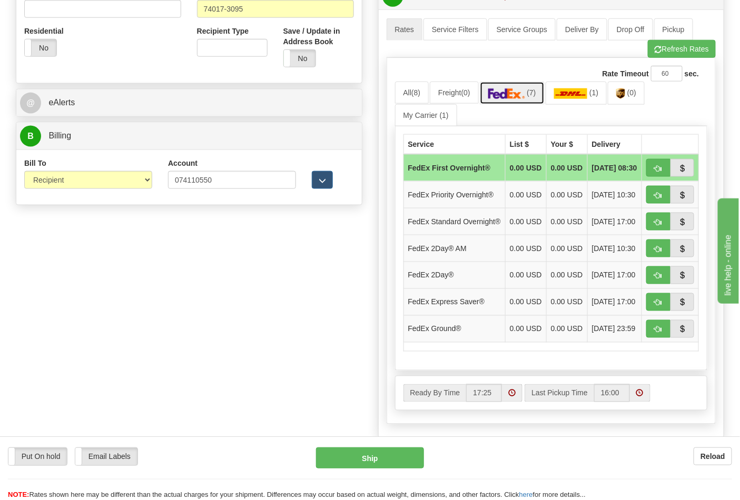
scroll to position [468, 0]
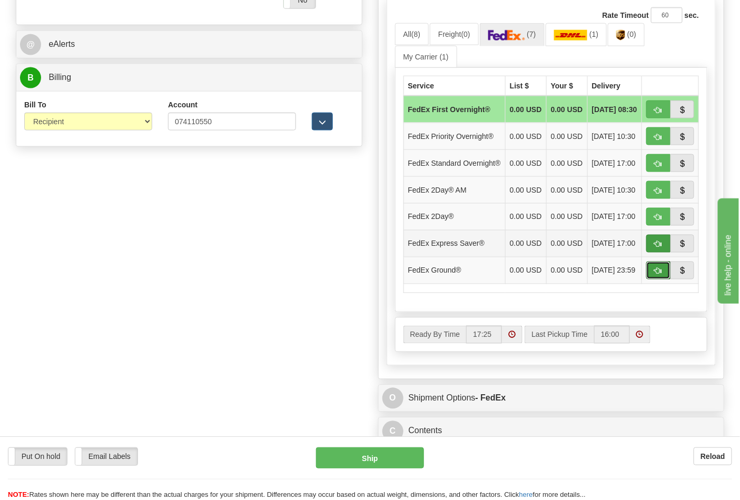
click at [657, 275] on span "button" at bounding box center [657, 271] width 7 height 7
type input "92"
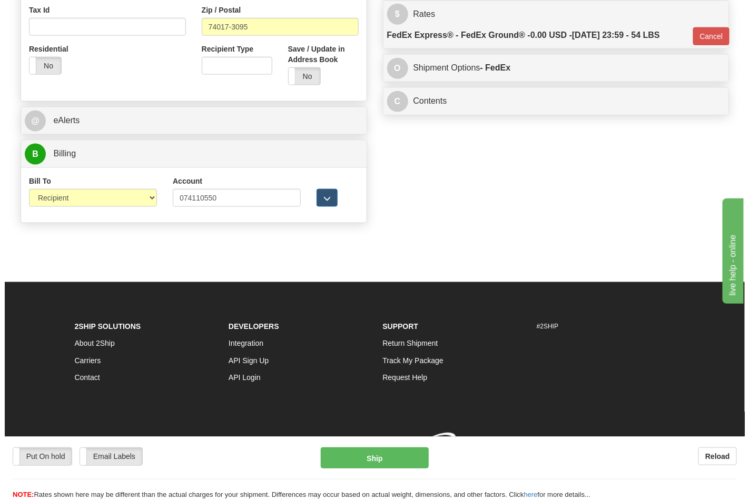
scroll to position [408, 0]
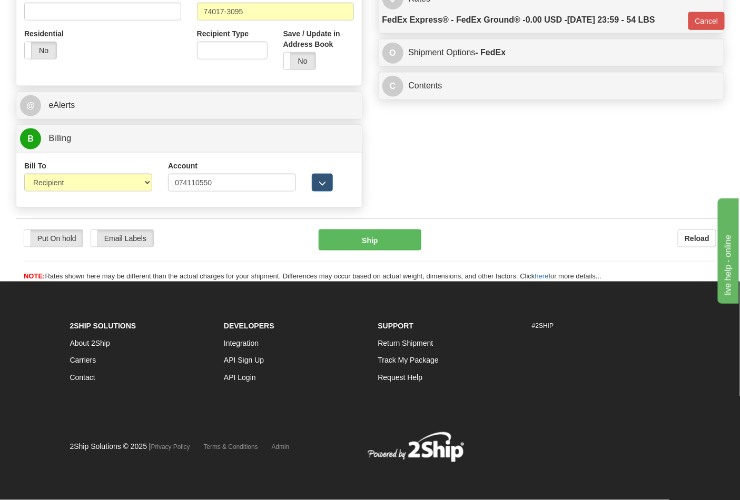
click at [360, 222] on div "Put On hold Put On hold Email Labels Email Labels Edit Reload Ship Reload" at bounding box center [370, 251] width 708 height 64
click at [384, 239] on button "Ship" at bounding box center [370, 240] width 102 height 21
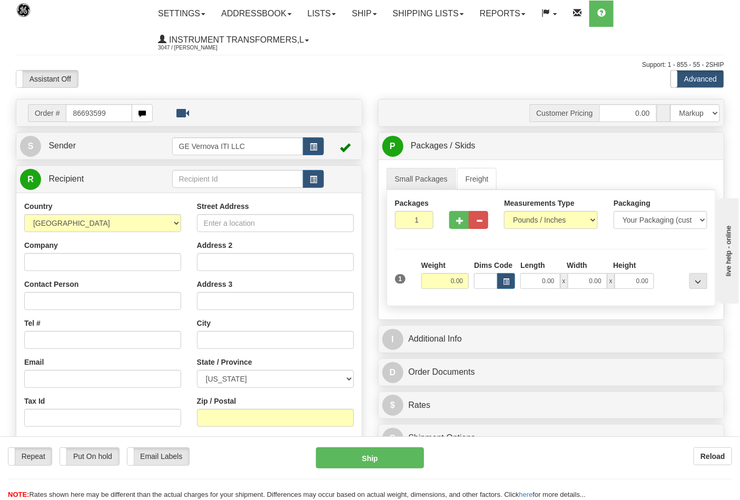
type input "86693599"
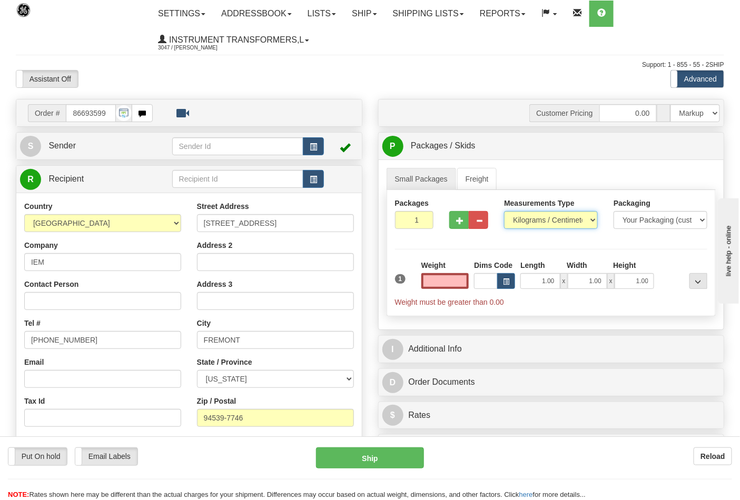
type input "0.00"
click at [524, 220] on select "Pounds / Inches Kilograms / Centimeters" at bounding box center [551, 220] width 94 height 18
select select "0"
click at [504, 212] on select "Pounds / Inches Kilograms / Centimeters" at bounding box center [551, 220] width 94 height 18
click at [464, 281] on input "0.00" at bounding box center [445, 281] width 48 height 16
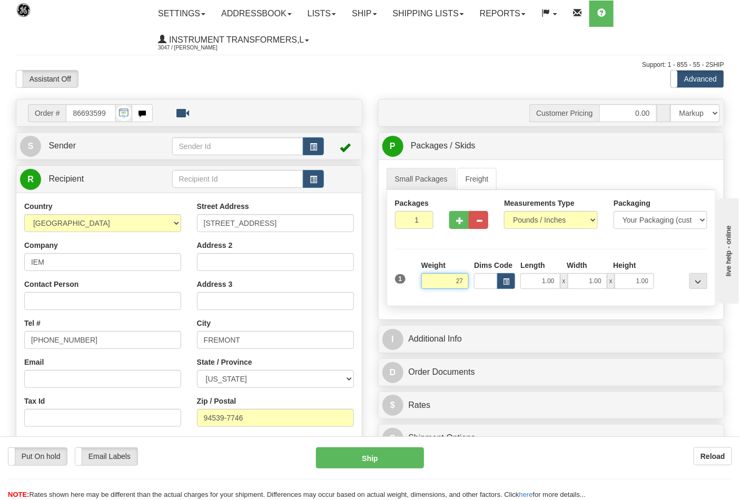
click button "Delete" at bounding box center [0, 0] width 0 height 0
type input "27.00"
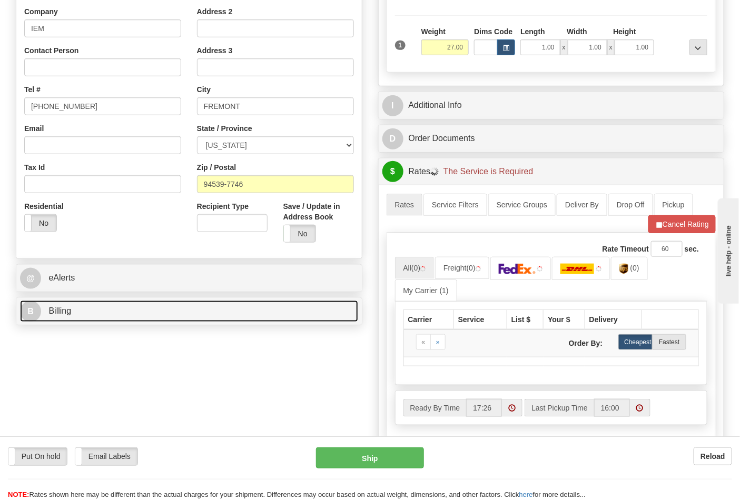
click at [109, 306] on link "B Billing" at bounding box center [189, 312] width 338 height 22
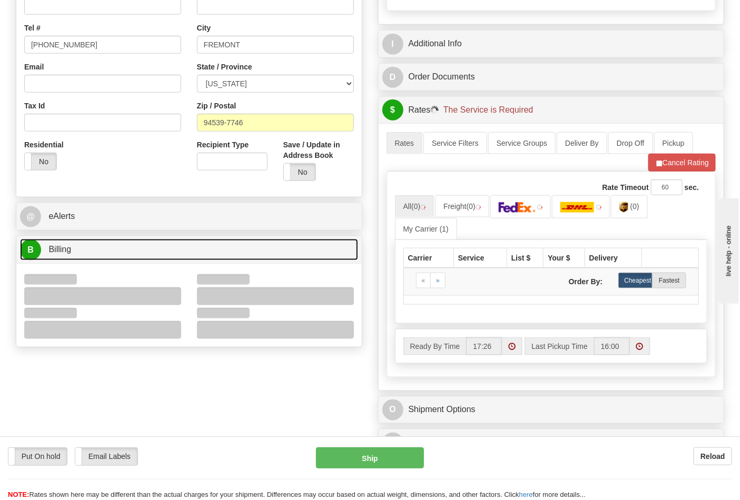
scroll to position [351, 0]
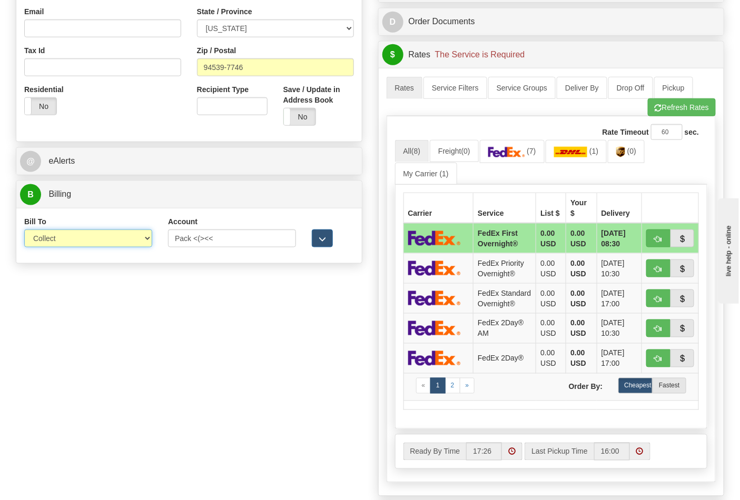
click at [63, 240] on select "Sender Recipient Third Party Collect" at bounding box center [88, 239] width 128 height 18
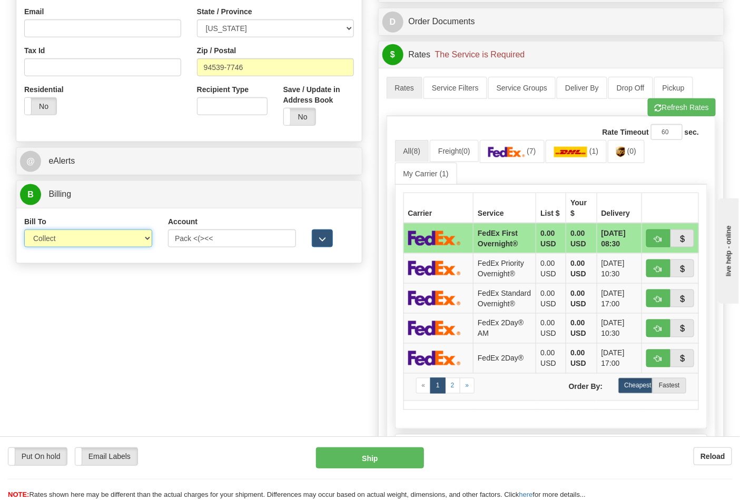
select select "2"
click at [24, 231] on select "Sender Recipient Third Party Collect" at bounding box center [88, 239] width 128 height 18
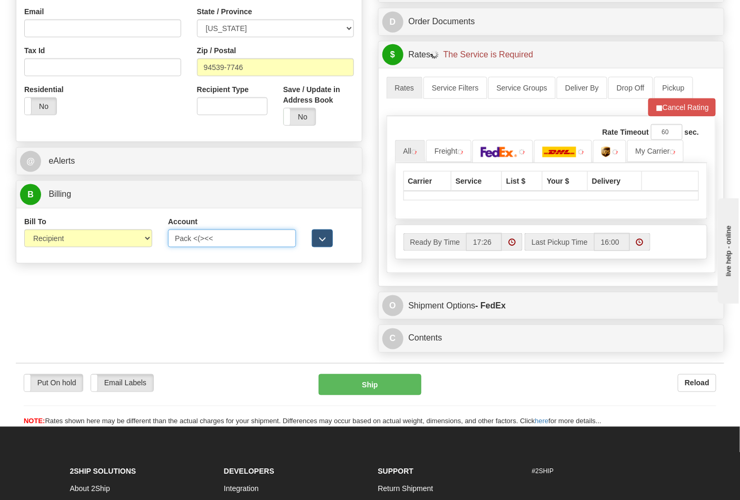
drag, startPoint x: 227, startPoint y: 245, endPoint x: 122, endPoint y: 233, distance: 105.9
click at [123, 235] on div "Bill To Sender Recipient Third Party Collect Account Pack <(><< 3rd Party Accou…" at bounding box center [188, 235] width 345 height 39
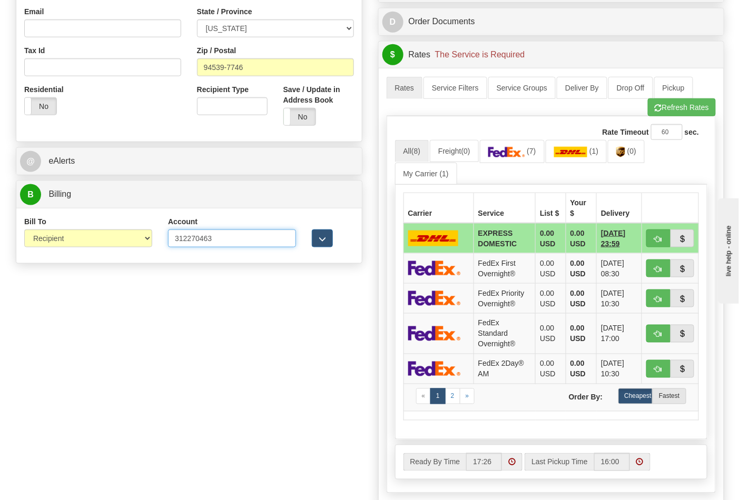
type input "312270463"
click button "Delete" at bounding box center [0, 0] width 0 height 0
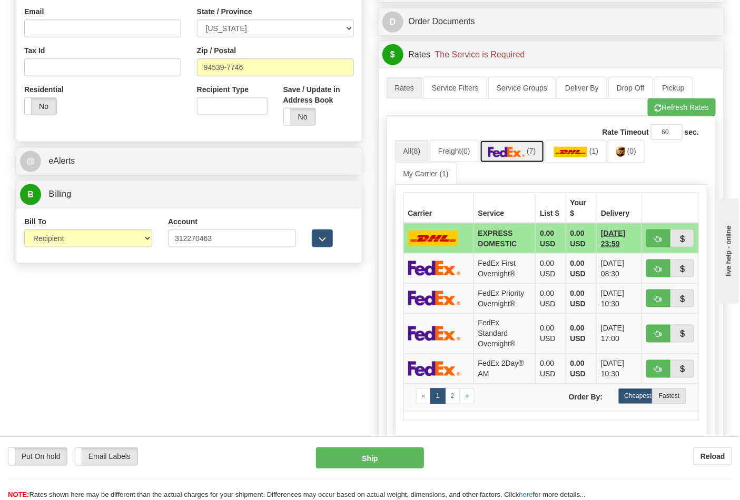
click at [513, 147] on link "(7)" at bounding box center [512, 151] width 65 height 23
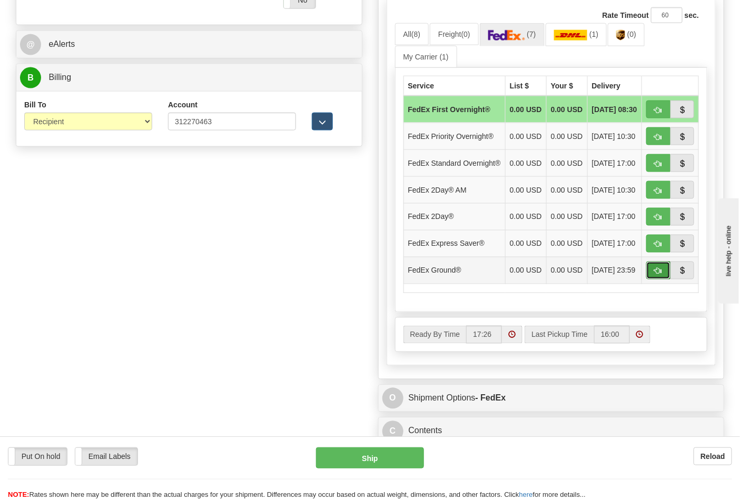
click at [650, 280] on button "button" at bounding box center [658, 271] width 24 height 18
type input "92"
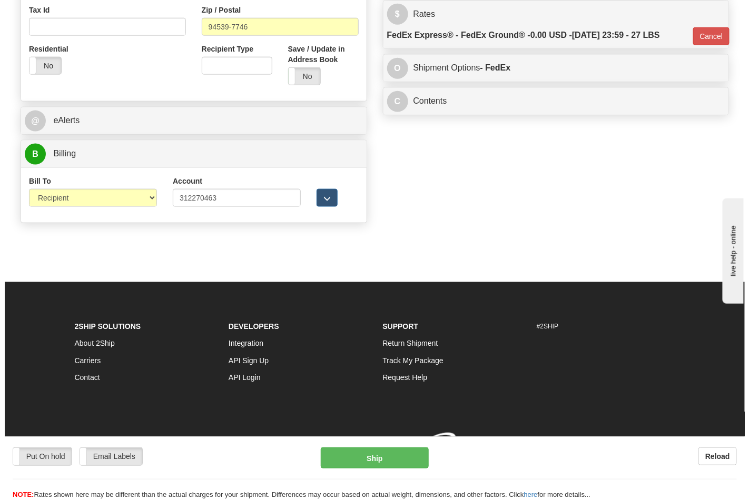
scroll to position [408, 0]
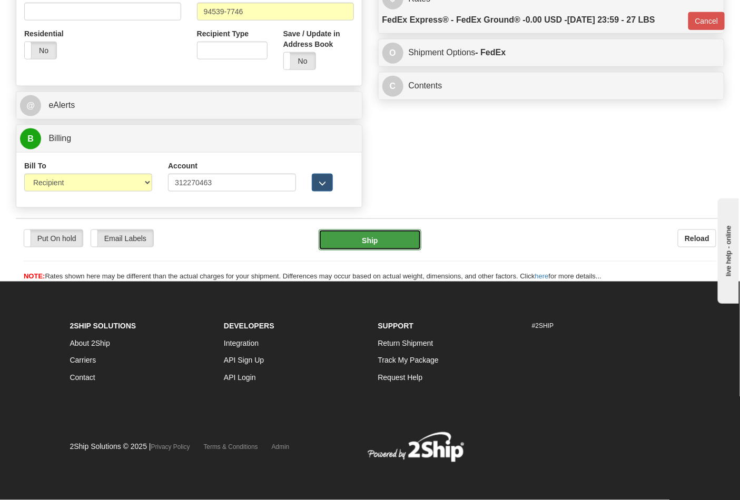
click at [401, 239] on button "Ship" at bounding box center [370, 240] width 102 height 21
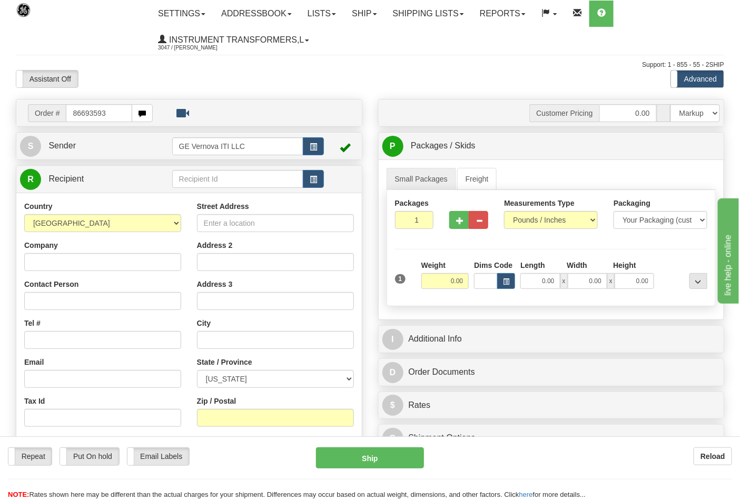
type input "86693593"
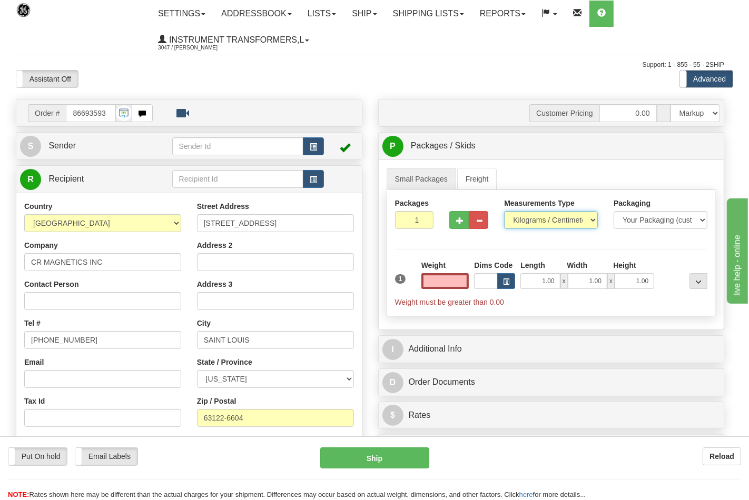
type input "0.00"
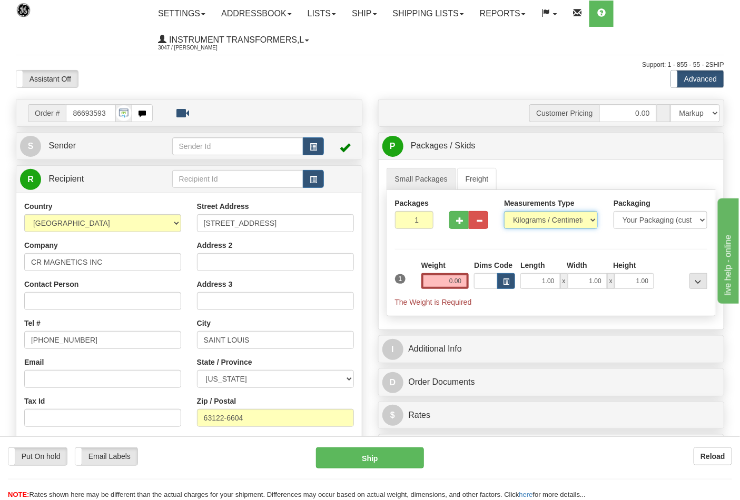
drag, startPoint x: 527, startPoint y: 222, endPoint x: 527, endPoint y: 228, distance: 6.3
click at [527, 222] on select "Pounds / Inches Kilograms / Centimeters" at bounding box center [551, 220] width 94 height 18
select select "0"
click at [504, 212] on select "Pounds / Inches Kilograms / Centimeters" at bounding box center [551, 220] width 94 height 18
click at [463, 280] on input "0.00" at bounding box center [445, 281] width 48 height 16
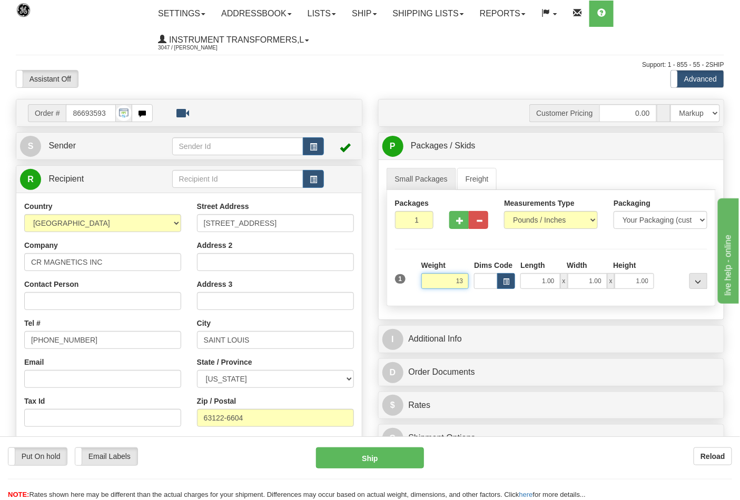
click button "Delete" at bounding box center [0, 0] width 0 height 0
type input "13.00"
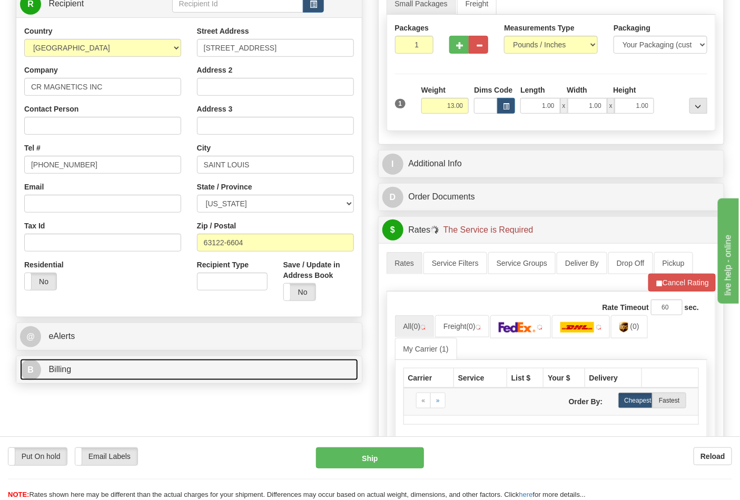
click at [125, 374] on link "B Billing" at bounding box center [189, 370] width 338 height 22
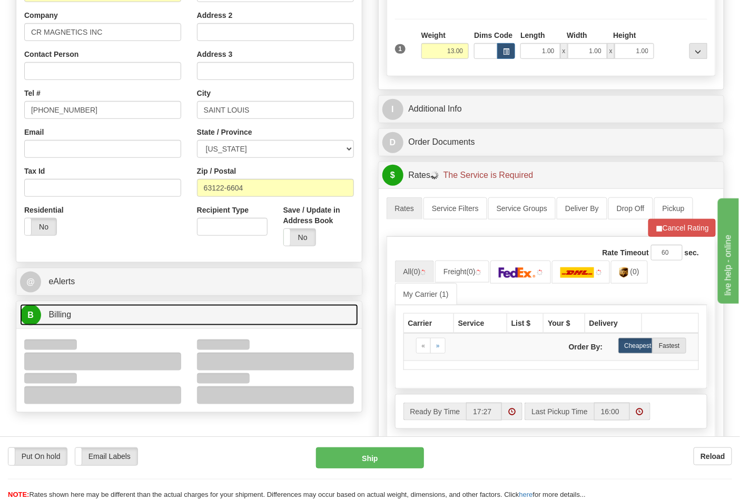
scroll to position [234, 0]
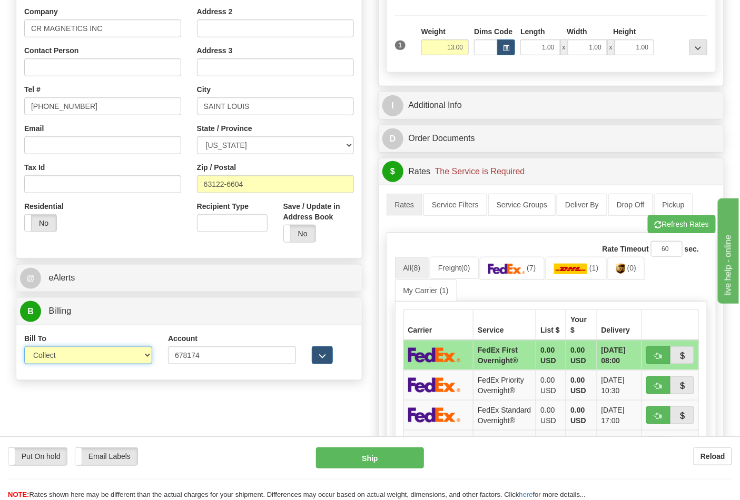
click at [74, 360] on select "Sender Recipient Third Party Collect" at bounding box center [88, 355] width 128 height 18
select select "2"
click at [24, 348] on select "Sender Recipient Third Party Collect" at bounding box center [88, 355] width 128 height 18
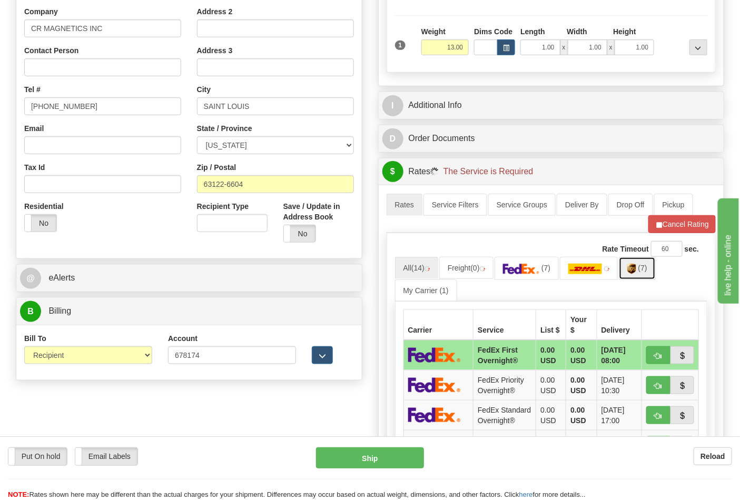
drag, startPoint x: 645, startPoint y: 270, endPoint x: 631, endPoint y: 282, distance: 18.7
click at [645, 269] on link "(7)" at bounding box center [637, 268] width 37 height 23
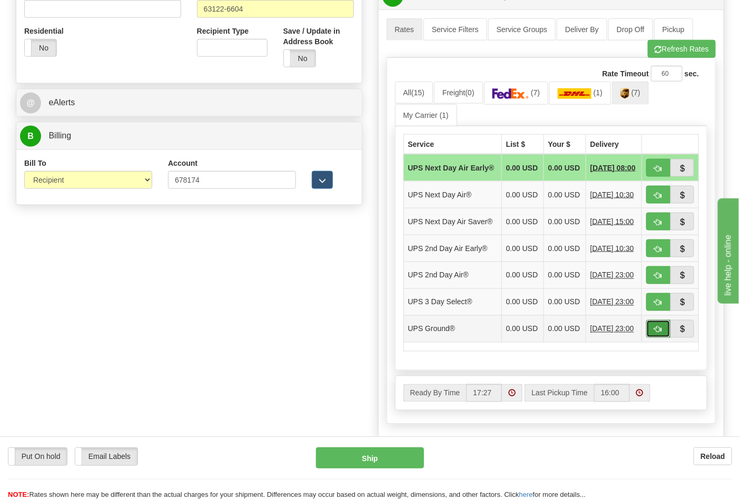
click at [658, 333] on span "button" at bounding box center [657, 329] width 7 height 7
type input "03"
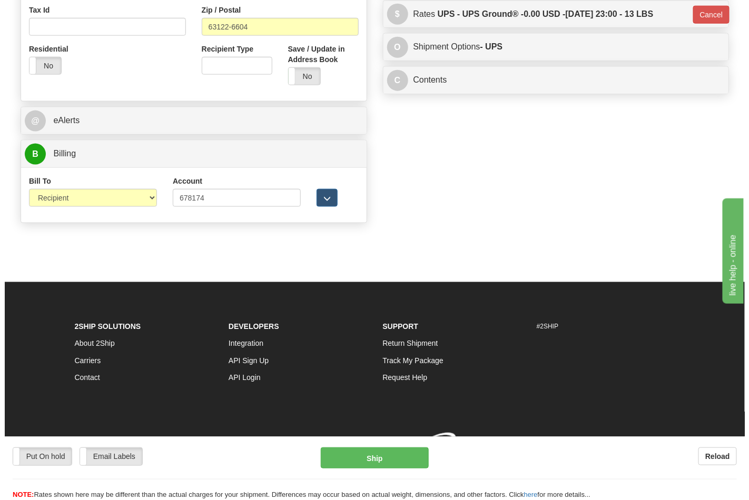
scroll to position [393, 0]
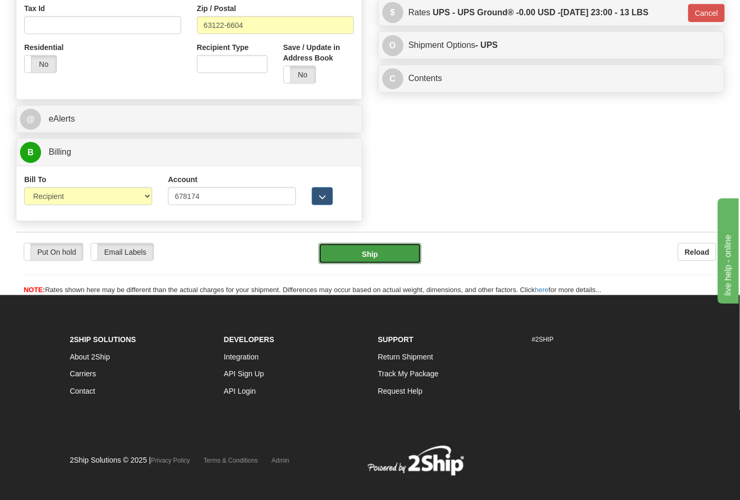
click at [369, 254] on button "Ship" at bounding box center [370, 253] width 102 height 21
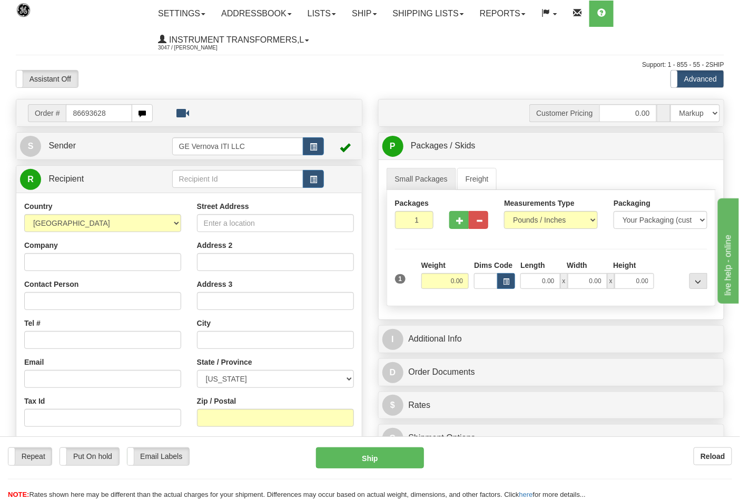
type input "86693628"
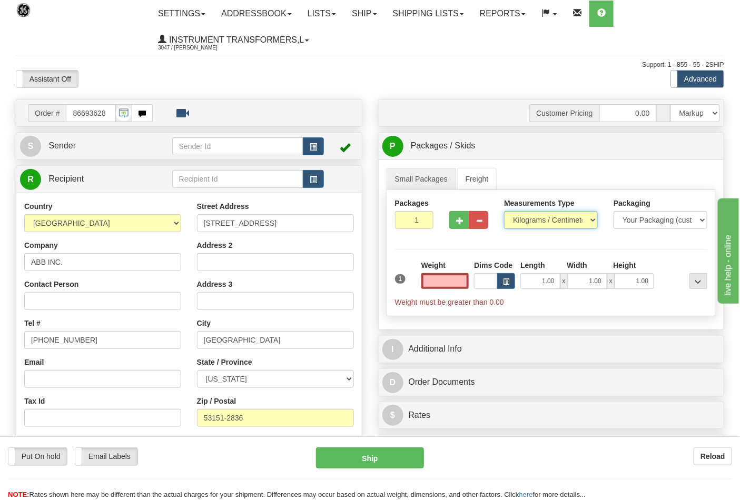
type input "0.00"
drag, startPoint x: 525, startPoint y: 220, endPoint x: 525, endPoint y: 225, distance: 5.3
click at [525, 220] on select "Pounds / Inches Kilograms / Centimeters" at bounding box center [551, 220] width 94 height 18
select select "0"
click at [504, 212] on select "Pounds / Inches Kilograms / Centimeters" at bounding box center [551, 220] width 94 height 18
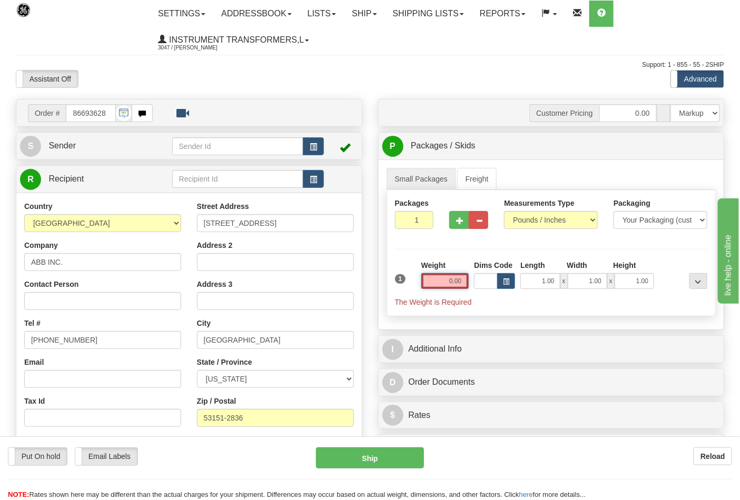
click at [465, 280] on input "0.00" at bounding box center [445, 281] width 48 height 16
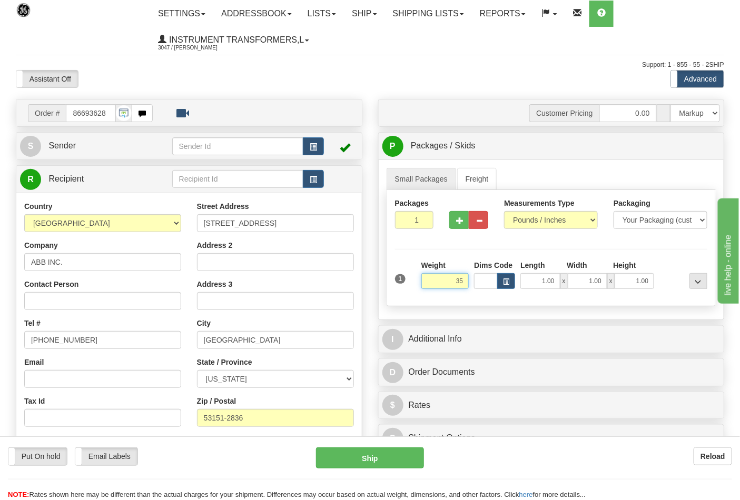
click button "Delete" at bounding box center [0, 0] width 0 height 0
type input "35.00"
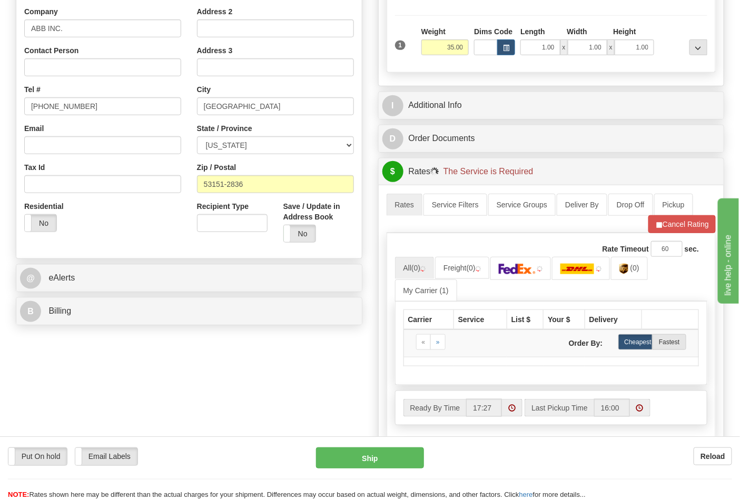
drag, startPoint x: 134, startPoint y: 293, endPoint x: 129, endPoint y: 299, distance: 7.5
click at [134, 292] on div "@ eAlerts" at bounding box center [189, 278] width 346 height 28
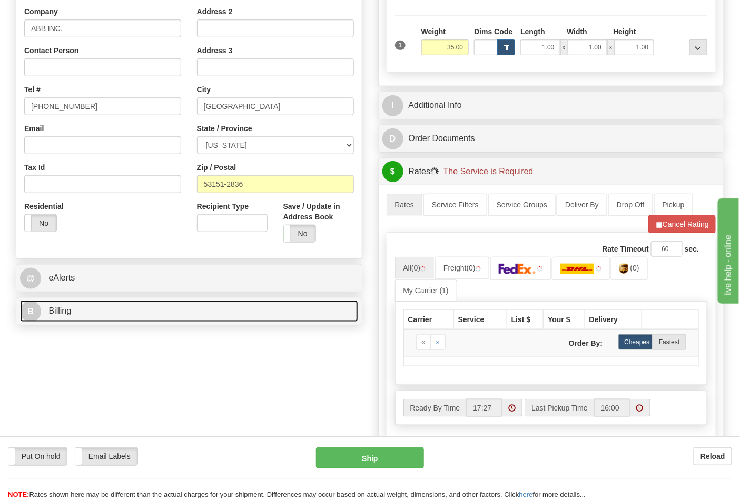
click at [132, 314] on link "B Billing" at bounding box center [189, 312] width 338 height 22
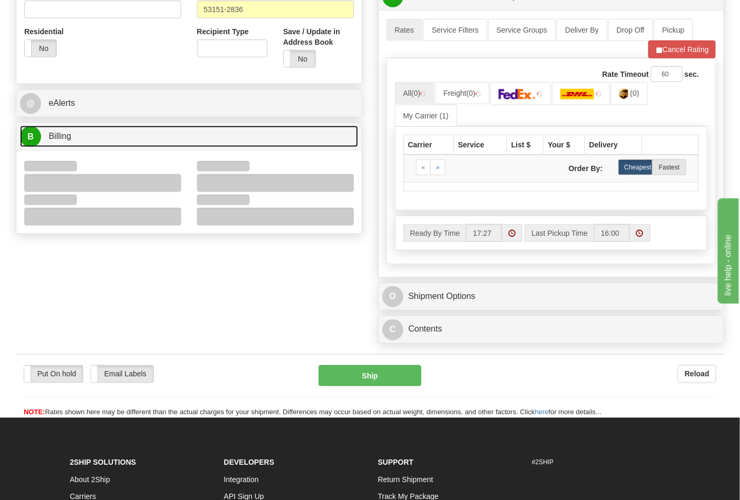
scroll to position [409, 0]
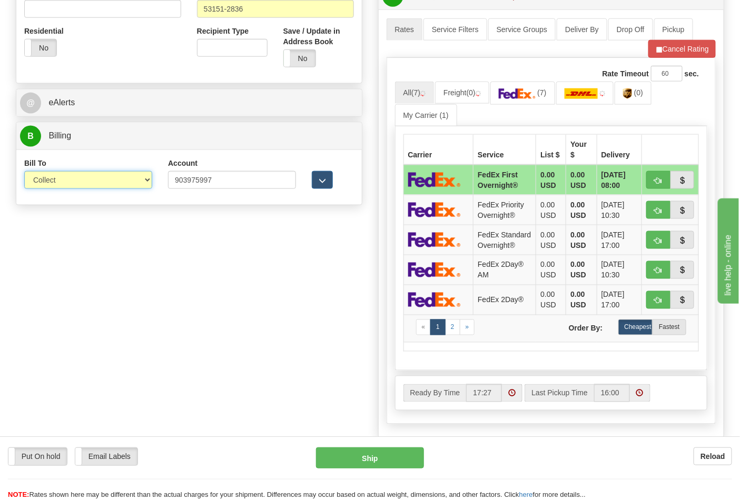
drag, startPoint x: 84, startPoint y: 183, endPoint x: 79, endPoint y: 188, distance: 7.1
click at [84, 183] on select "Sender Recipient Third Party Collect" at bounding box center [88, 180] width 128 height 18
click at [24, 172] on select "Sender Recipient Third Party Collect" at bounding box center [88, 180] width 128 height 18
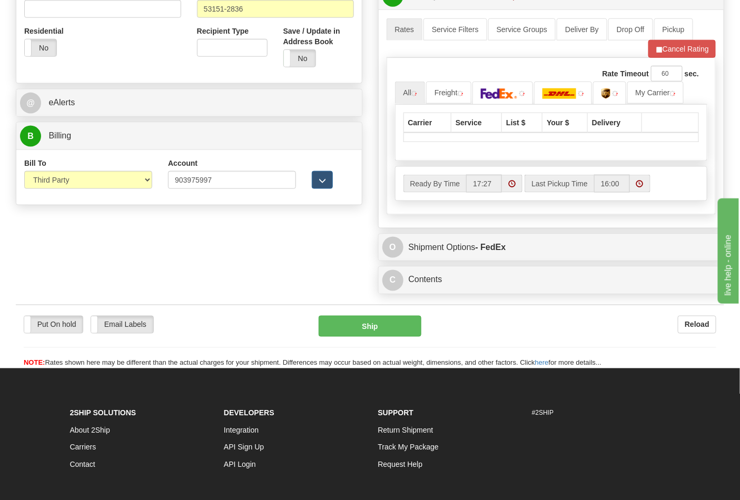
click at [92, 190] on div "Bill To Sender Recipient Third Party Collect" at bounding box center [88, 177] width 144 height 39
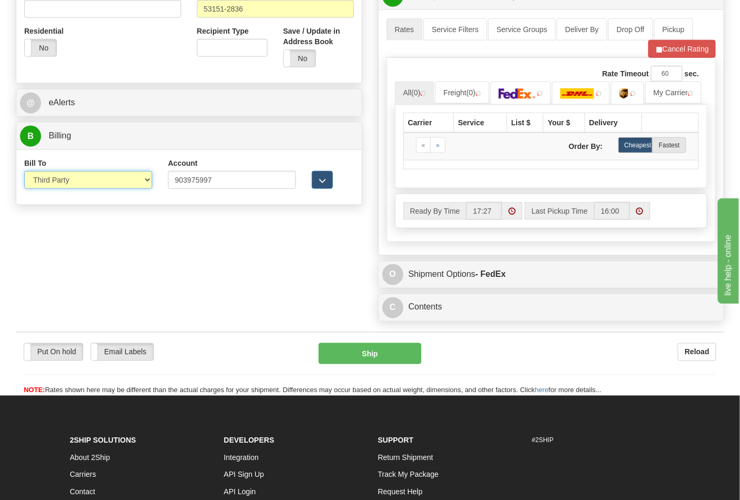
click at [93, 181] on select "Sender Recipient Third Party Collect" at bounding box center [88, 180] width 128 height 18
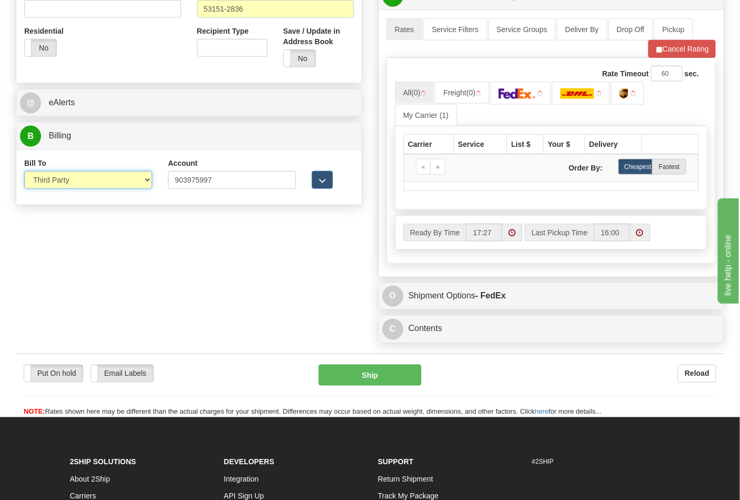
select select "2"
click at [24, 172] on select "Sender Recipient Third Party Collect" at bounding box center [88, 180] width 128 height 18
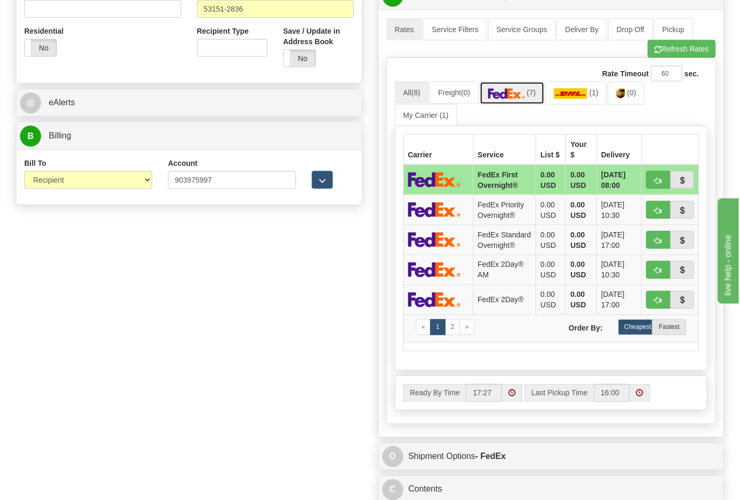
click at [533, 93] on span "(7)" at bounding box center [531, 92] width 9 height 8
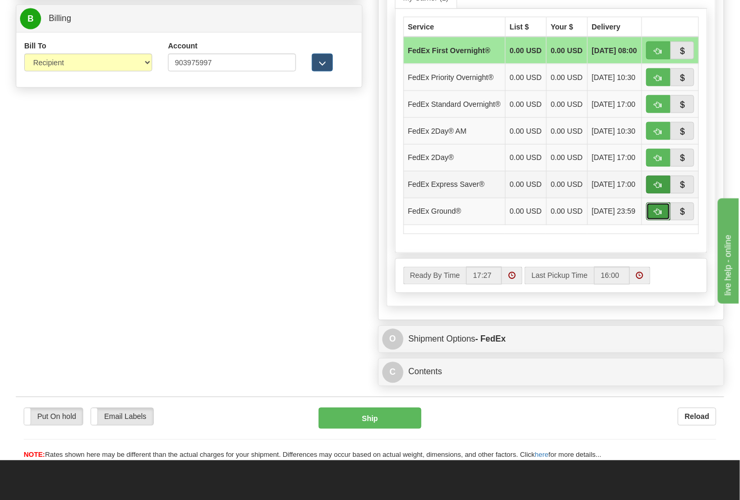
click at [654, 216] on span "button" at bounding box center [657, 212] width 7 height 7
type input "92"
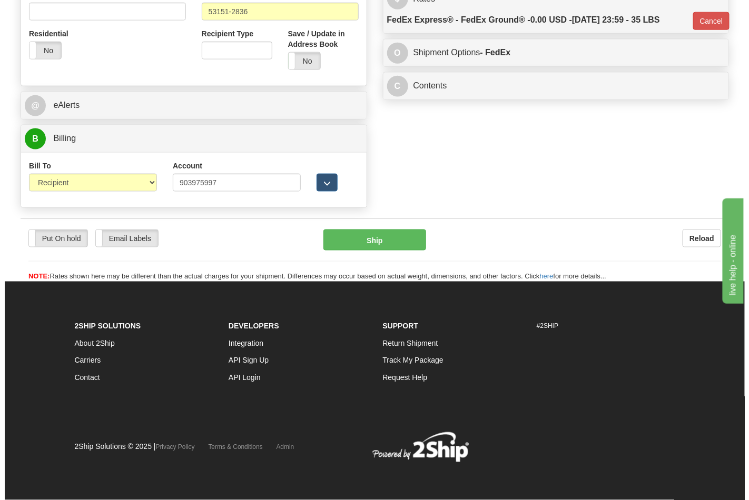
scroll to position [408, 0]
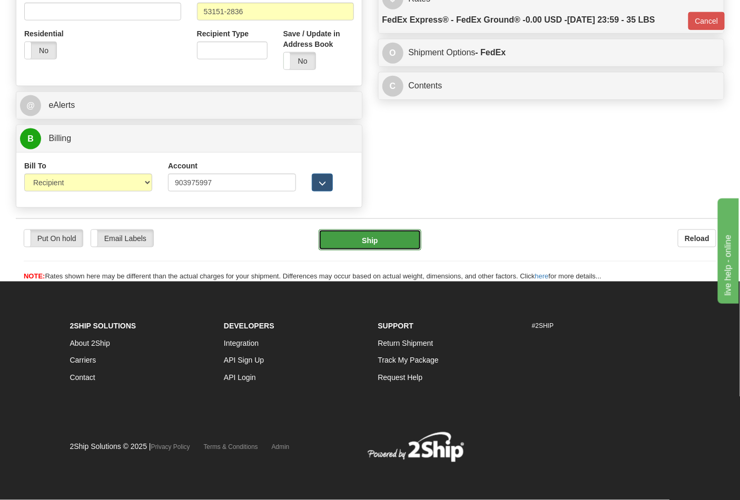
click at [381, 241] on button "Ship" at bounding box center [370, 240] width 102 height 21
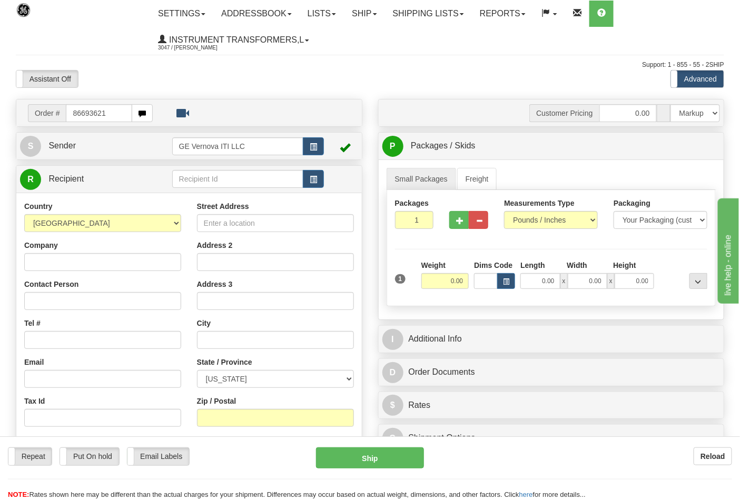
type input "86693621"
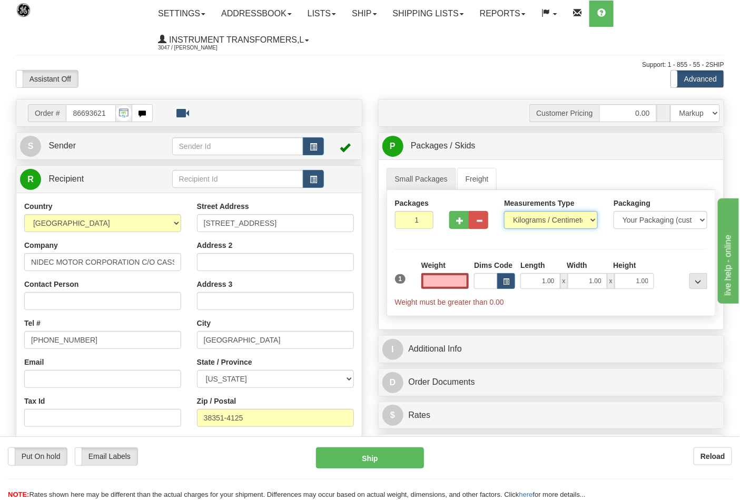
type input "0.00"
click at [514, 229] on select "Pounds / Inches Kilograms / Centimeters" at bounding box center [551, 220] width 94 height 18
select select "0"
click at [504, 212] on select "Pounds / Inches Kilograms / Centimeters" at bounding box center [551, 220] width 94 height 18
click at [465, 223] on button "button" at bounding box center [458, 220] width 19 height 18
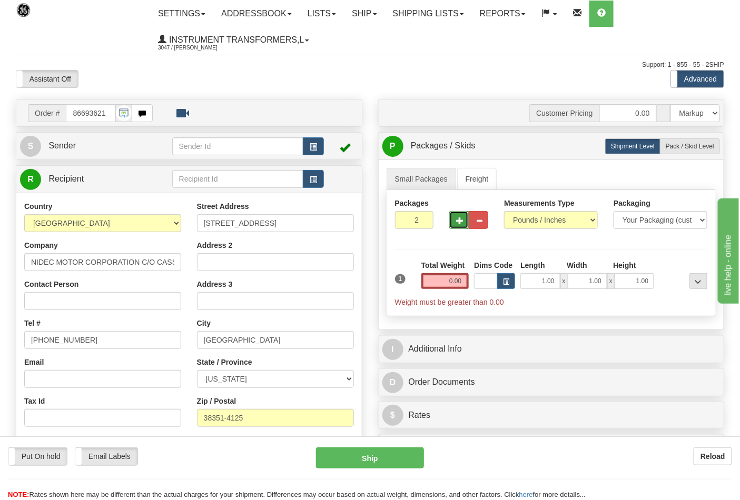
click at [463, 225] on button "button" at bounding box center [458, 220] width 19 height 18
click at [456, 223] on span "button" at bounding box center [459, 220] width 7 height 7
type input "4"
click at [465, 283] on input "0.00" at bounding box center [445, 281] width 48 height 16
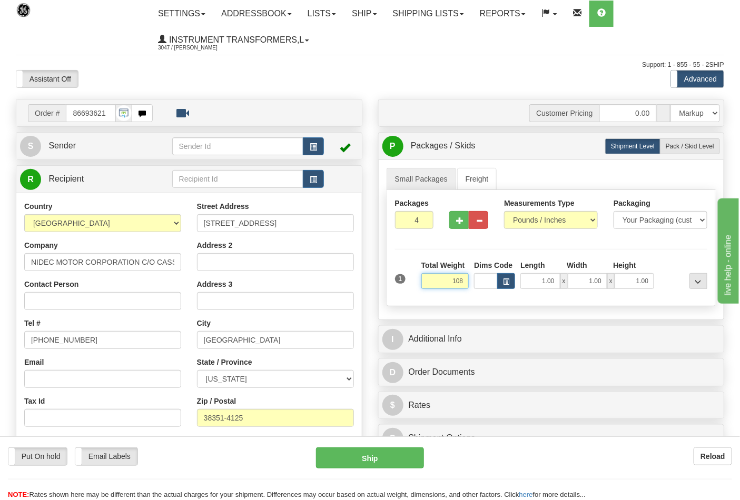
click button "Delete" at bounding box center [0, 0] width 0 height 0
type input "108.00"
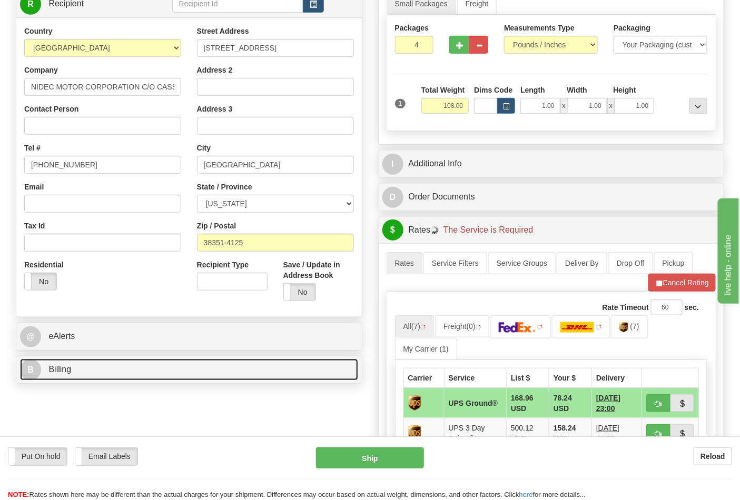
click at [132, 368] on link "B Billing" at bounding box center [189, 370] width 338 height 22
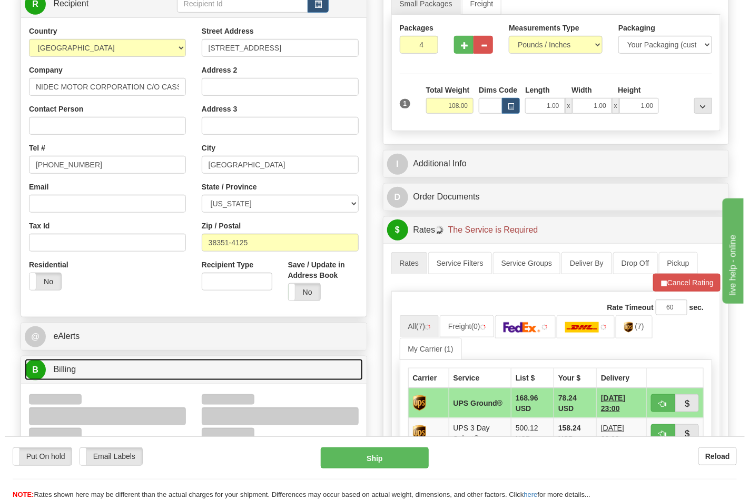
scroll to position [351, 0]
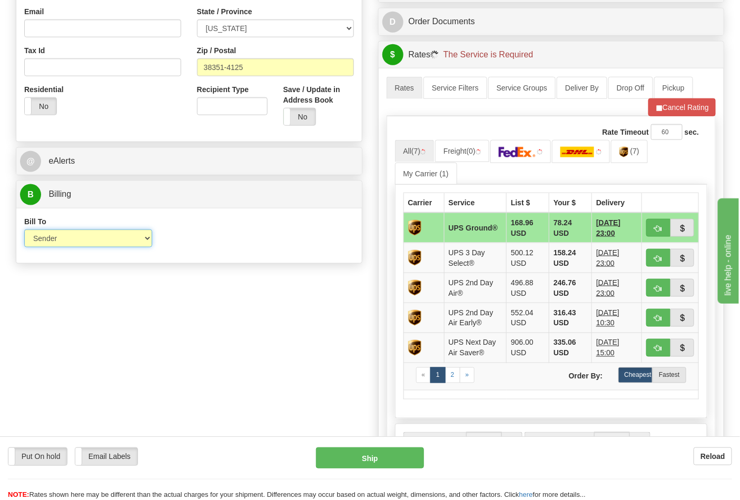
click at [67, 245] on select "Sender Recipient Third Party Collect" at bounding box center [88, 239] width 128 height 18
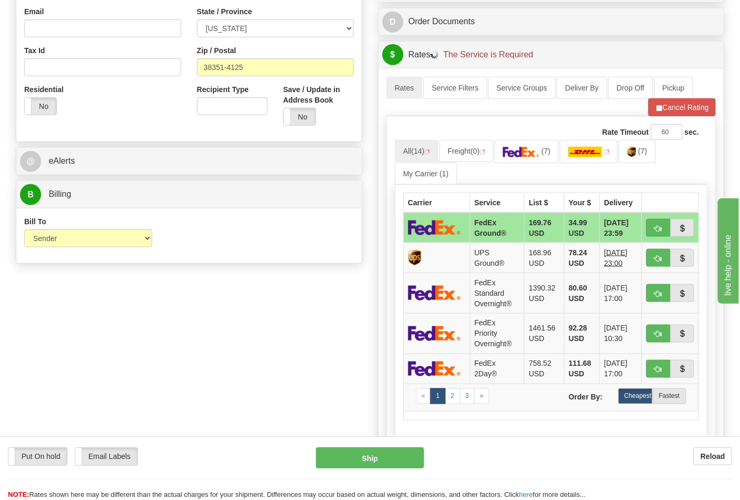
click at [182, 287] on div "Order # 86693621 S Sender" at bounding box center [370, 163] width 724 height 830
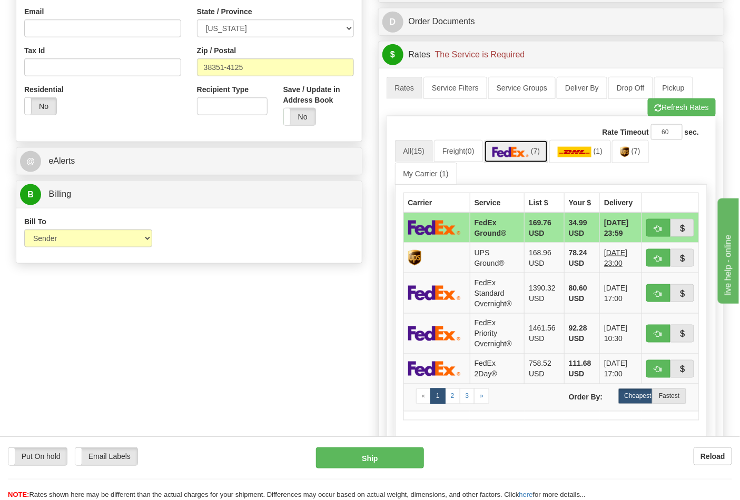
click at [529, 154] on img at bounding box center [510, 152] width 37 height 11
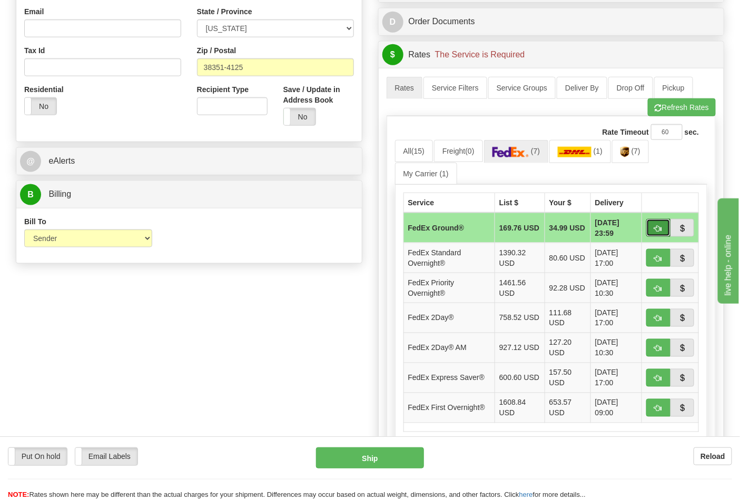
click at [655, 232] on span "button" at bounding box center [657, 228] width 7 height 7
type input "92"
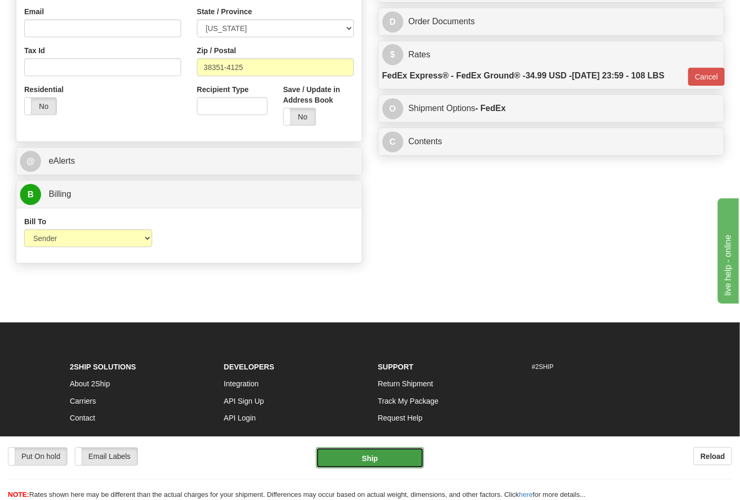
click at [387, 450] on button "Ship" at bounding box center [369, 458] width 107 height 21
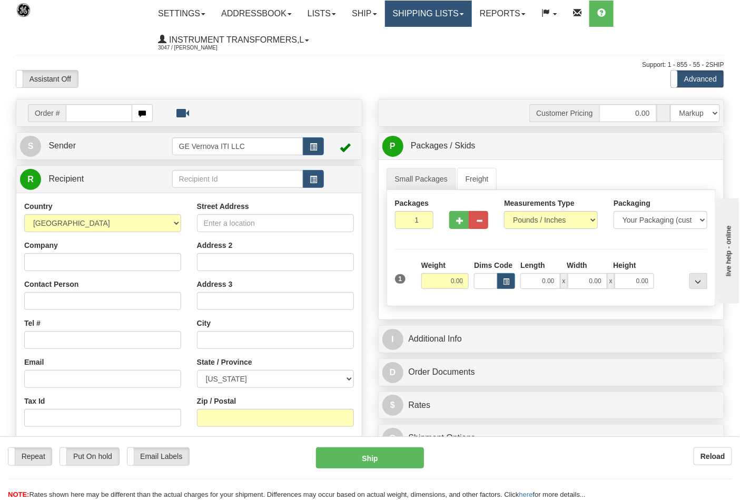
drag, startPoint x: 399, startPoint y: 20, endPoint x: 399, endPoint y: 14, distance: 5.8
click at [399, 20] on link "Shipping lists" at bounding box center [428, 14] width 87 height 26
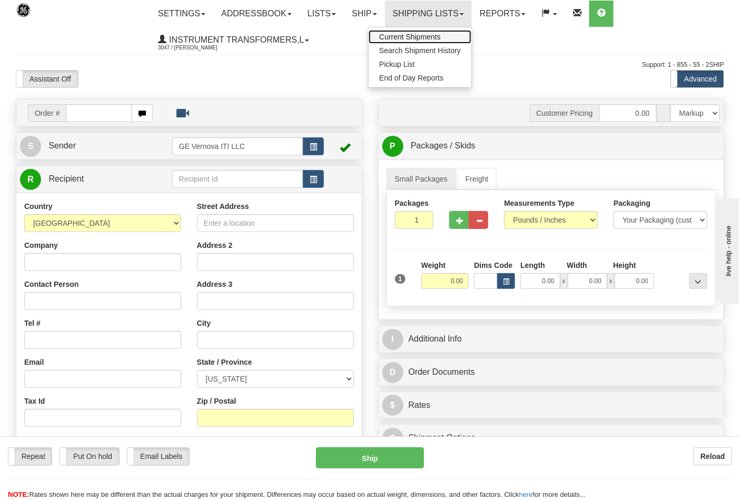
click at [407, 35] on span "Current Shipments" at bounding box center [410, 37] width 62 height 8
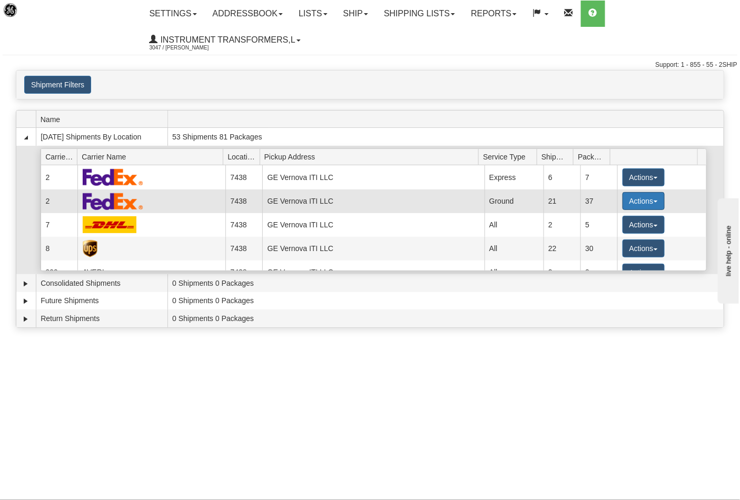
click at [630, 203] on button "Actions" at bounding box center [643, 201] width 42 height 18
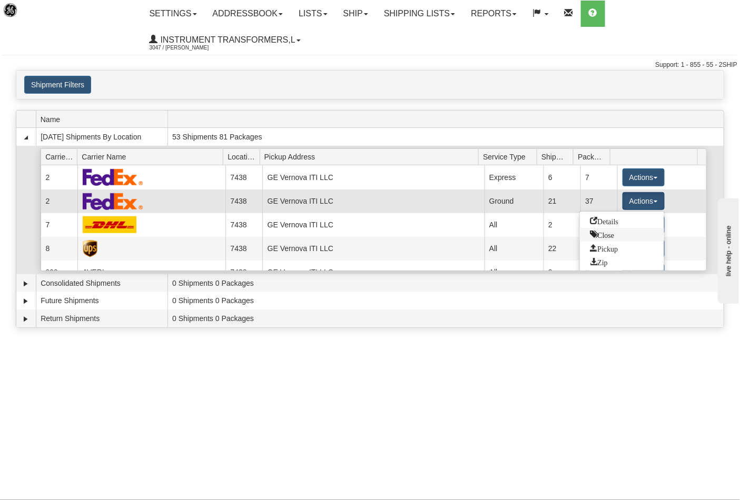
click at [610, 235] on span "Close" at bounding box center [602, 234] width 24 height 7
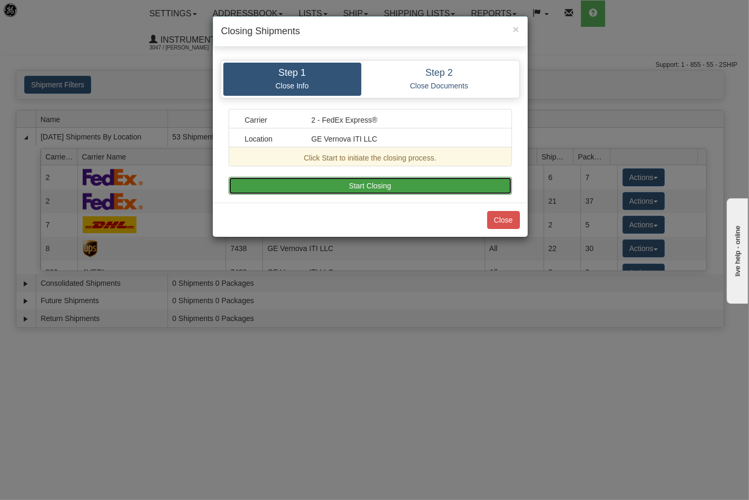
click at [418, 192] on button "Start Closing" at bounding box center [370, 186] width 283 height 18
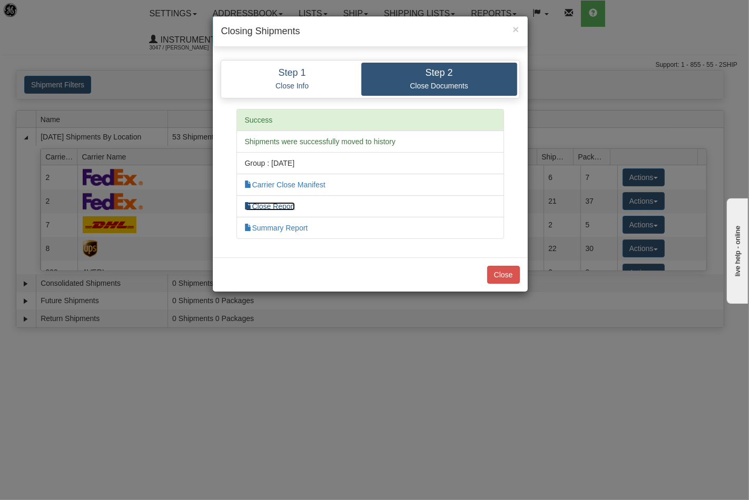
click at [265, 203] on link "Close Report" at bounding box center [270, 206] width 51 height 8
click at [507, 281] on button "Close" at bounding box center [503, 275] width 33 height 18
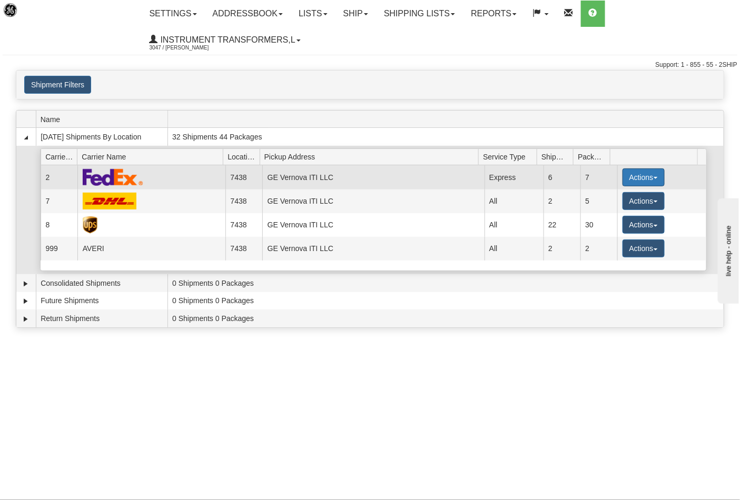
click at [633, 182] on button "Actions" at bounding box center [643, 177] width 42 height 18
click at [629, 181] on button "Actions" at bounding box center [643, 177] width 42 height 18
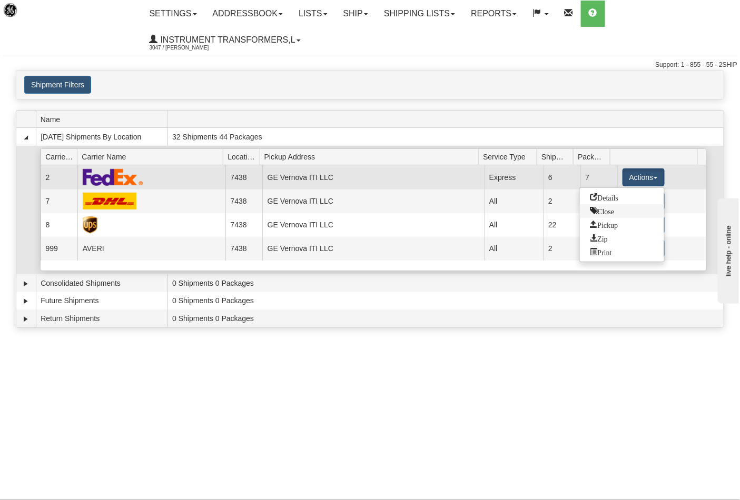
click at [593, 207] on span "Close" at bounding box center [602, 210] width 24 height 7
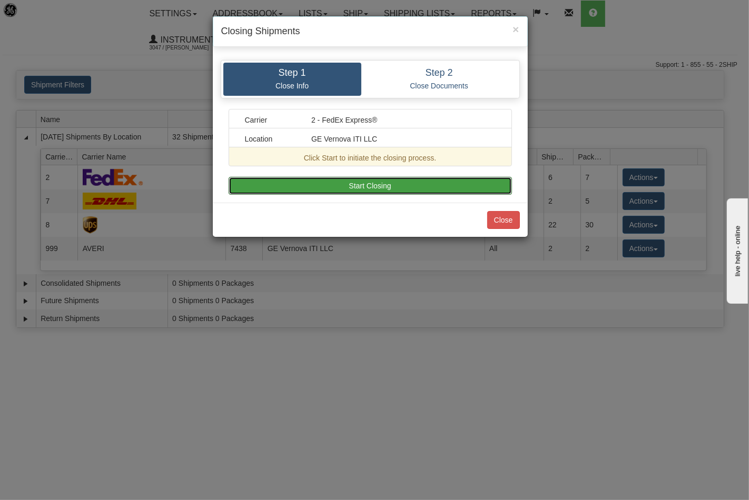
drag, startPoint x: 403, startPoint y: 183, endPoint x: 465, endPoint y: 196, distance: 64.0
click at [403, 183] on button "Start Closing" at bounding box center [370, 186] width 283 height 18
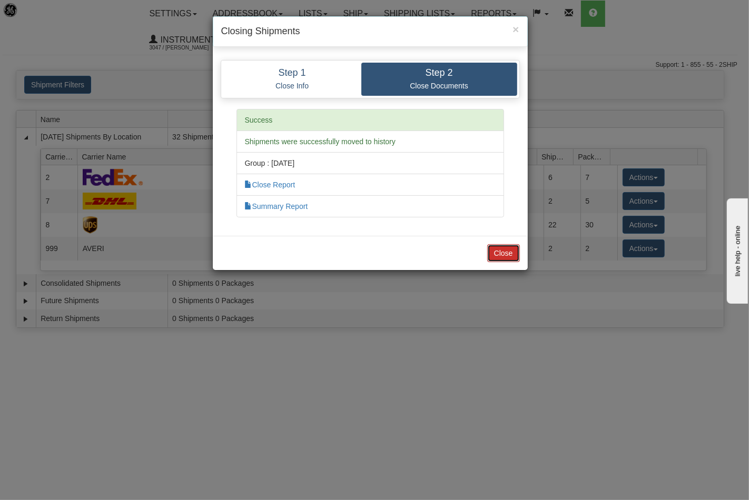
drag, startPoint x: 507, startPoint y: 248, endPoint x: 582, endPoint y: 224, distance: 78.9
click at [508, 248] on button "Close" at bounding box center [503, 253] width 33 height 18
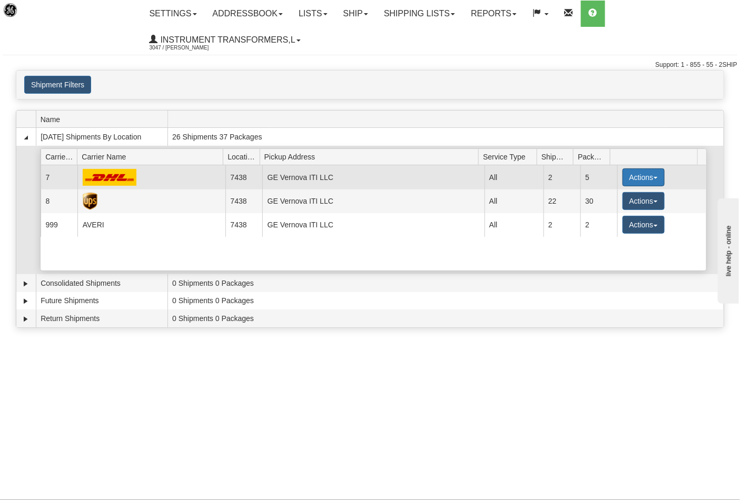
click at [633, 174] on button "Actions" at bounding box center [643, 177] width 42 height 18
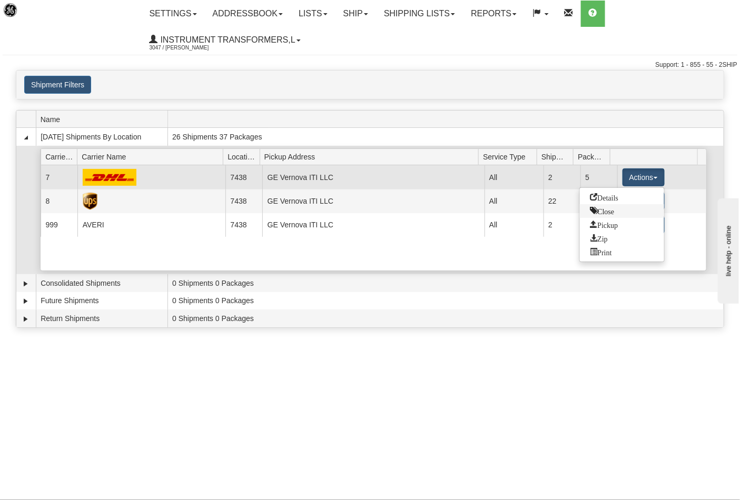
click at [608, 207] on span "Close" at bounding box center [602, 210] width 24 height 7
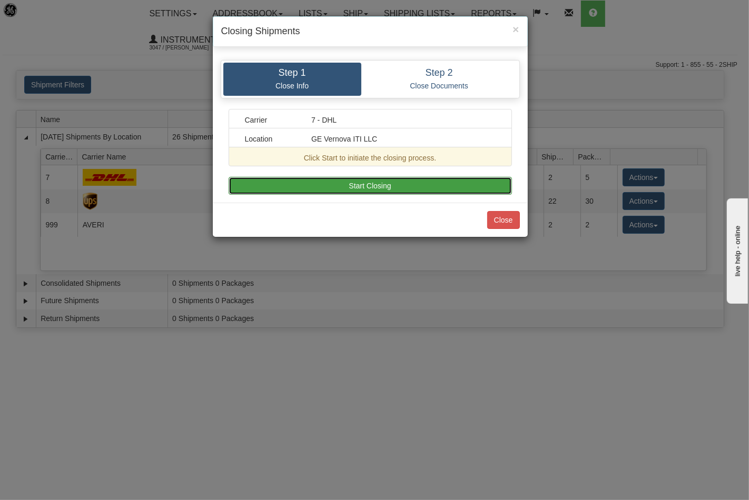
click at [403, 177] on button "Start Closing" at bounding box center [370, 186] width 283 height 18
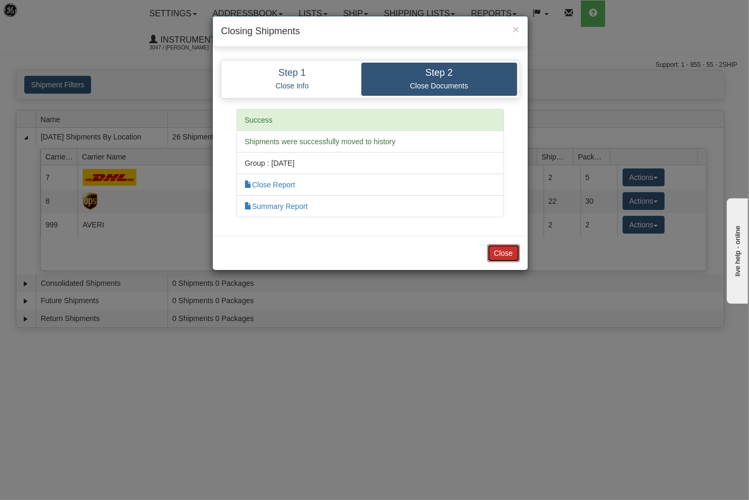
click at [503, 245] on button "Close" at bounding box center [503, 253] width 33 height 18
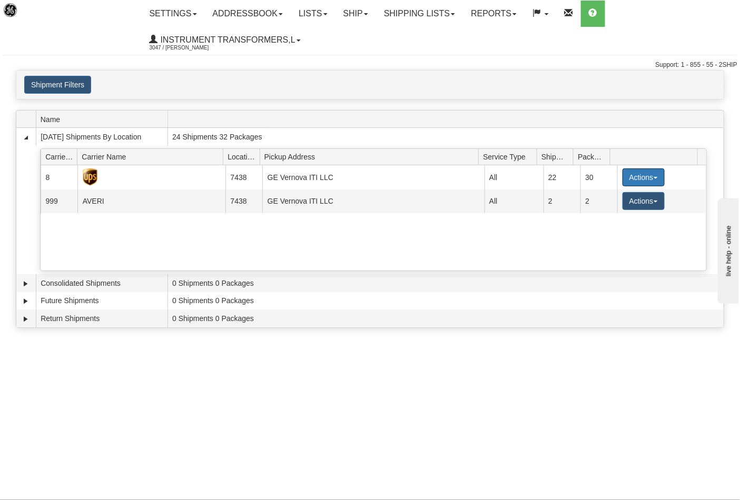
click at [623, 176] on button "Actions" at bounding box center [643, 177] width 42 height 18
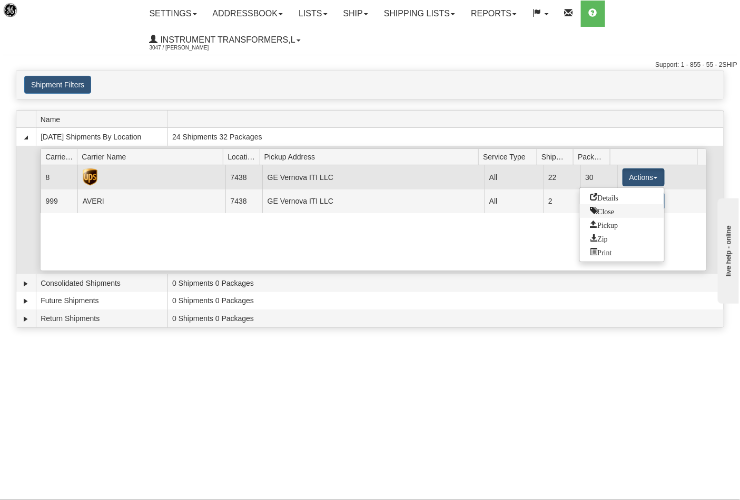
click at [597, 210] on span "Close" at bounding box center [602, 210] width 24 height 7
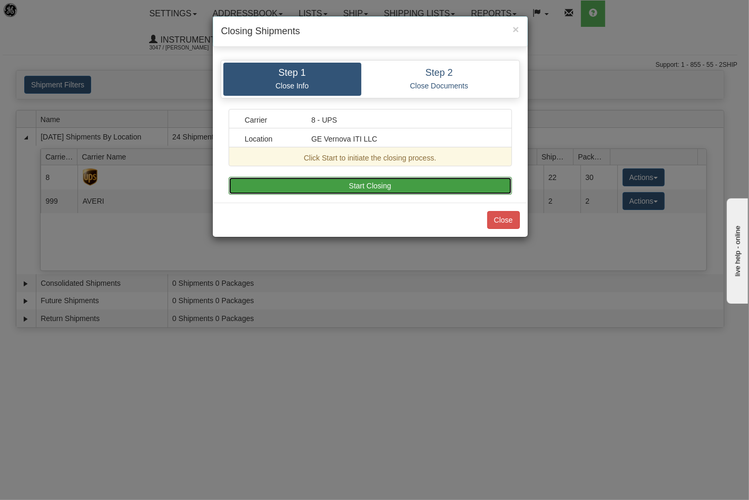
click at [382, 186] on button "Start Closing" at bounding box center [370, 186] width 283 height 18
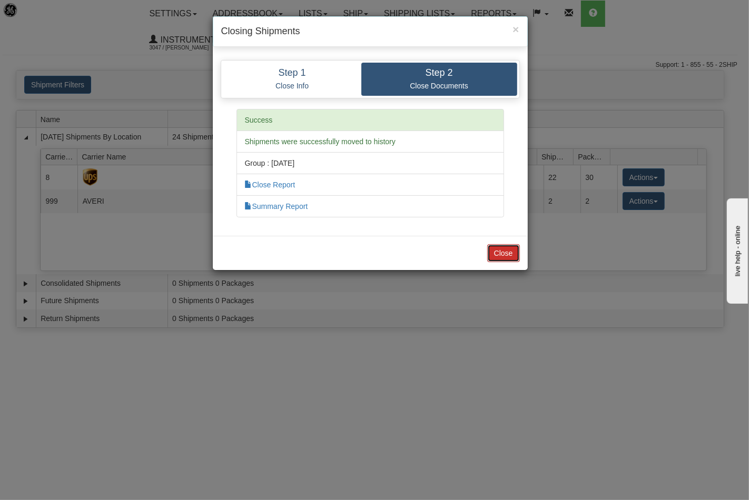
click at [508, 247] on button "Close" at bounding box center [503, 253] width 33 height 18
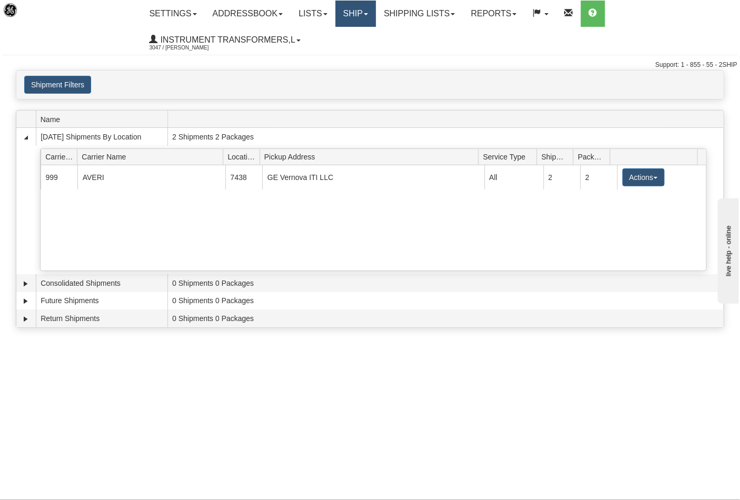
click at [359, 18] on link "Ship" at bounding box center [355, 14] width 41 height 26
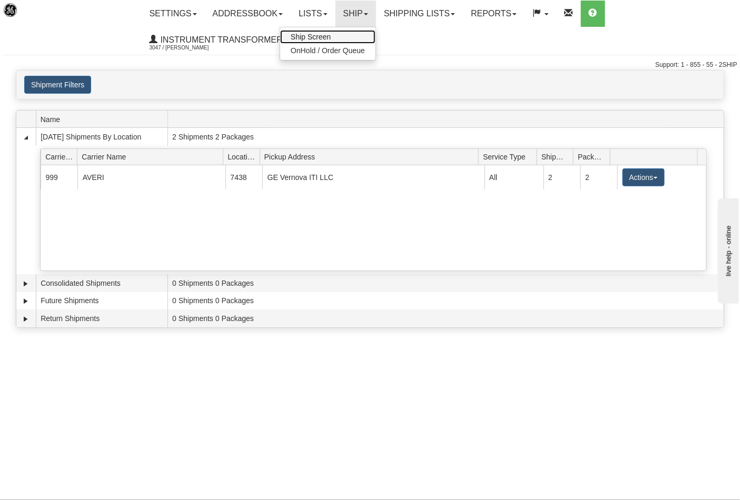
click at [331, 37] on span "Ship Screen" at bounding box center [311, 37] width 40 height 8
